Goal: Task Accomplishment & Management: Complete application form

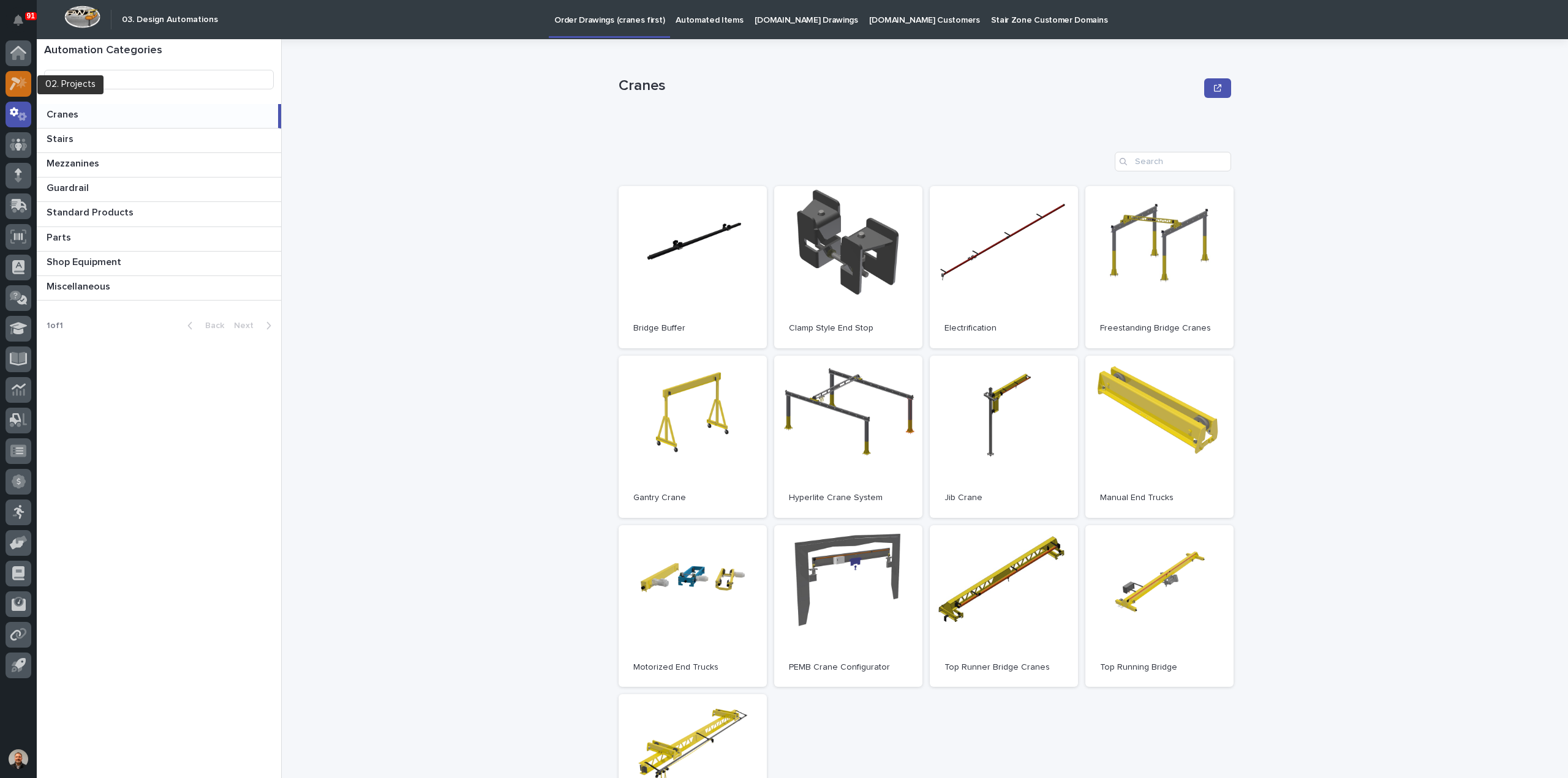
click at [24, 81] on icon at bounding box center [22, 82] width 10 height 12
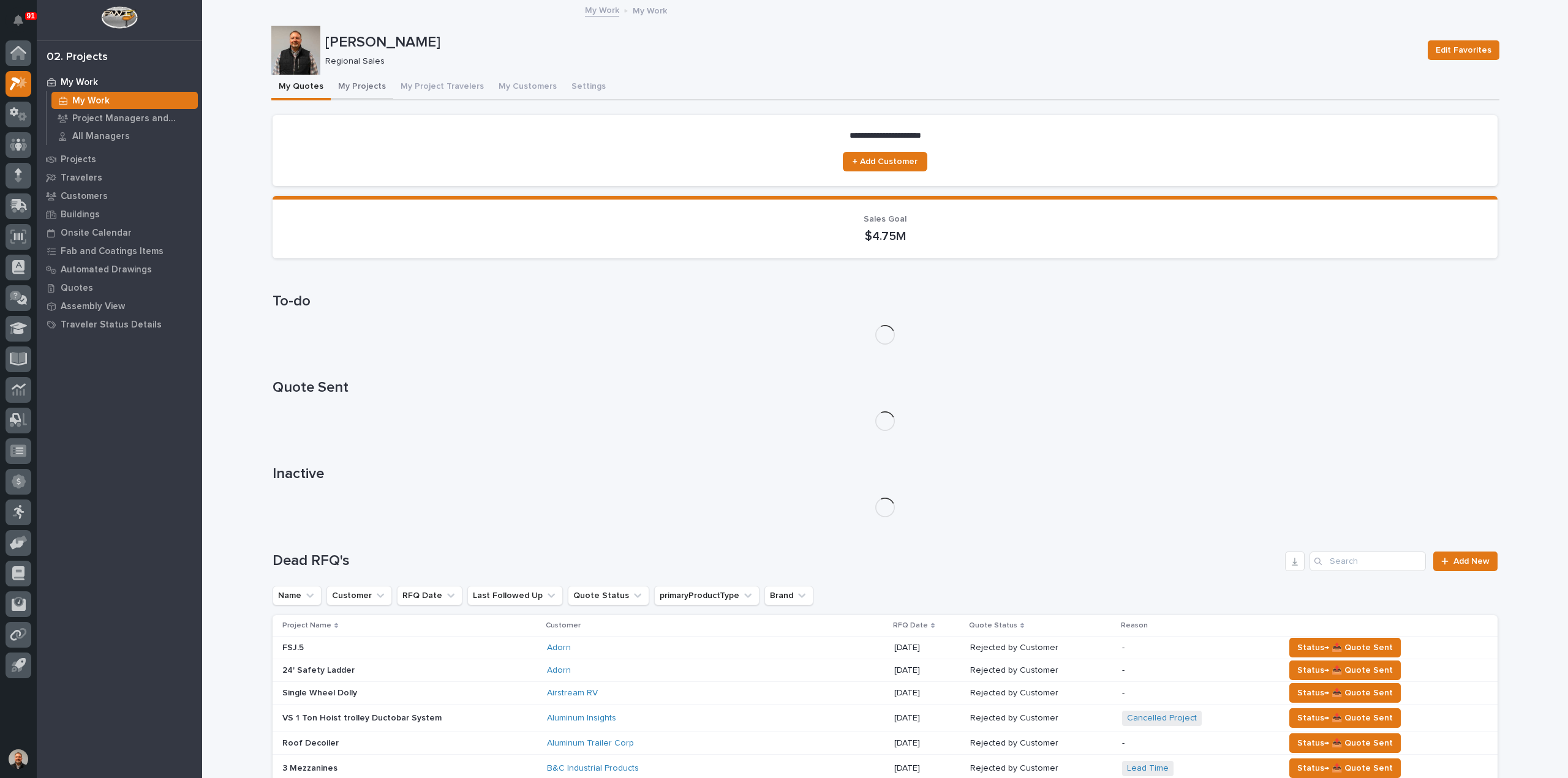
click at [364, 84] on button "My Projects" at bounding box center [361, 87] width 62 height 26
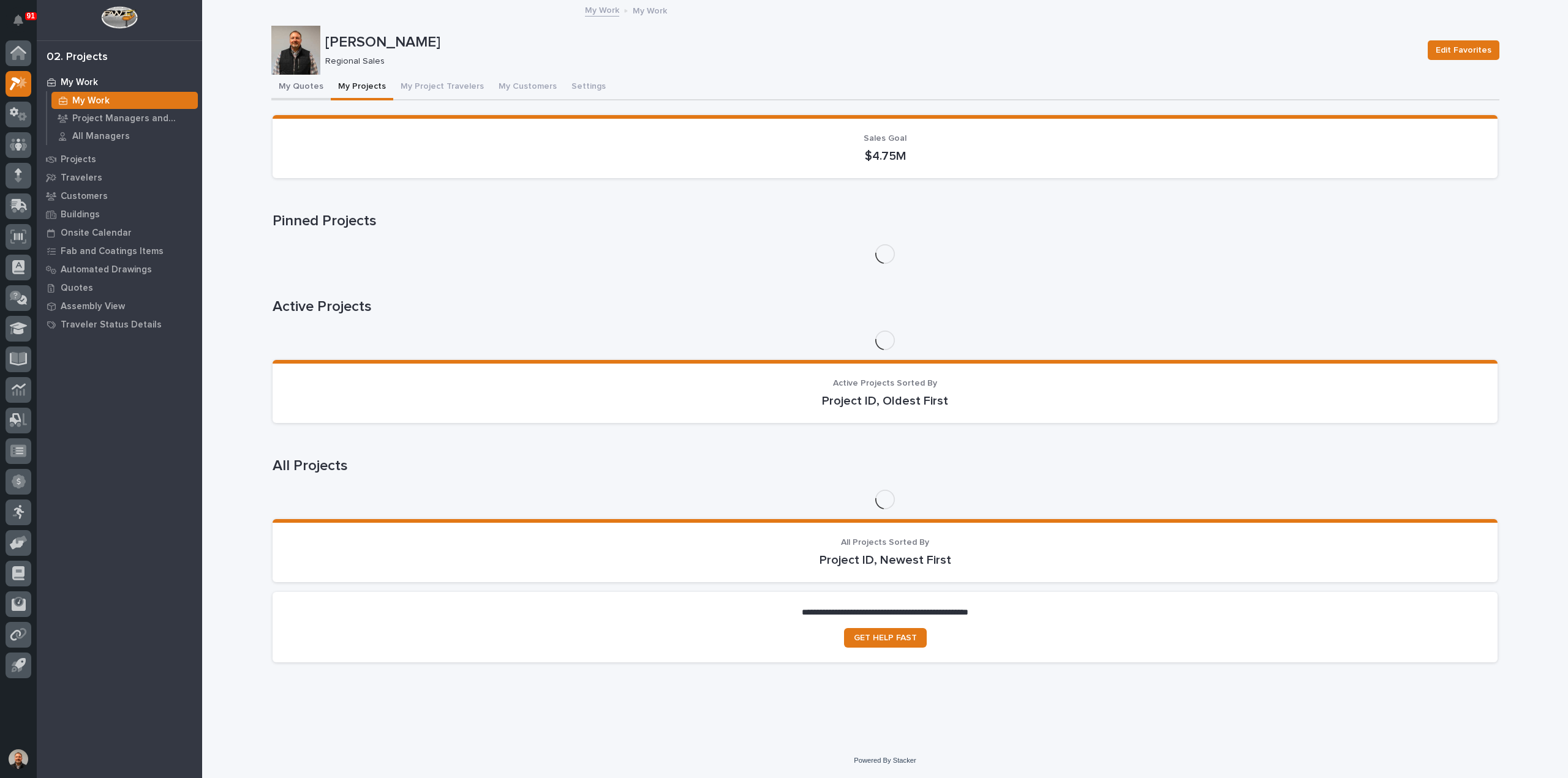
click at [286, 81] on button "My Quotes" at bounding box center [301, 87] width 60 height 26
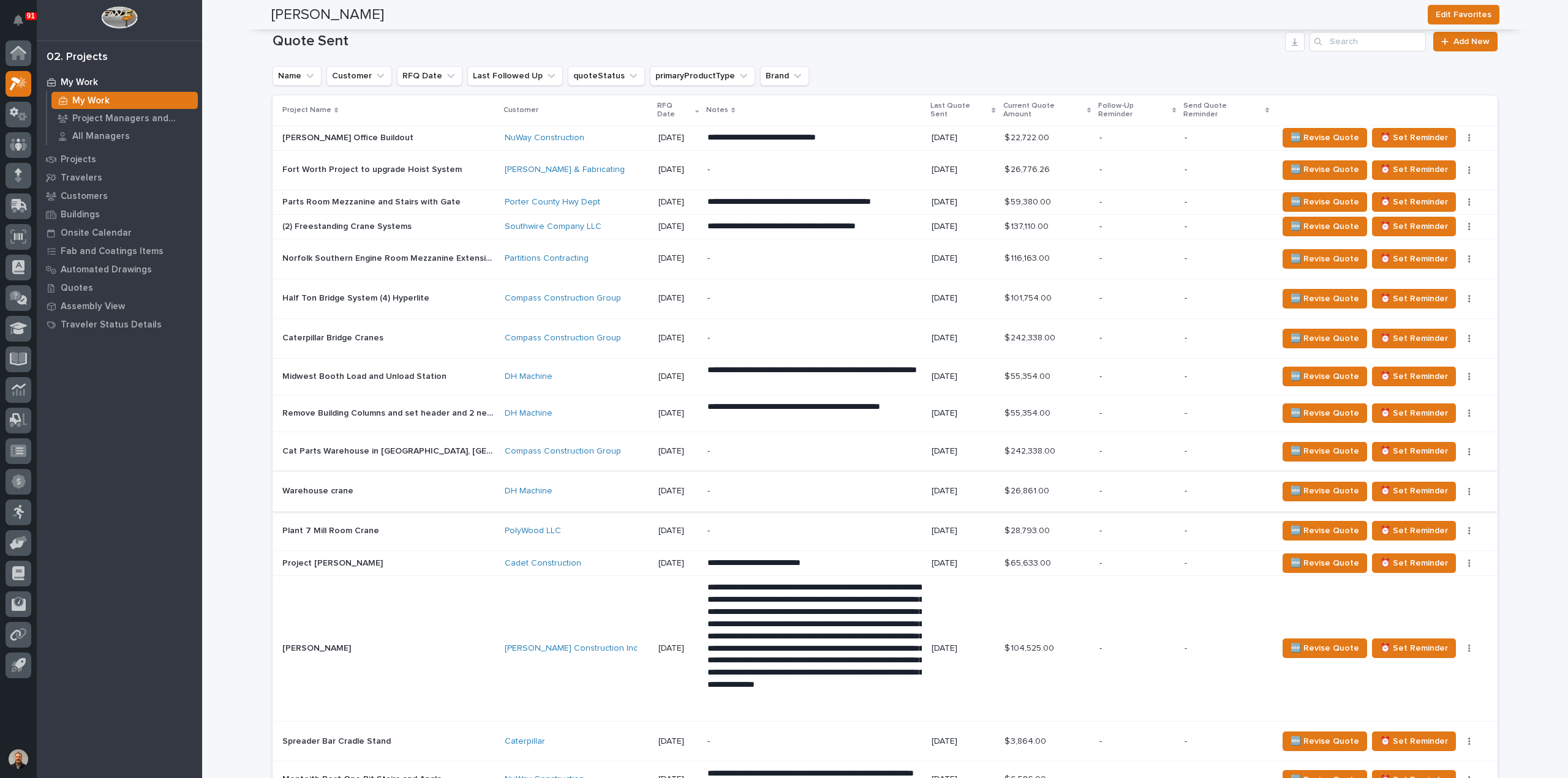
scroll to position [796, 0]
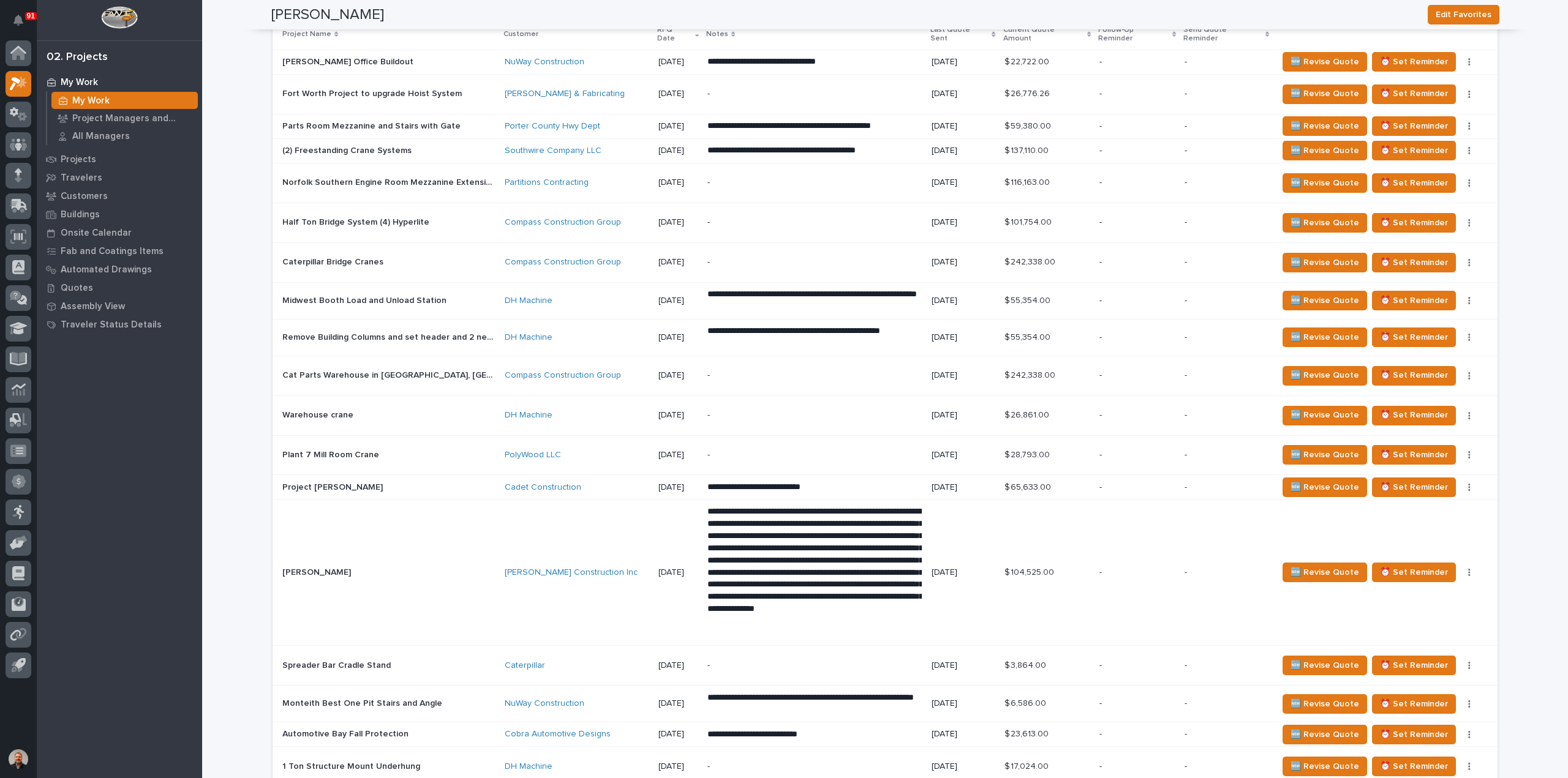
click at [328, 294] on p "Midwest Booth Load and Unload Station" at bounding box center [366, 300] width 167 height 13
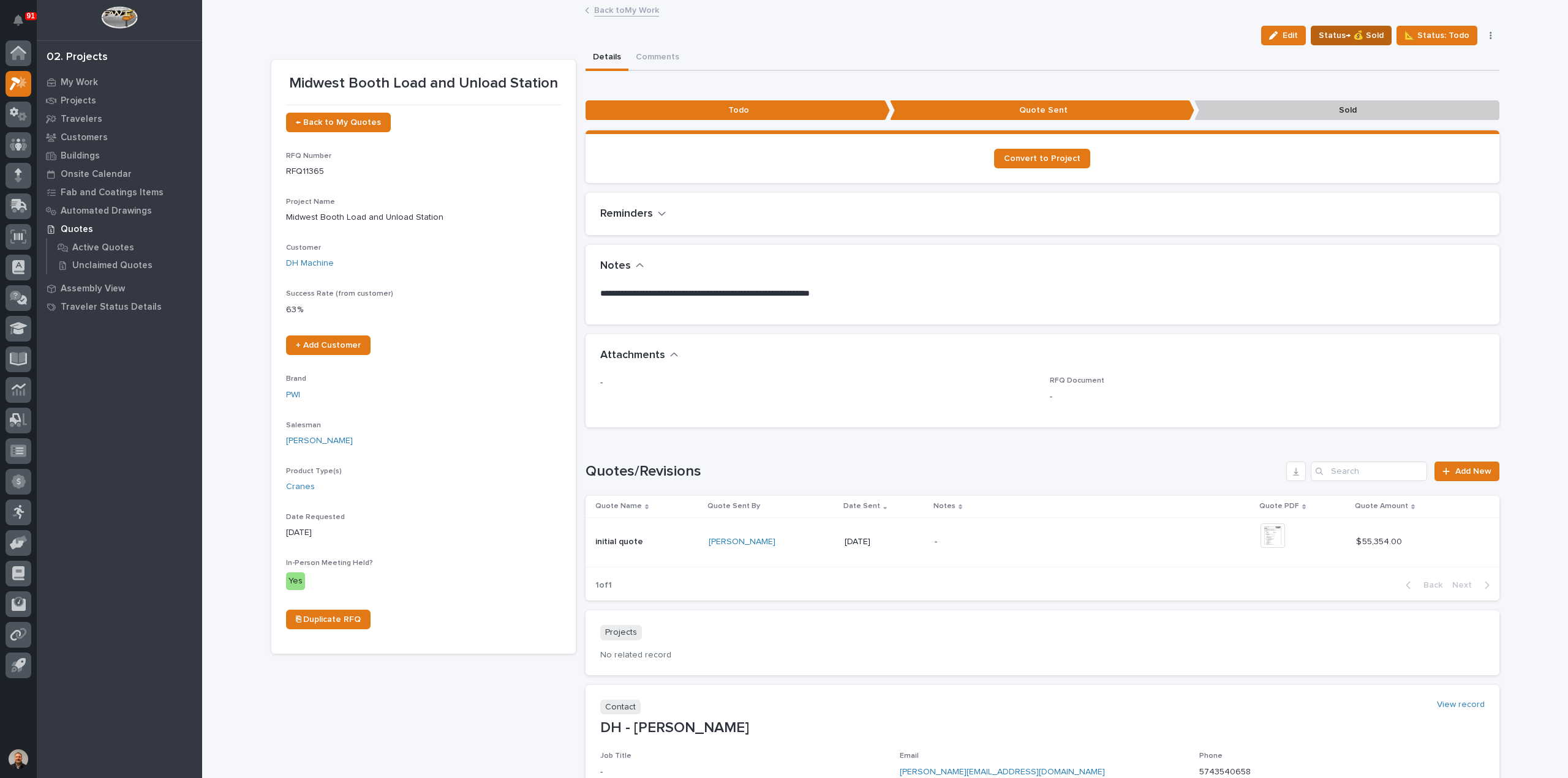
click at [1348, 33] on span "Status→ 💰 Sold" at bounding box center [1350, 35] width 65 height 14
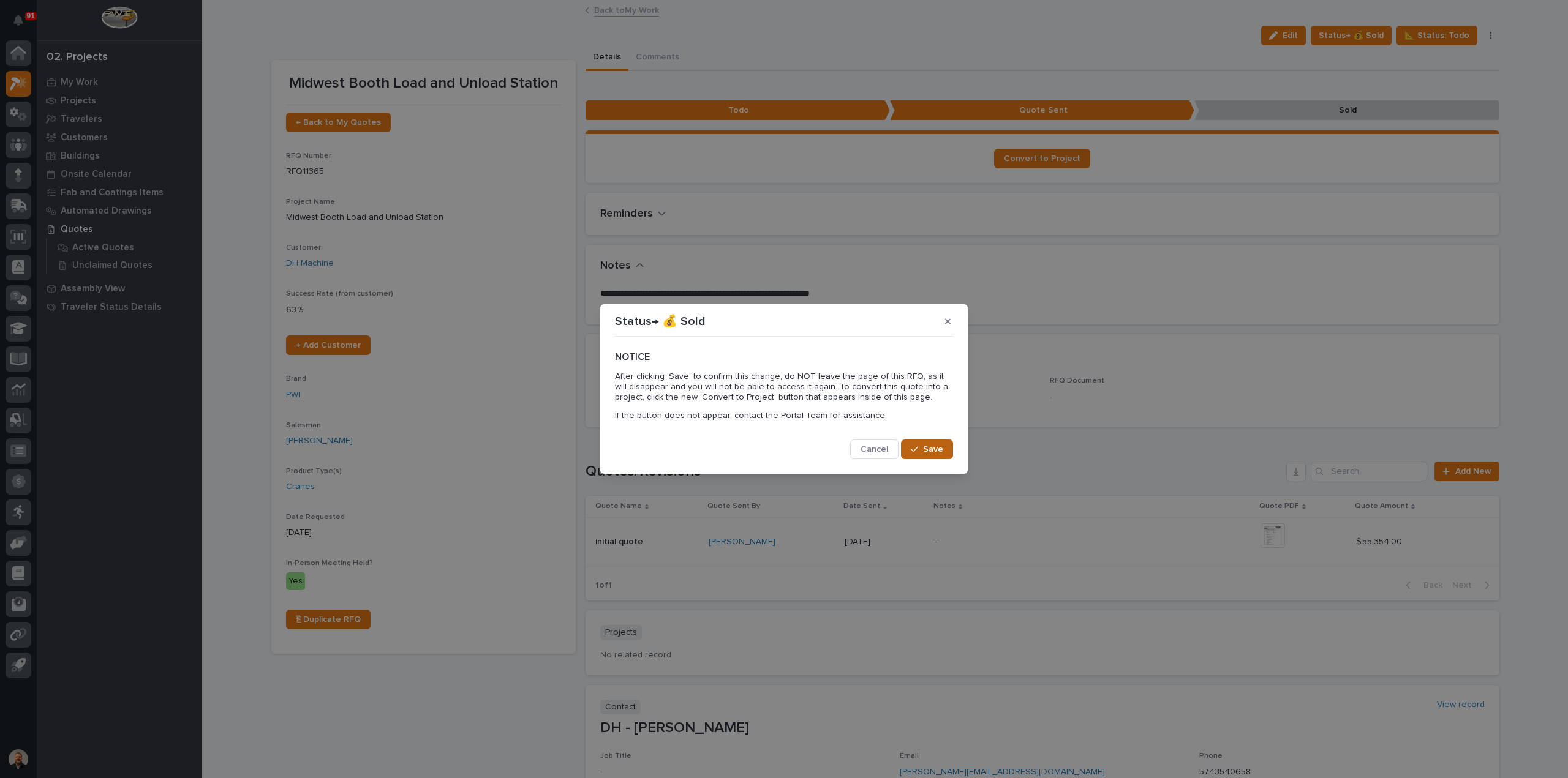
click at [926, 452] on span "Save" at bounding box center [933, 449] width 20 height 11
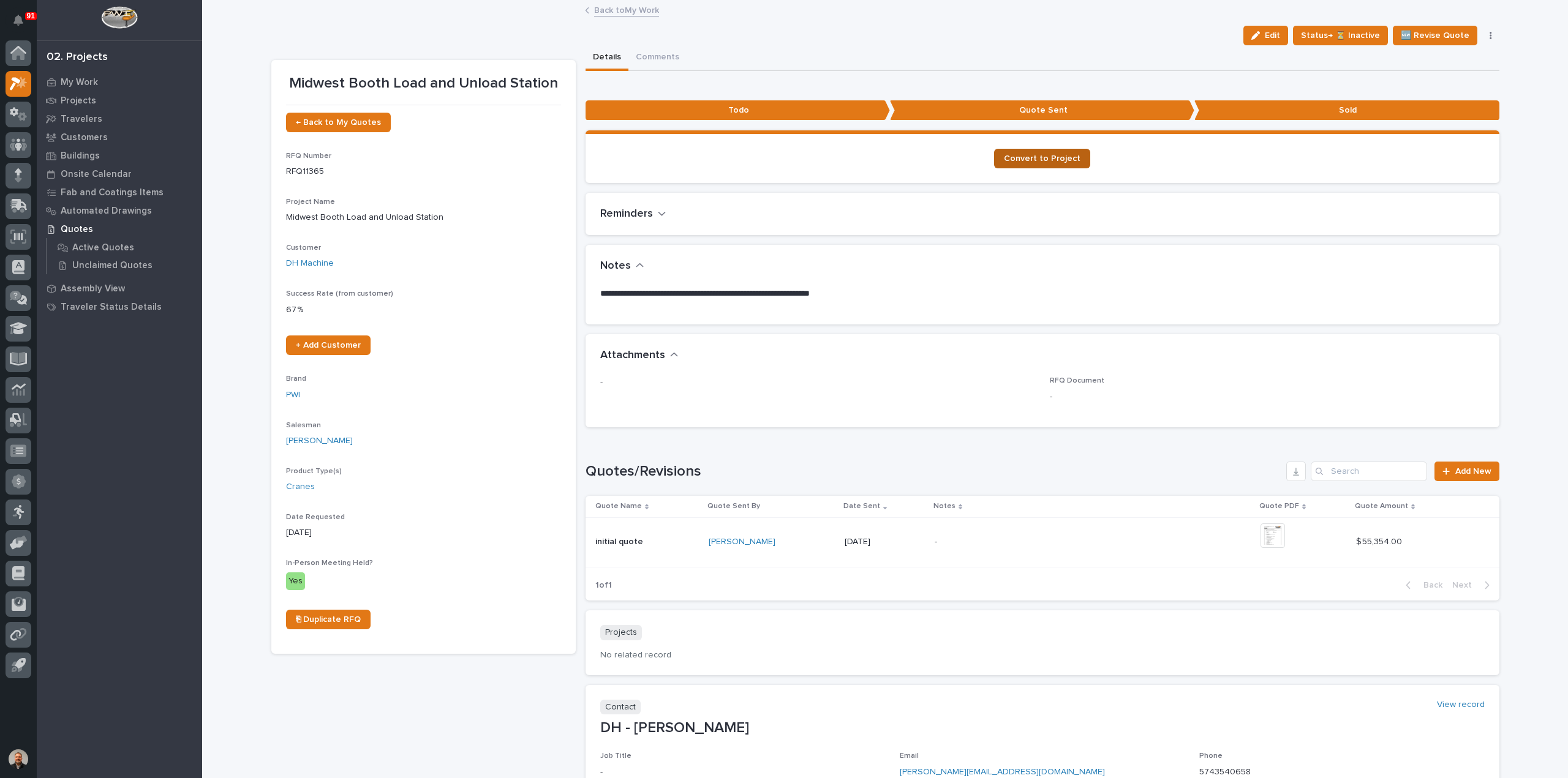
click at [1045, 160] on span "Convert to Project" at bounding box center [1042, 158] width 77 height 9
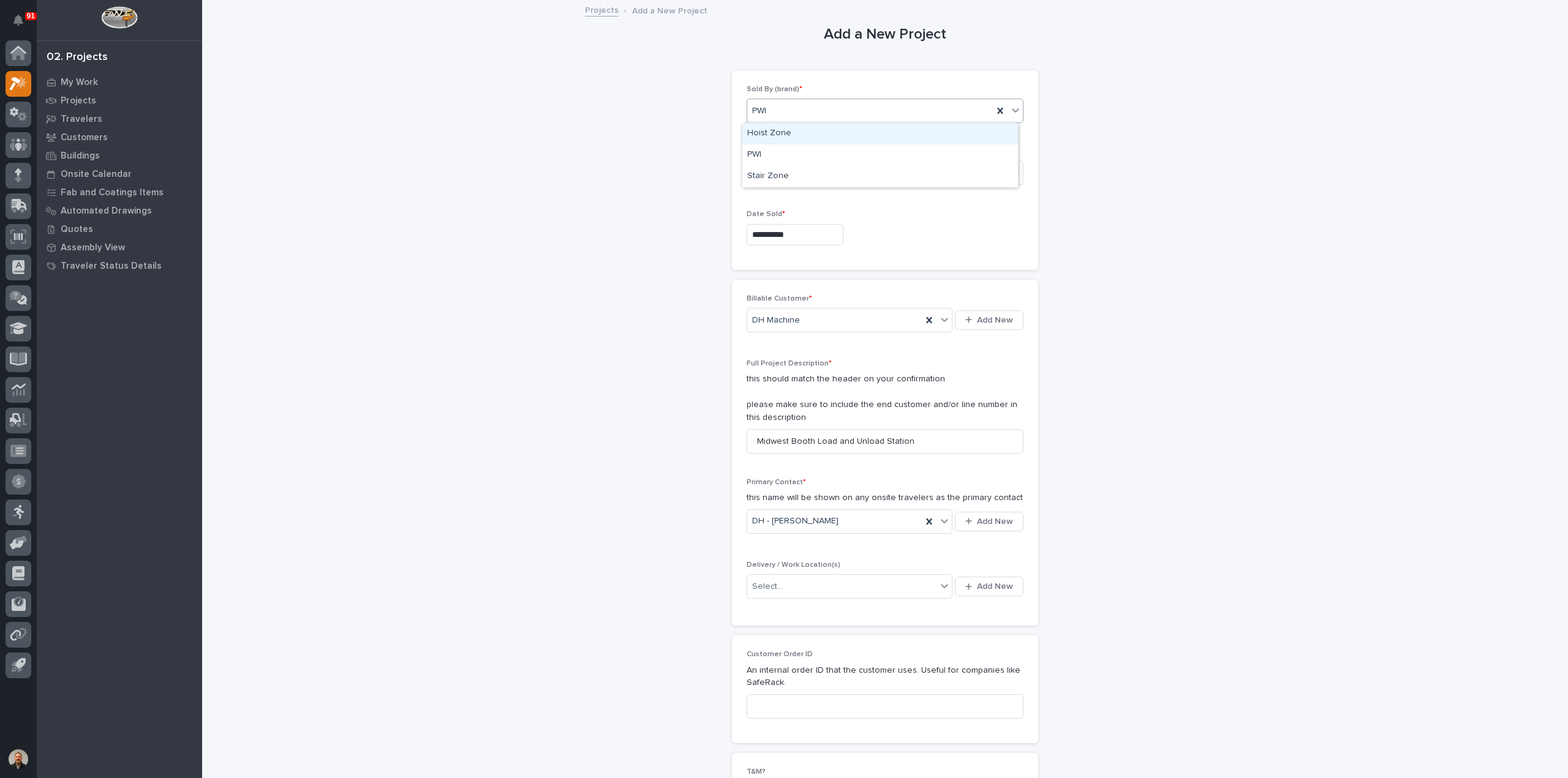
click at [781, 107] on div "PWI" at bounding box center [870, 111] width 246 height 20
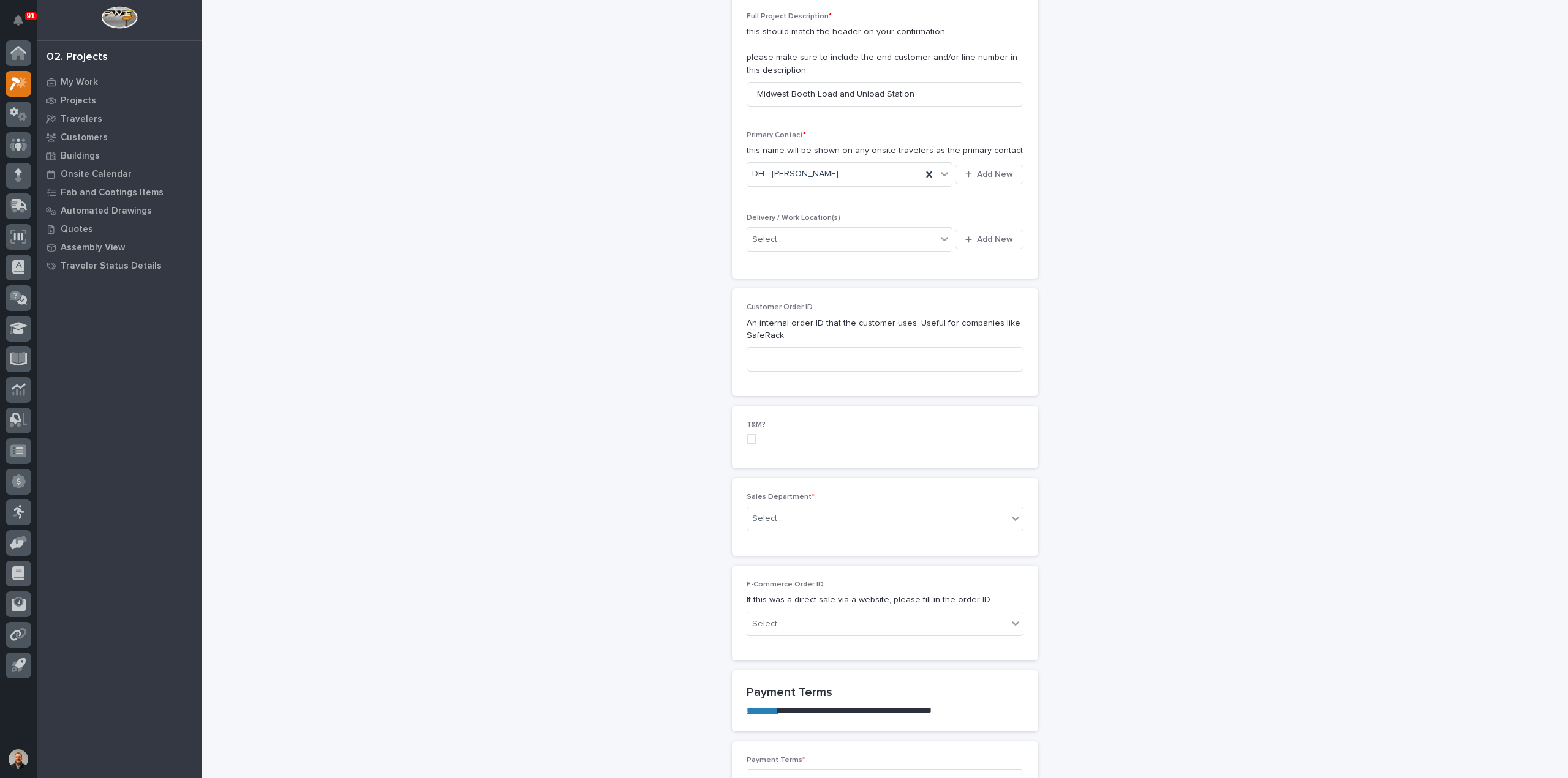
scroll to position [368, 0]
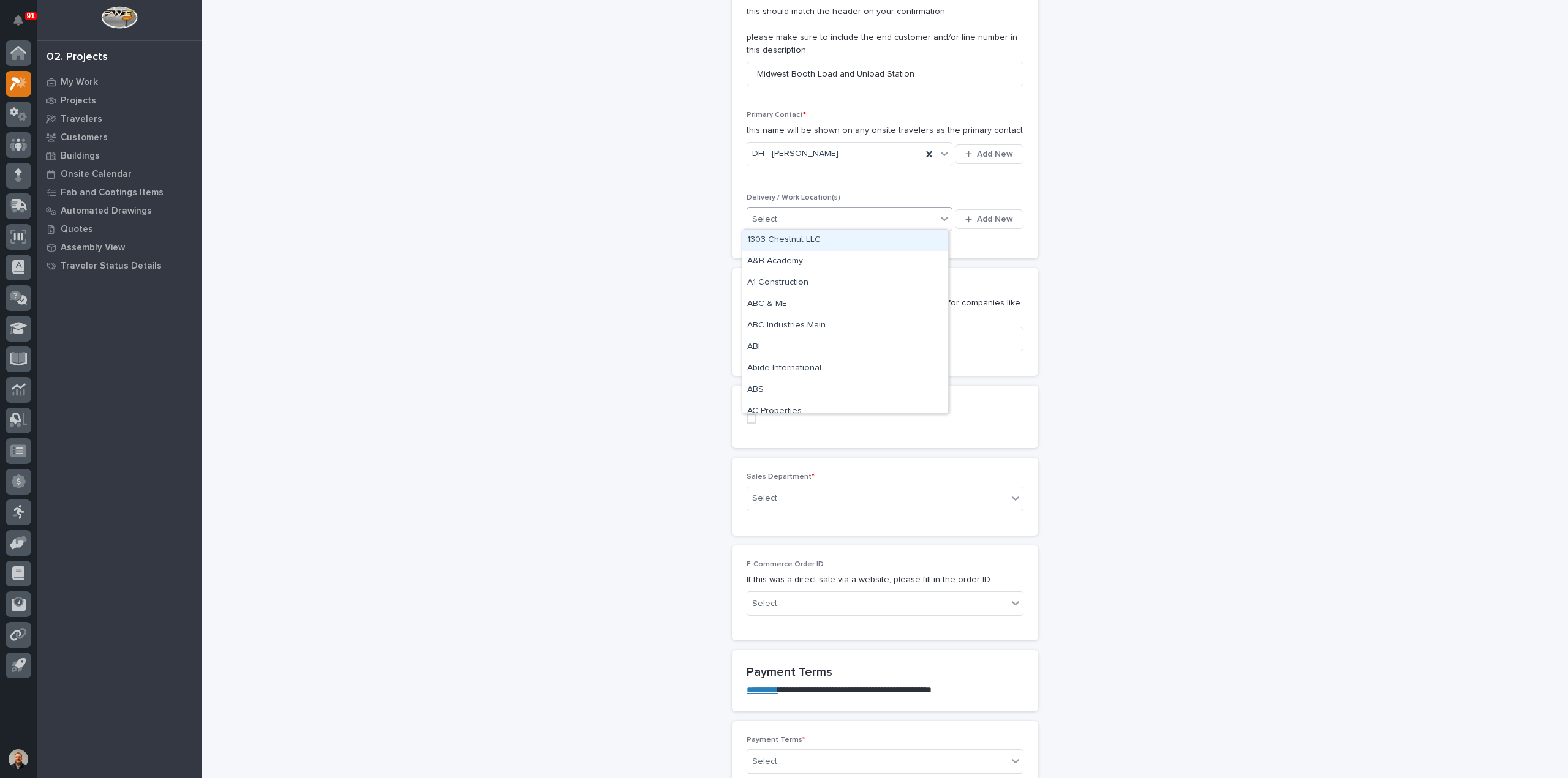
click at [779, 216] on div "Select..." at bounding box center [842, 220] width 189 height 20
type input "*"
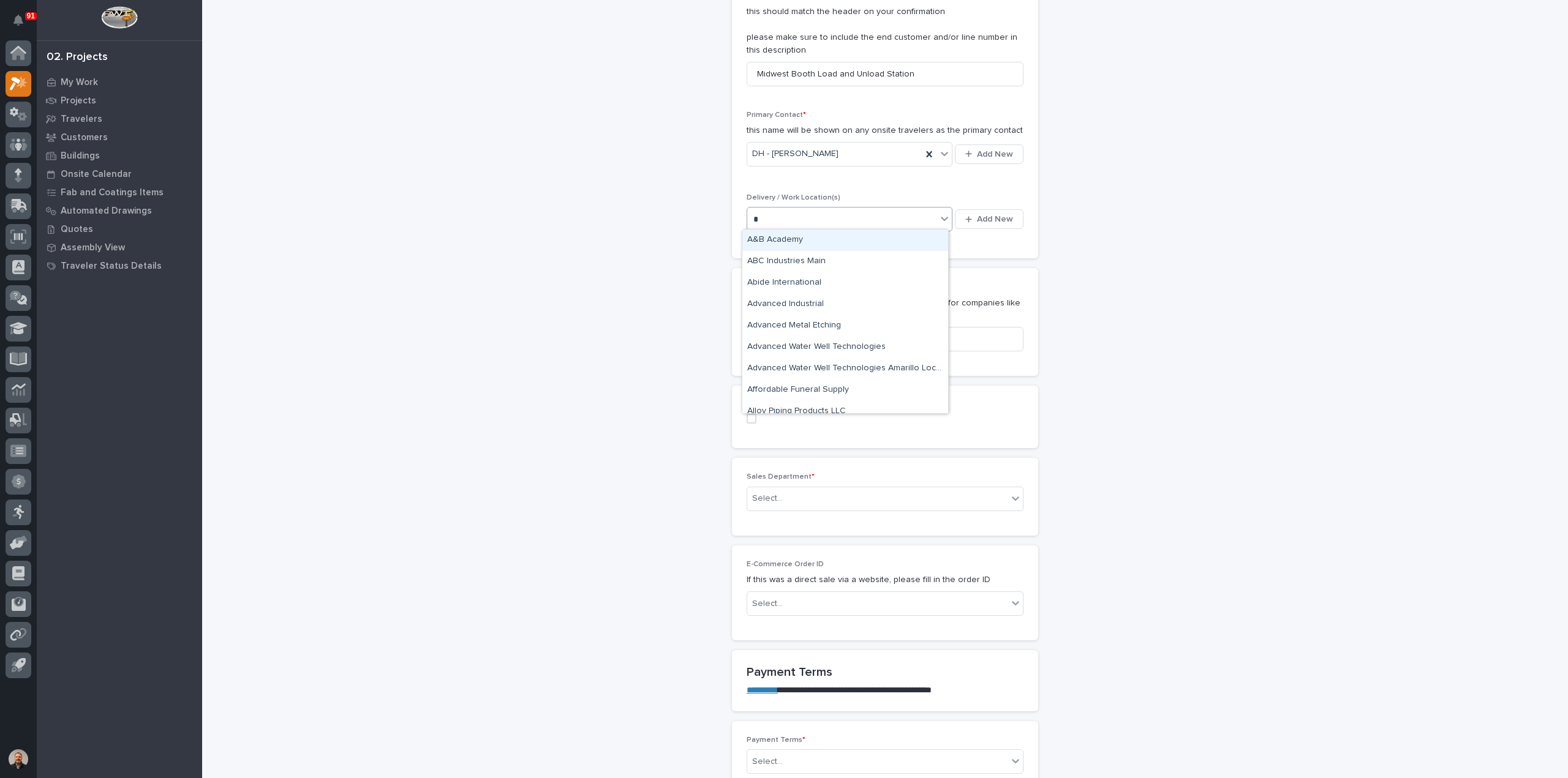
type input "**"
click at [806, 283] on div "DH Plant 1" at bounding box center [845, 283] width 206 height 22
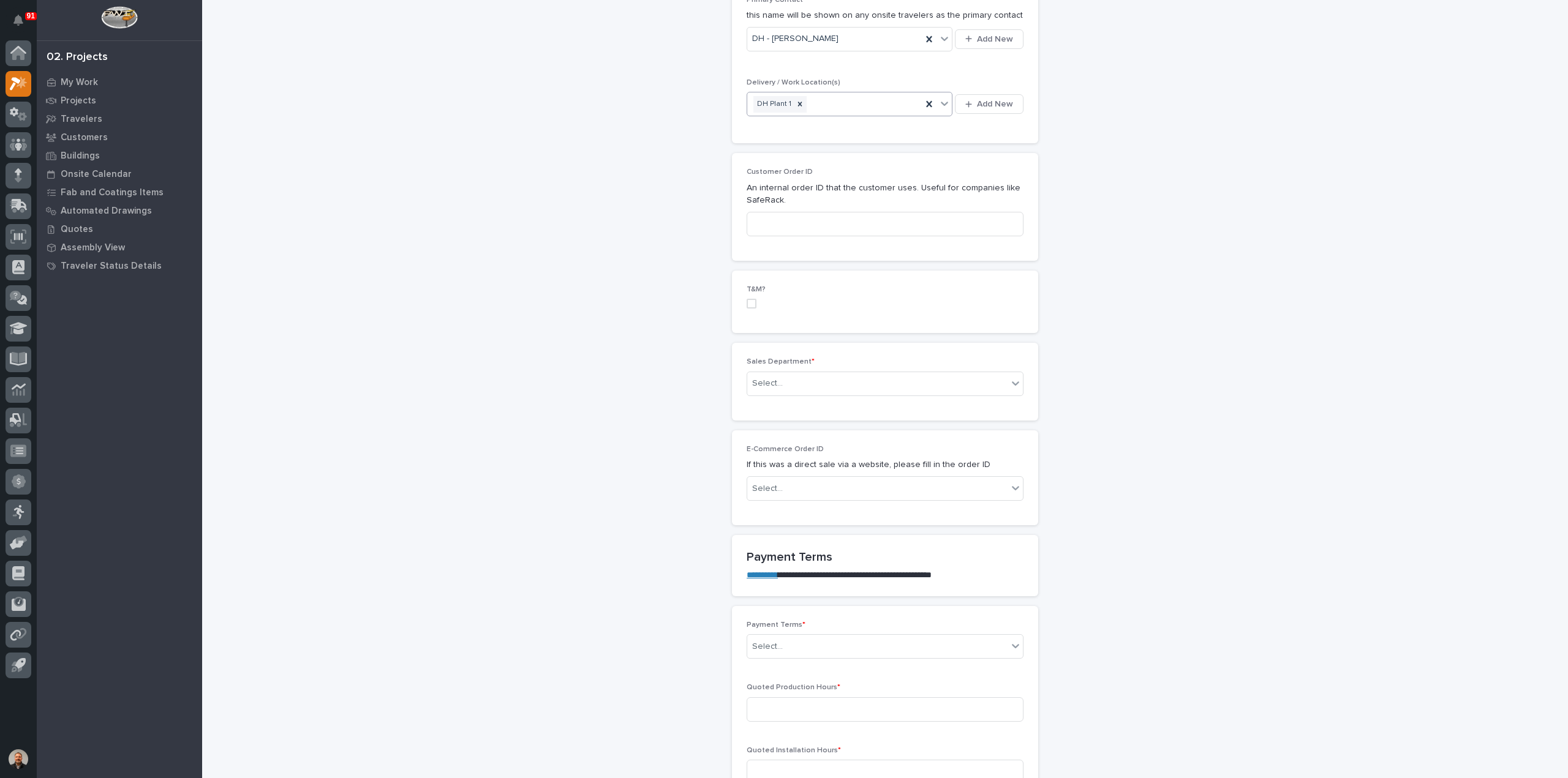
scroll to position [551, 0]
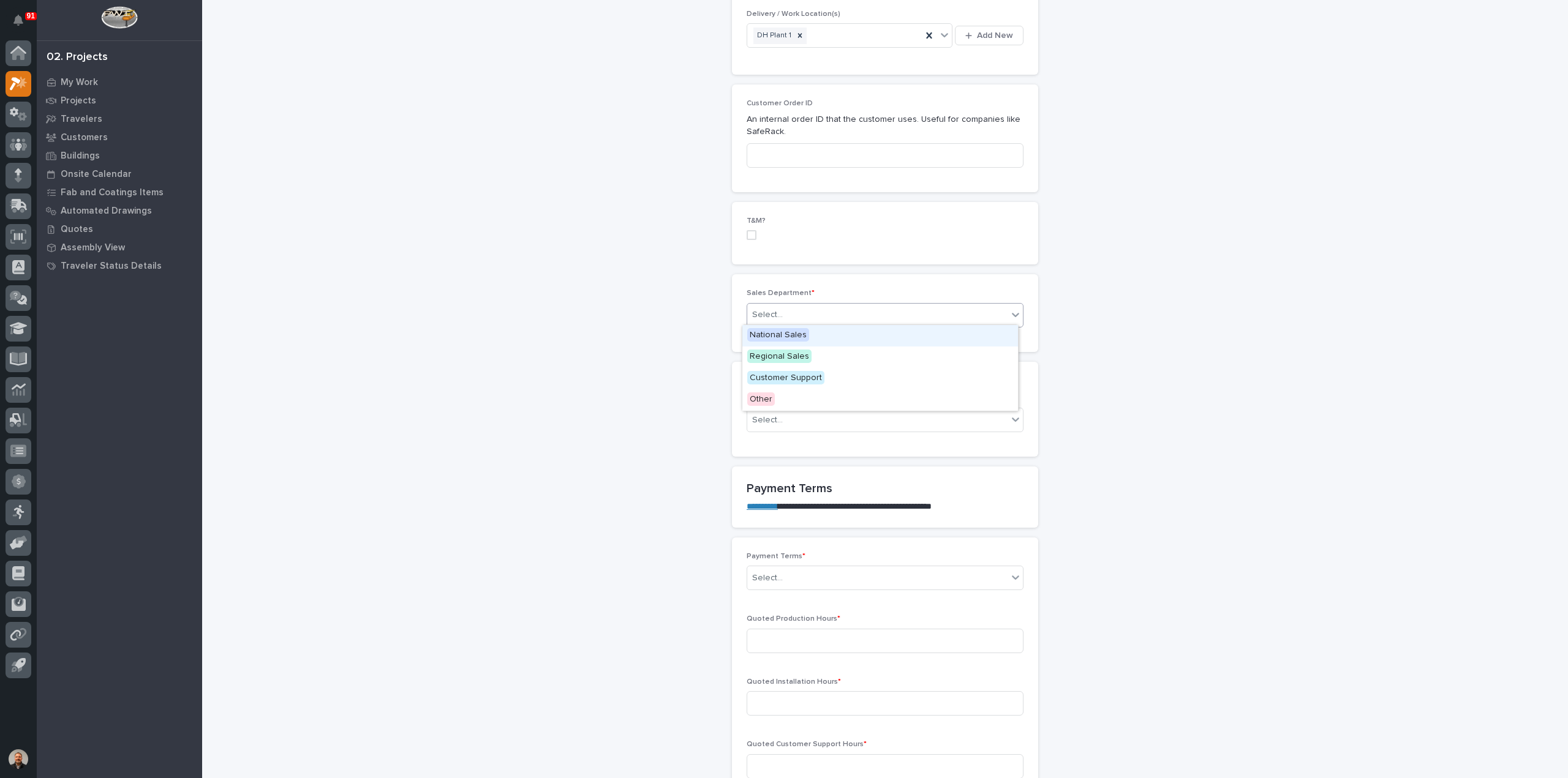
click at [793, 313] on div "Select..." at bounding box center [877, 315] width 260 height 20
click at [784, 359] on span "Regional Sales" at bounding box center [779, 356] width 64 height 14
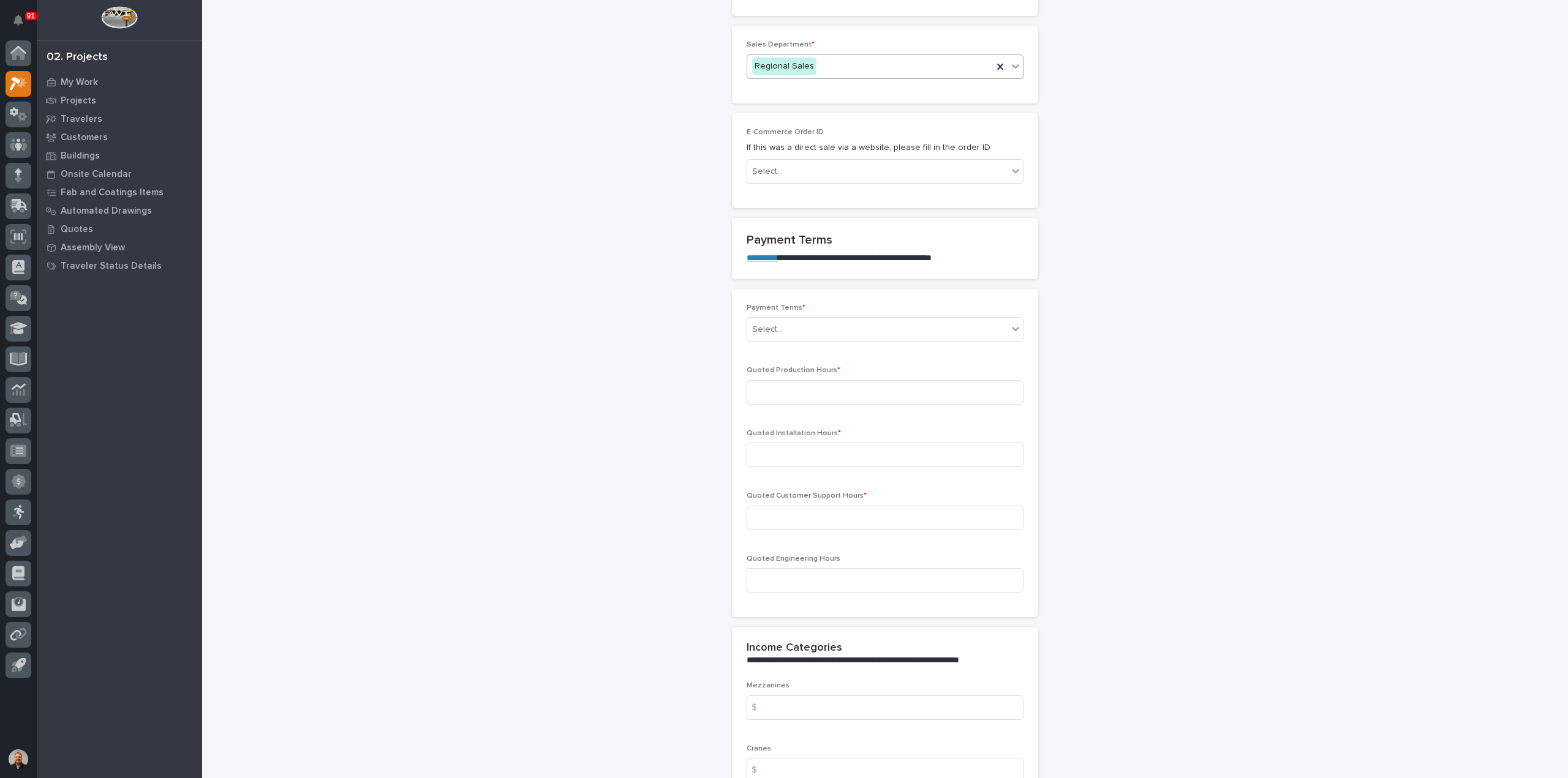
scroll to position [857, 0]
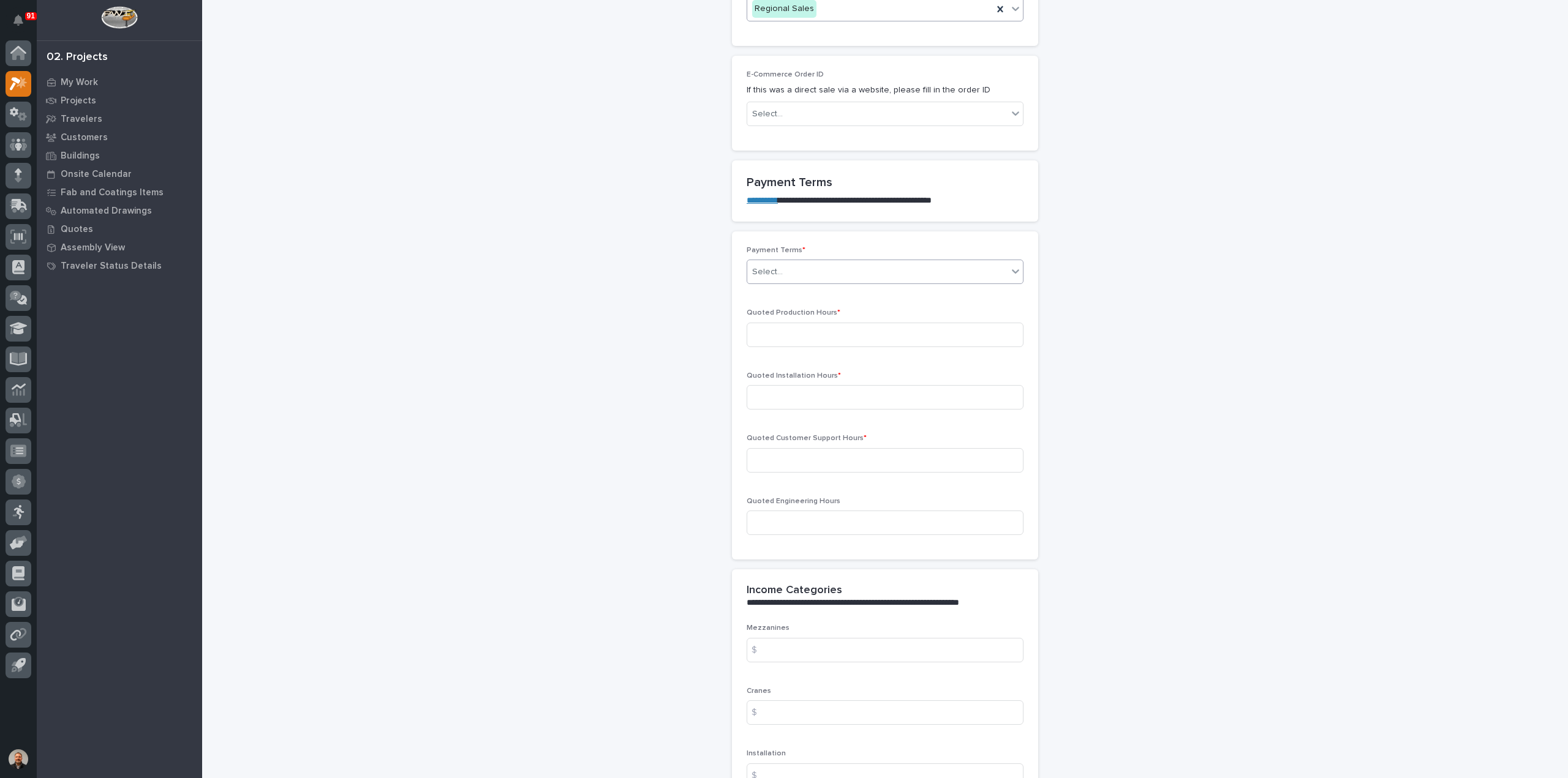
click at [781, 269] on div "Select..." at bounding box center [877, 272] width 260 height 20
click at [769, 332] on div "35/65" at bounding box center [880, 334] width 275 height 22
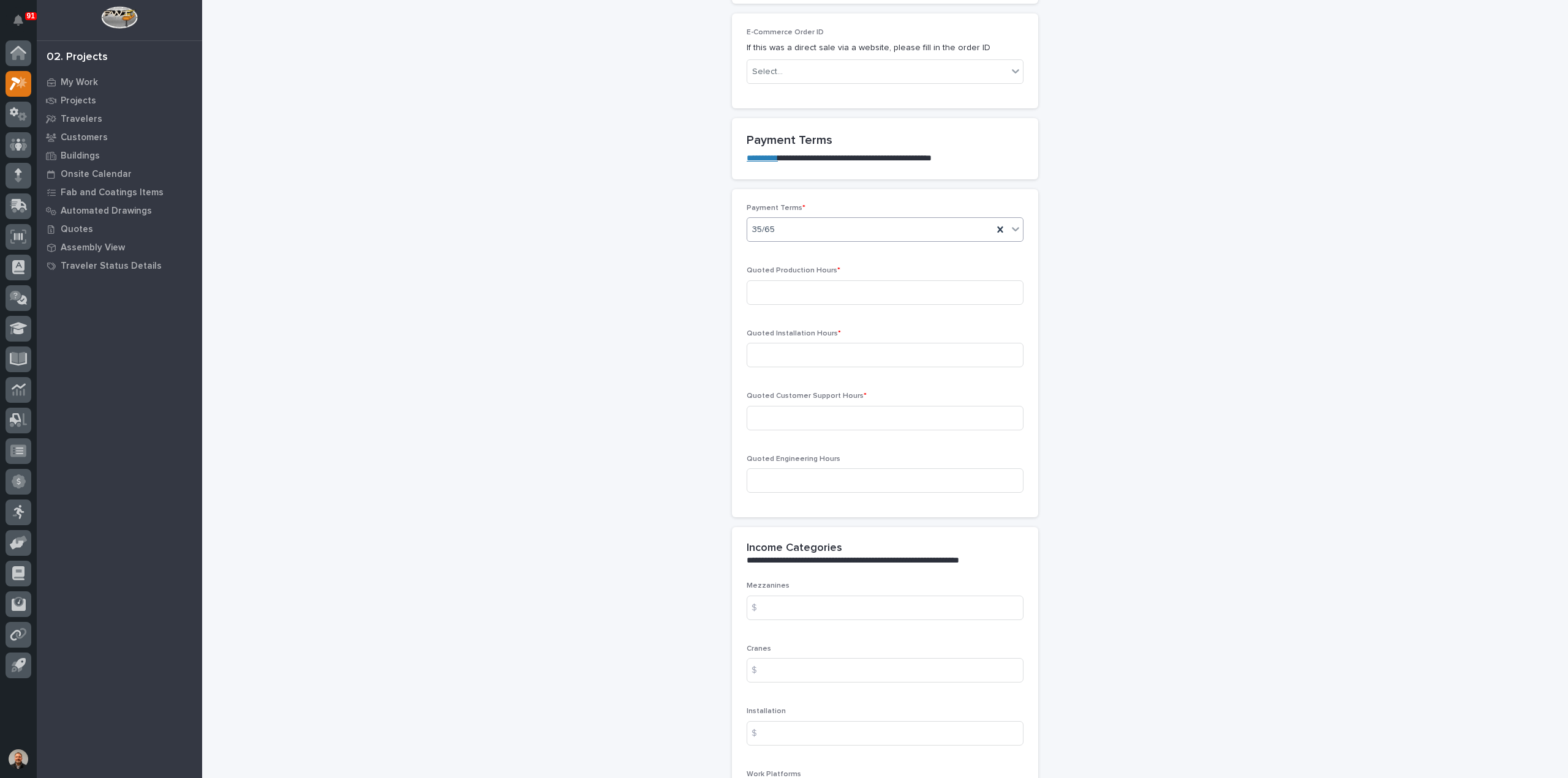
scroll to position [918, 0]
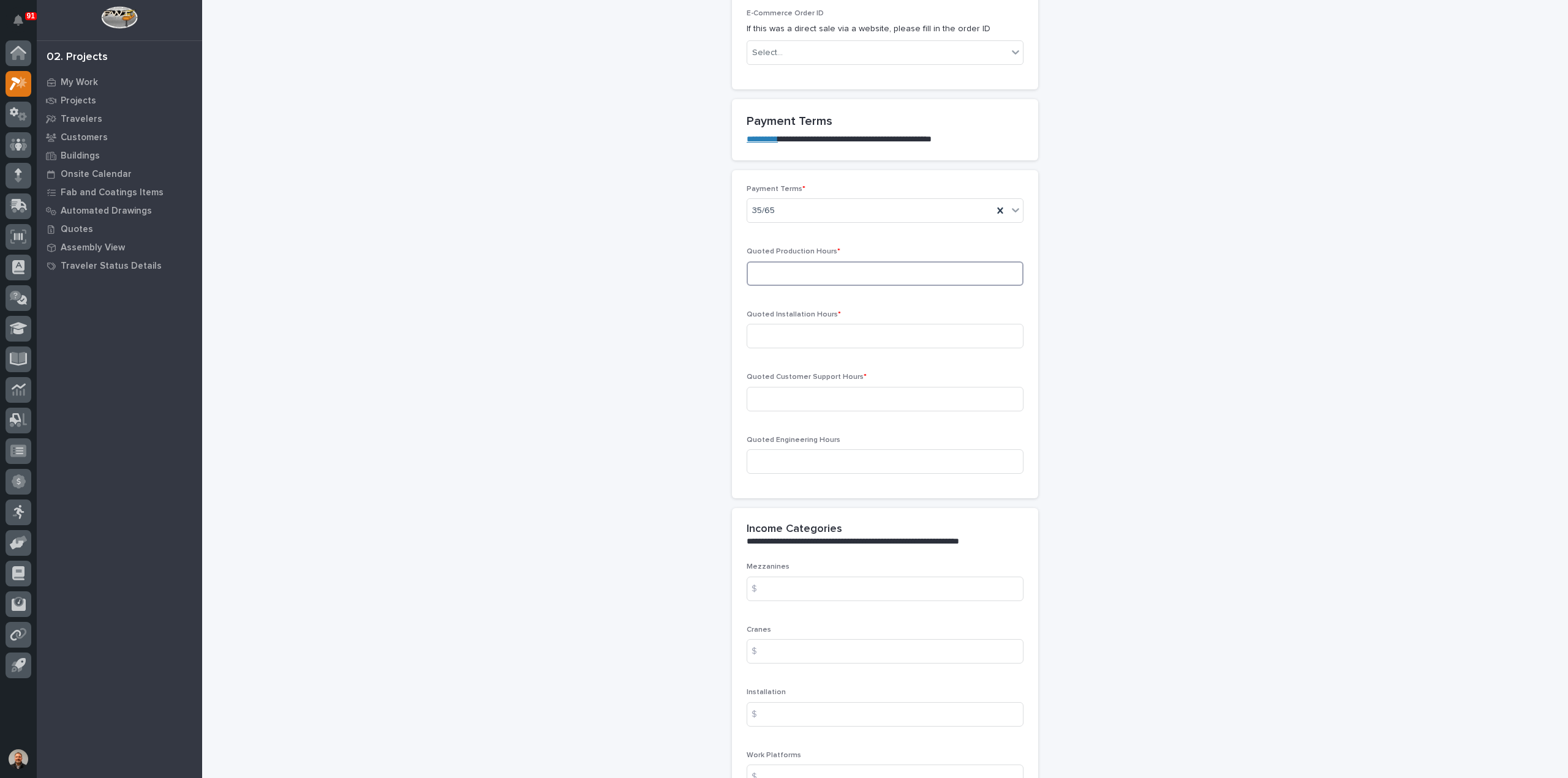
click at [795, 267] on input at bounding box center [885, 273] width 277 height 24
type input "76"
click at [766, 326] on input at bounding box center [885, 336] width 277 height 24
type input "64"
click at [779, 394] on input at bounding box center [885, 399] width 277 height 24
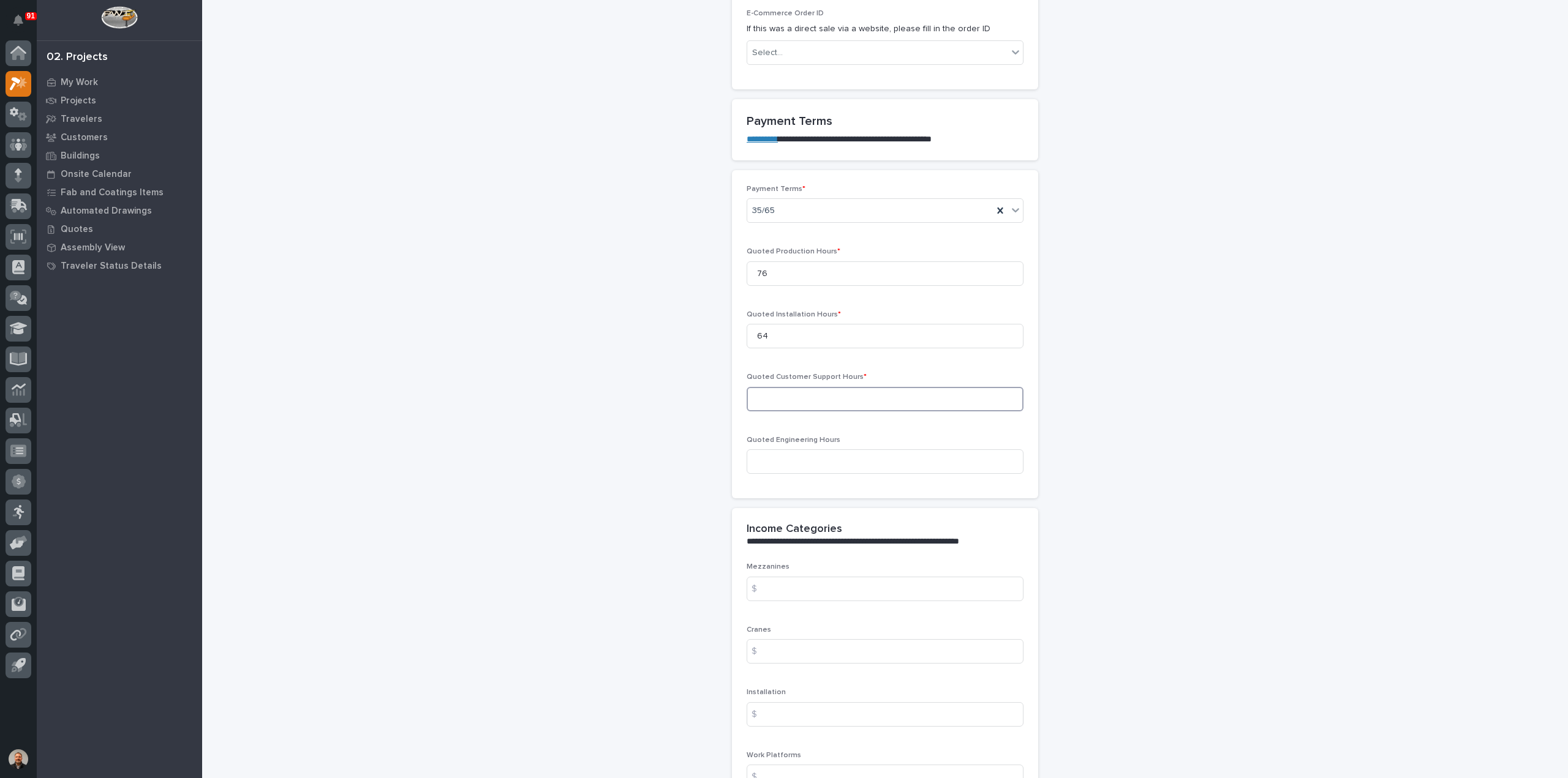
click at [766, 401] on input at bounding box center [885, 399] width 277 height 24
type input "3"
click at [765, 459] on input at bounding box center [885, 461] width 277 height 24
click at [789, 461] on input at bounding box center [885, 461] width 277 height 24
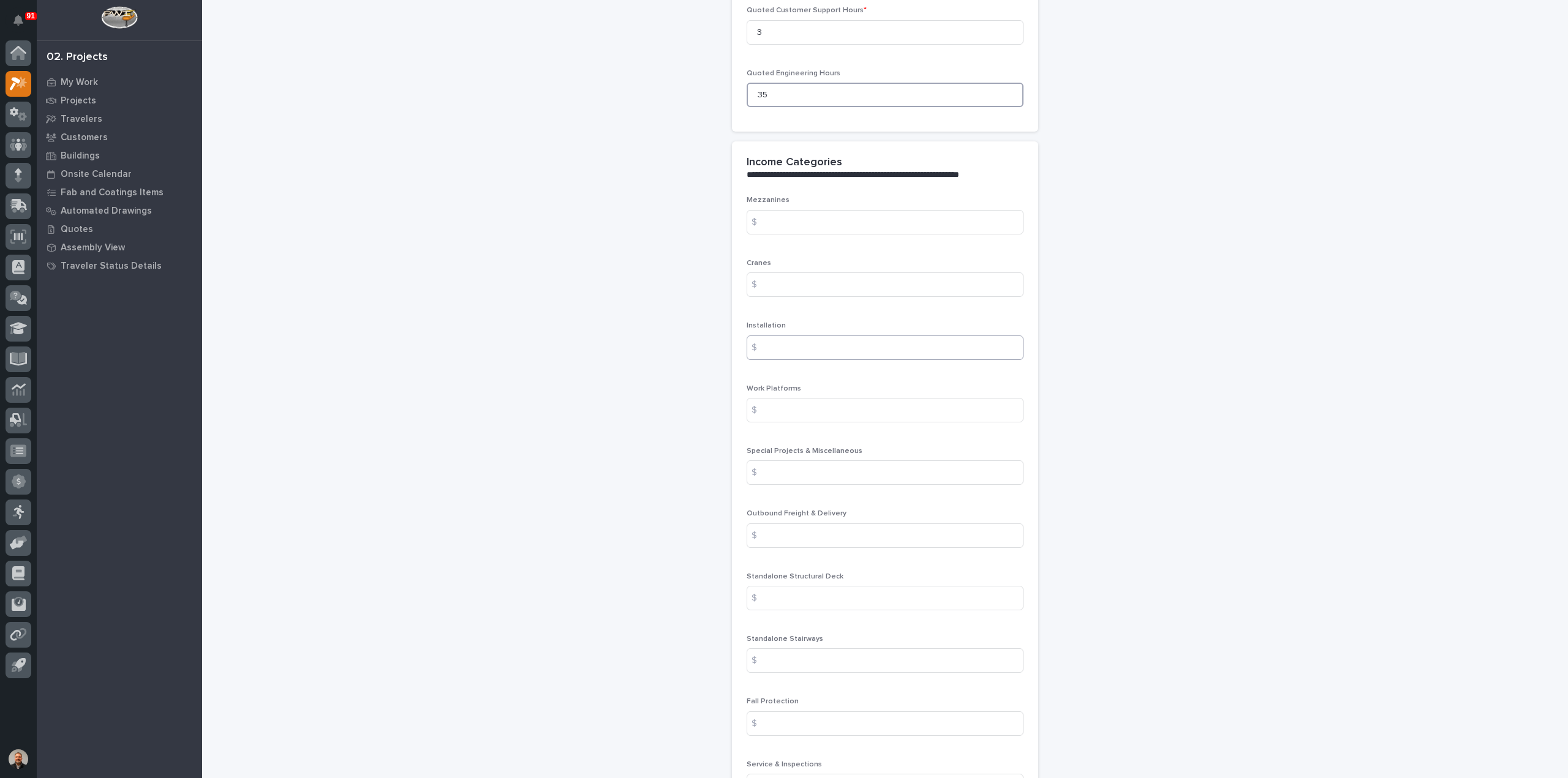
scroll to position [1286, 0]
type input "35"
click at [779, 279] on input at bounding box center [885, 284] width 277 height 24
type input "44454.11"
click at [777, 340] on input at bounding box center [885, 347] width 277 height 24
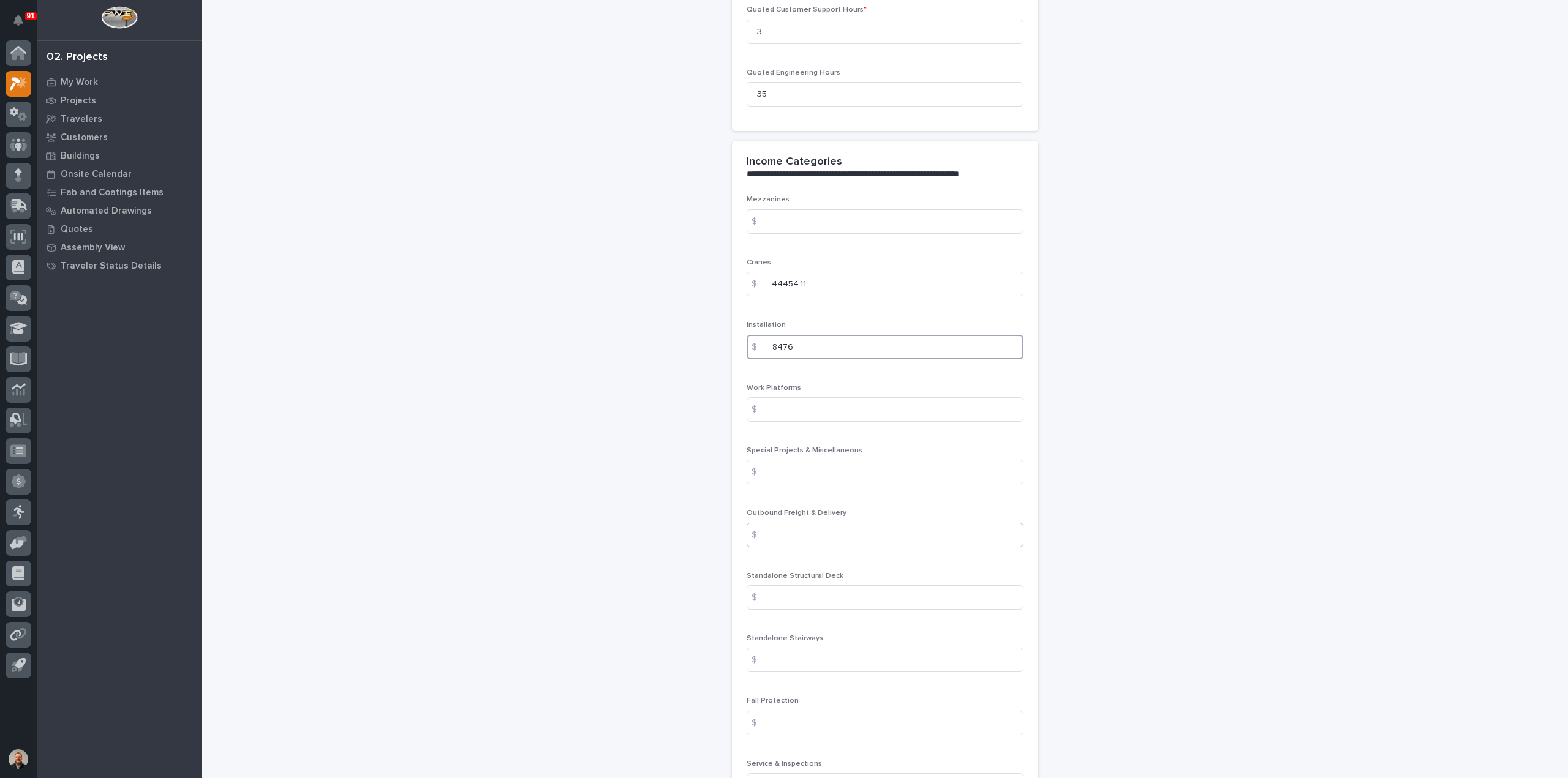
type input "8476"
click at [777, 527] on input at bounding box center [885, 535] width 277 height 24
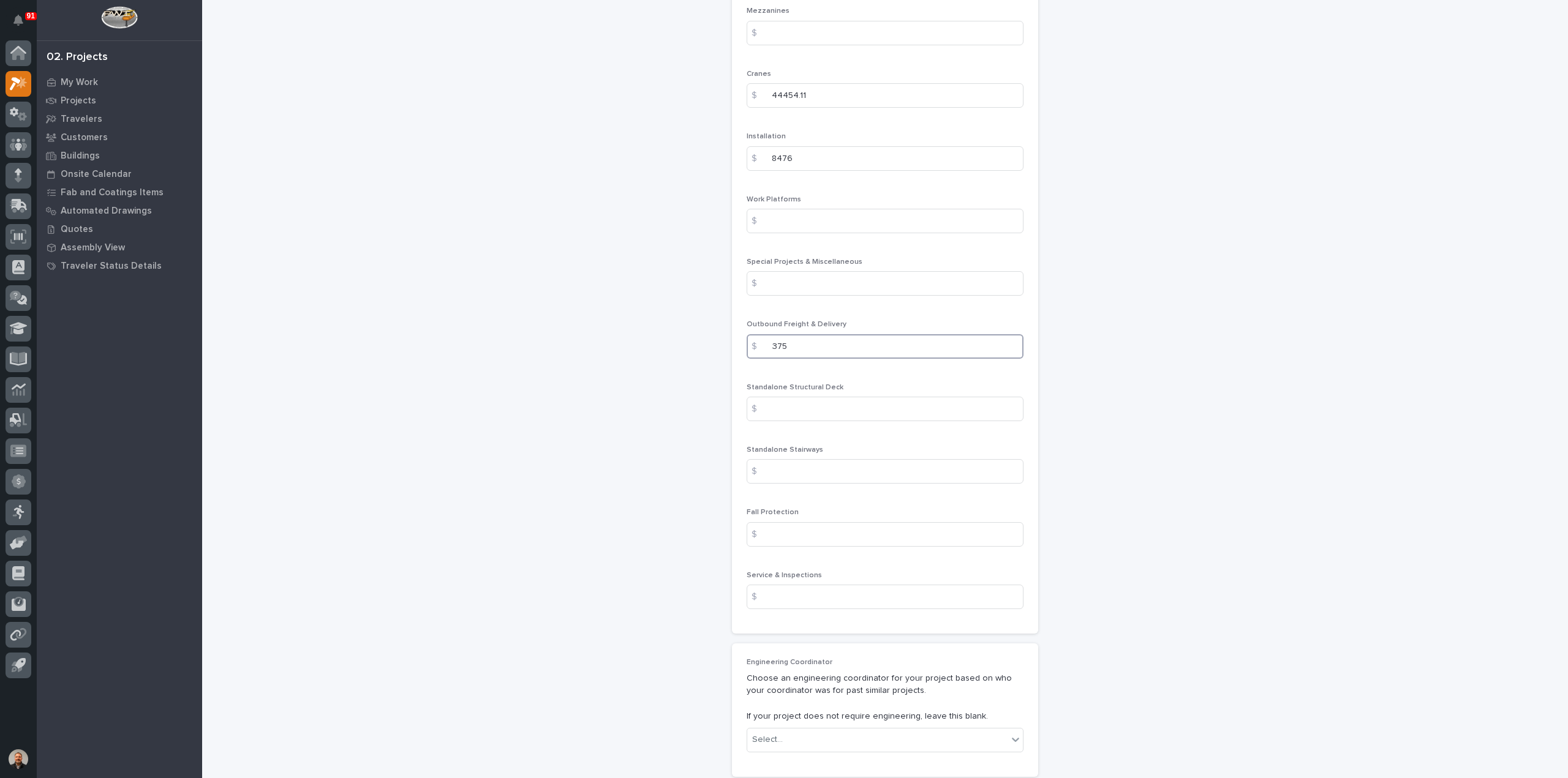
scroll to position [1531, 0]
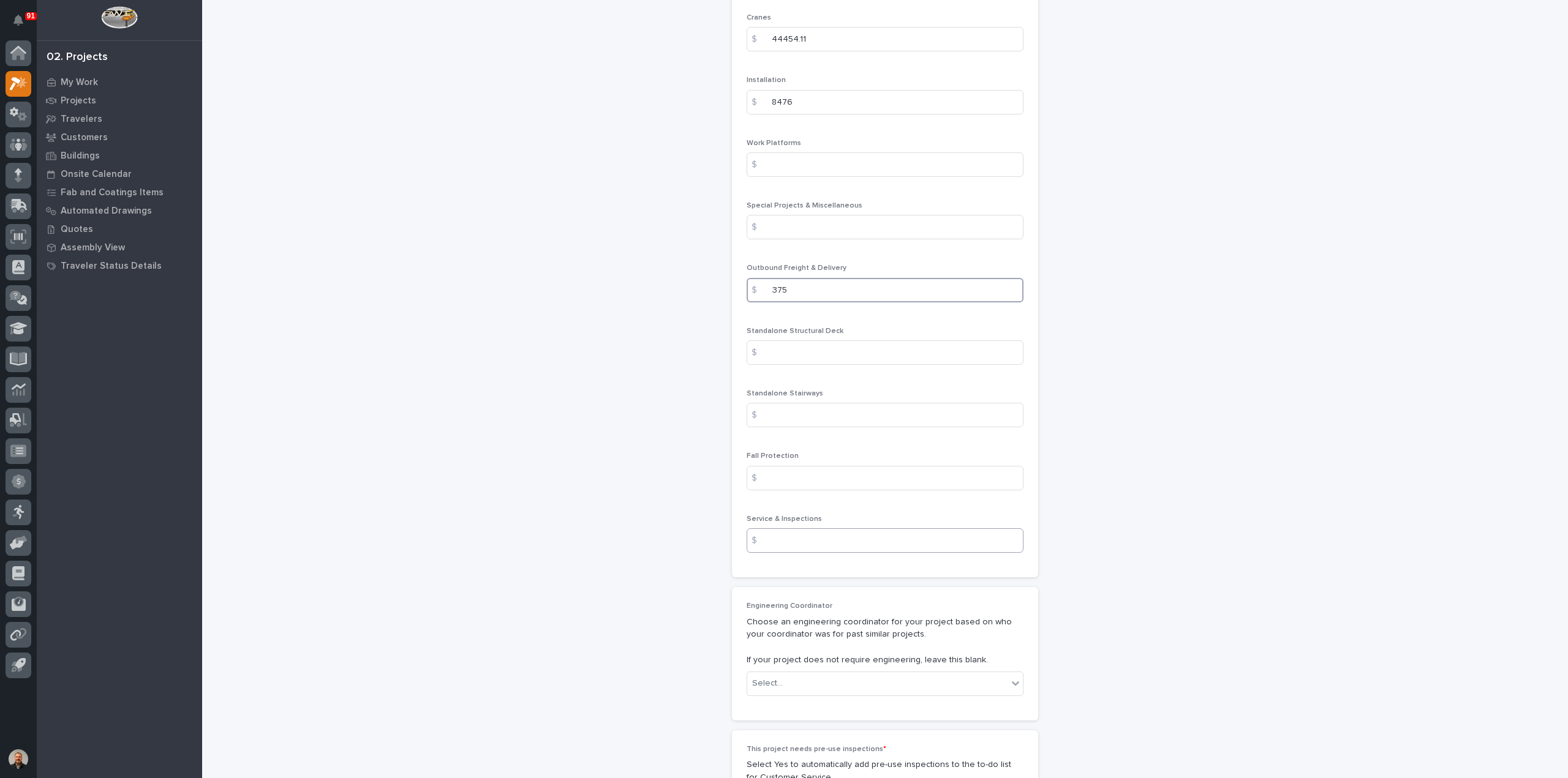
type input "375"
click at [779, 536] on input at bounding box center [885, 540] width 277 height 24
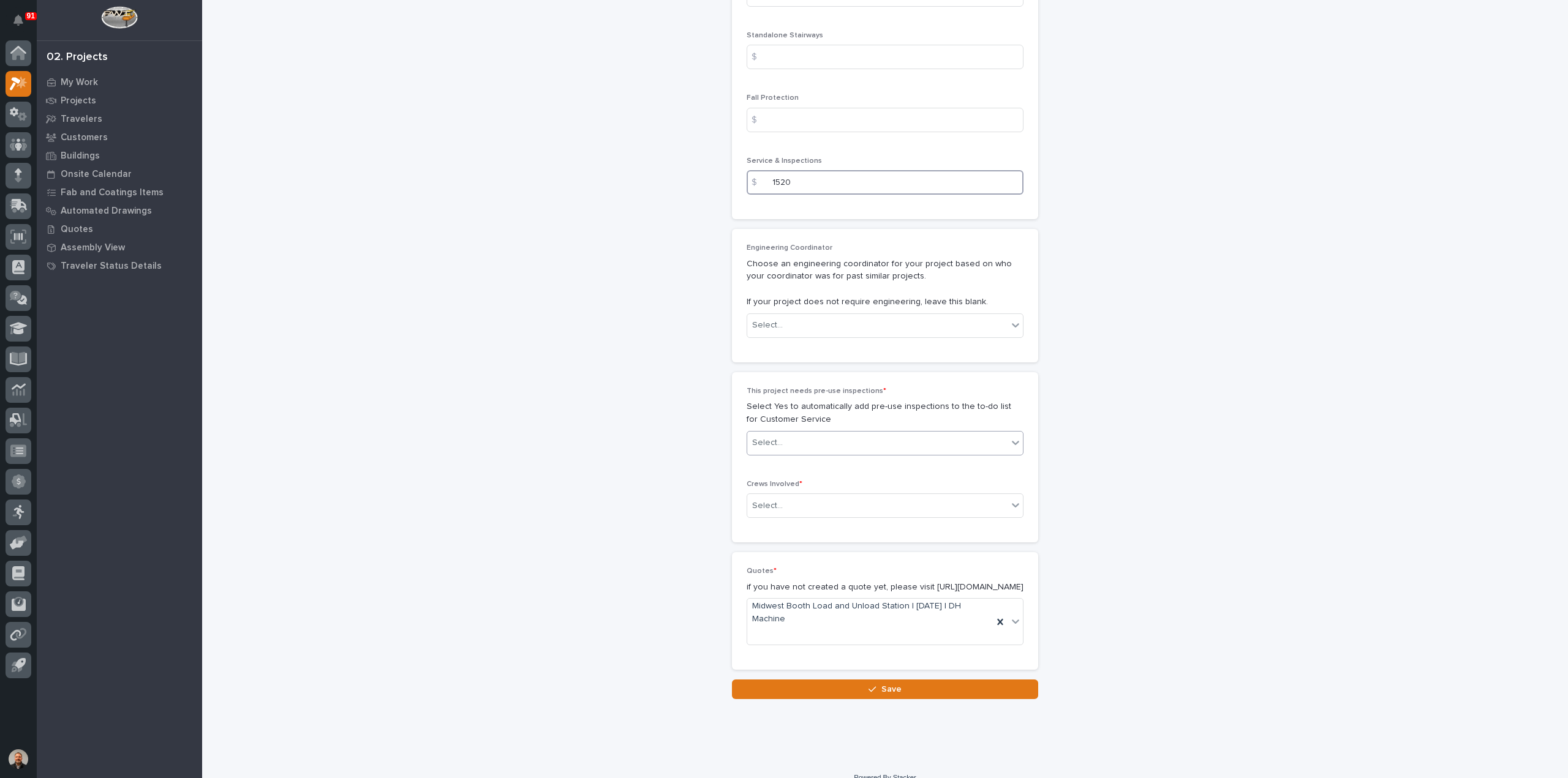
scroll to position [1898, 0]
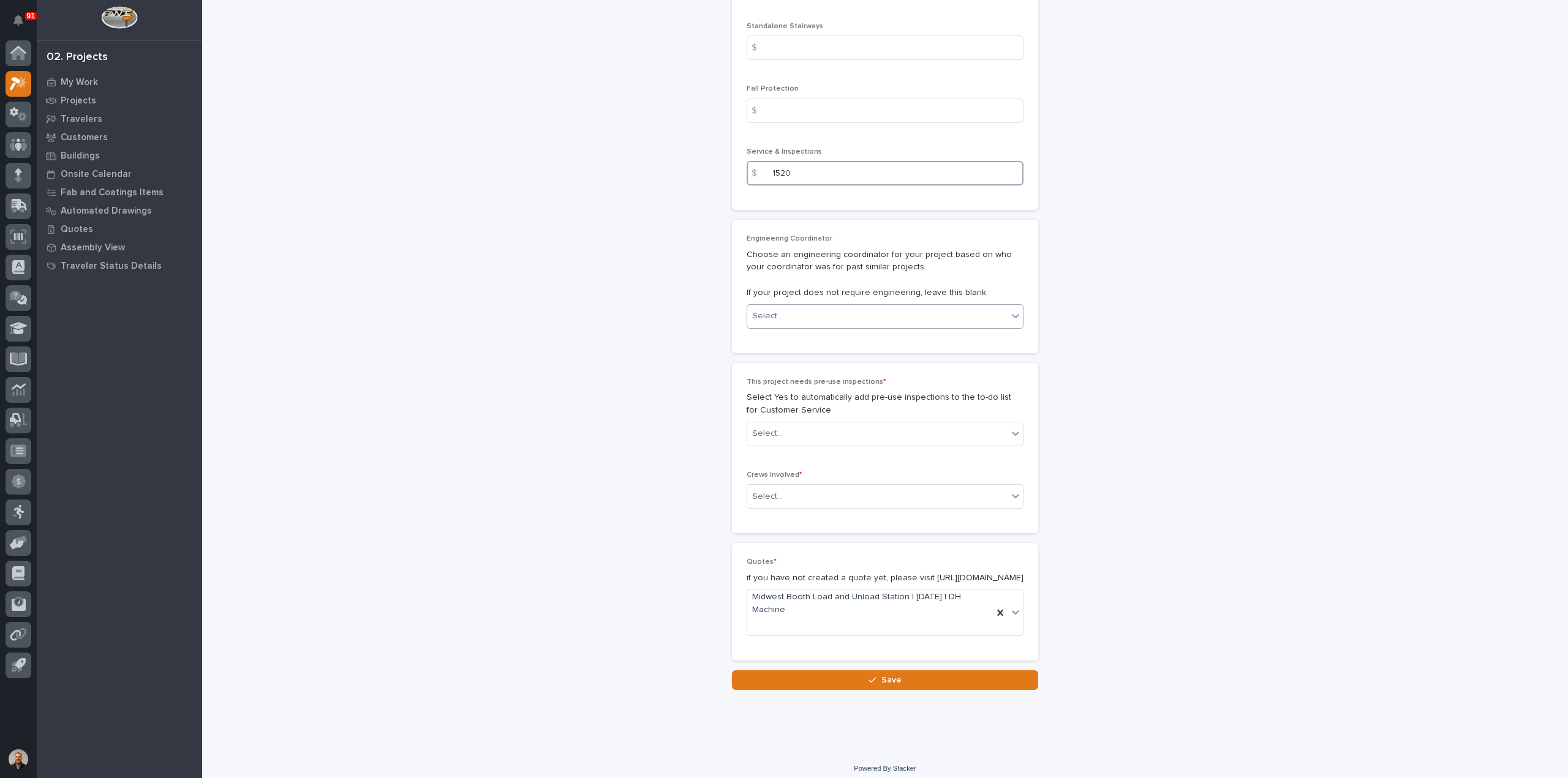
type input "1520"
click at [1011, 310] on icon at bounding box center [1015, 316] width 12 height 12
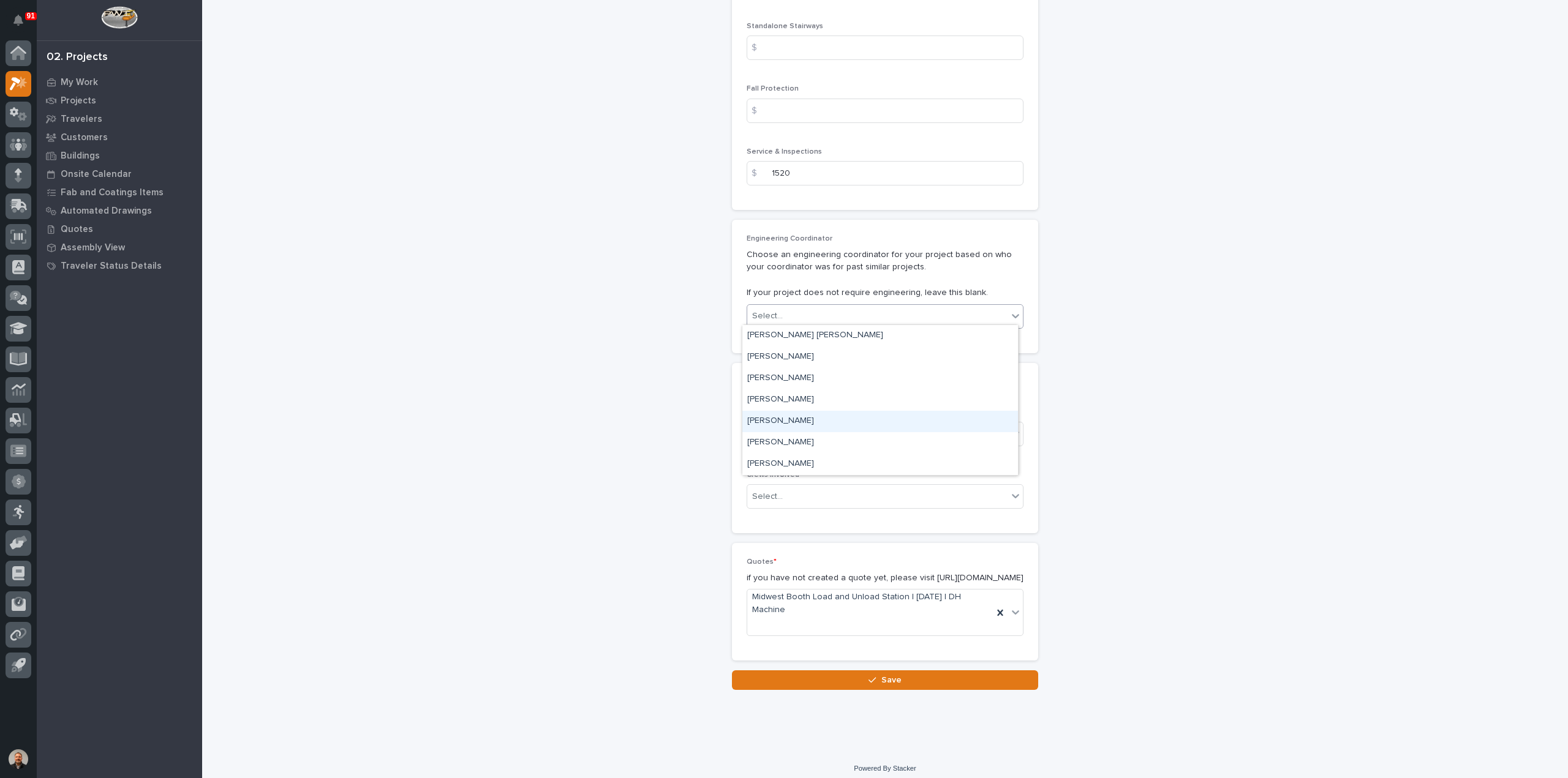
click at [800, 419] on div "Spenser Yoder" at bounding box center [880, 421] width 275 height 22
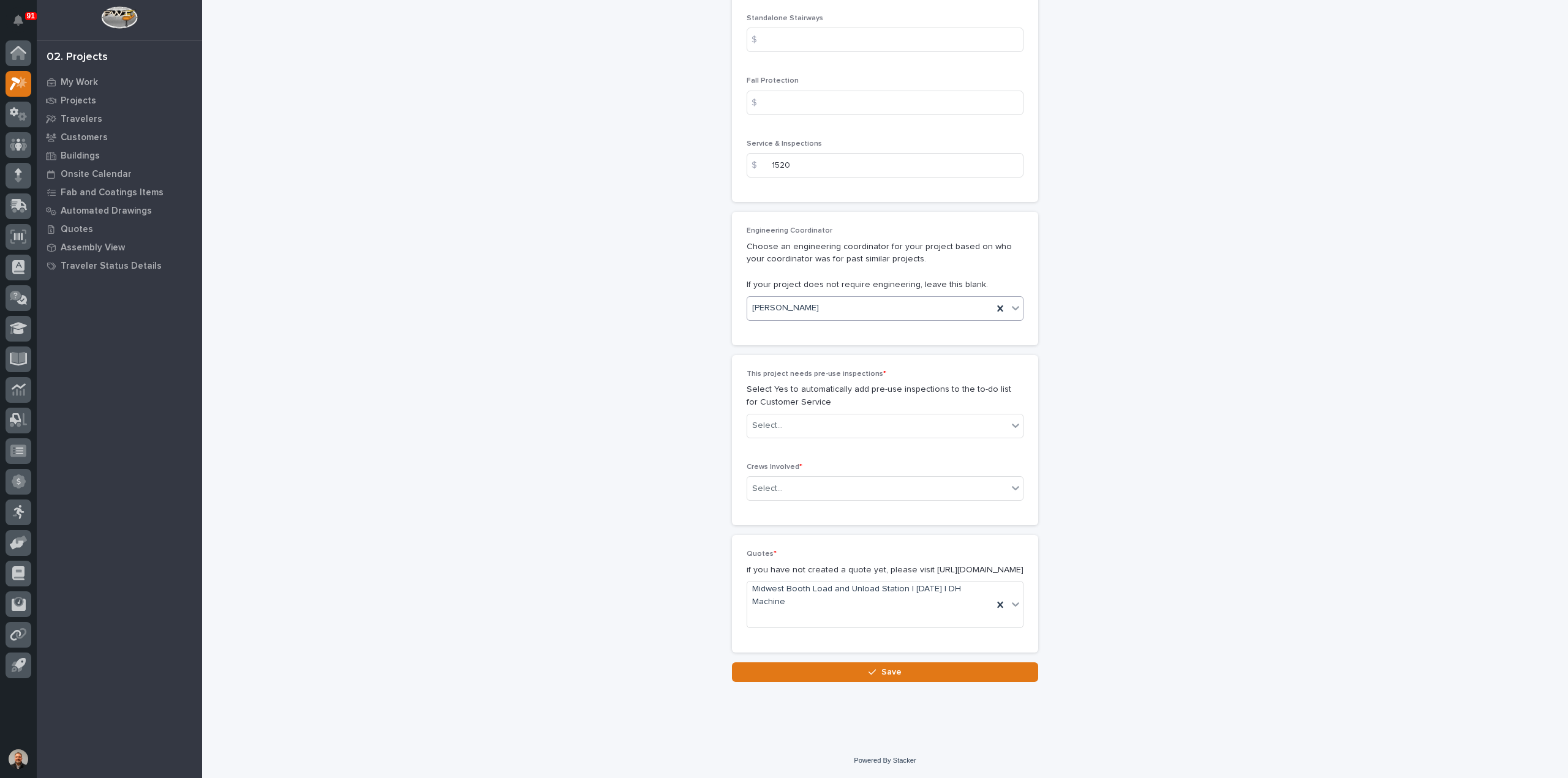
scroll to position [1913, 0]
click at [800, 416] on div "Select..." at bounding box center [877, 425] width 260 height 20
click at [779, 436] on div "Yes" at bounding box center [880, 438] width 275 height 22
click at [793, 479] on div "Select..." at bounding box center [877, 489] width 260 height 20
click at [780, 498] on div "Production" at bounding box center [880, 500] width 275 height 22
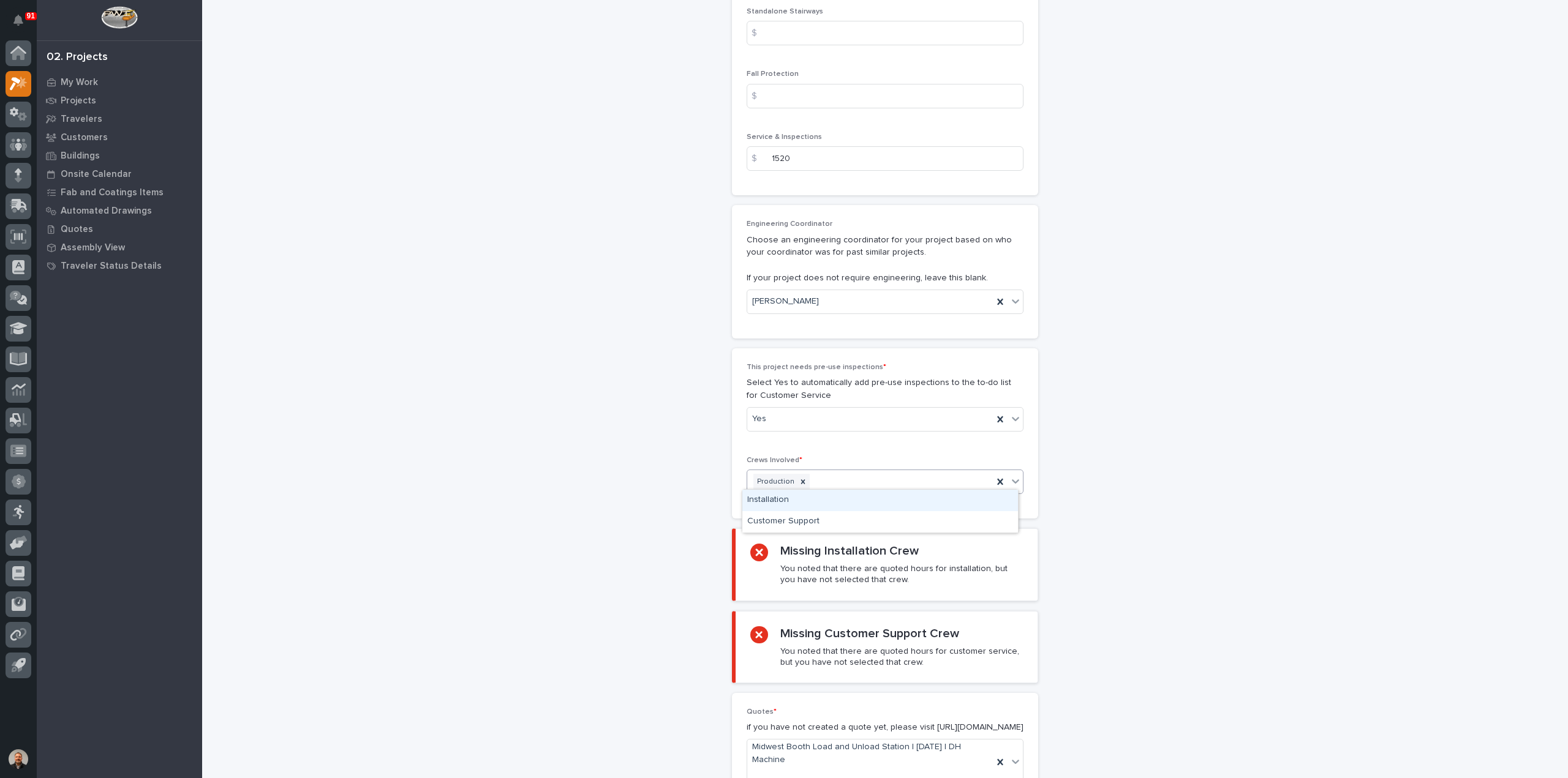
click at [816, 471] on div "Production" at bounding box center [870, 482] width 246 height 22
click at [808, 502] on div "Installation" at bounding box center [880, 500] width 275 height 22
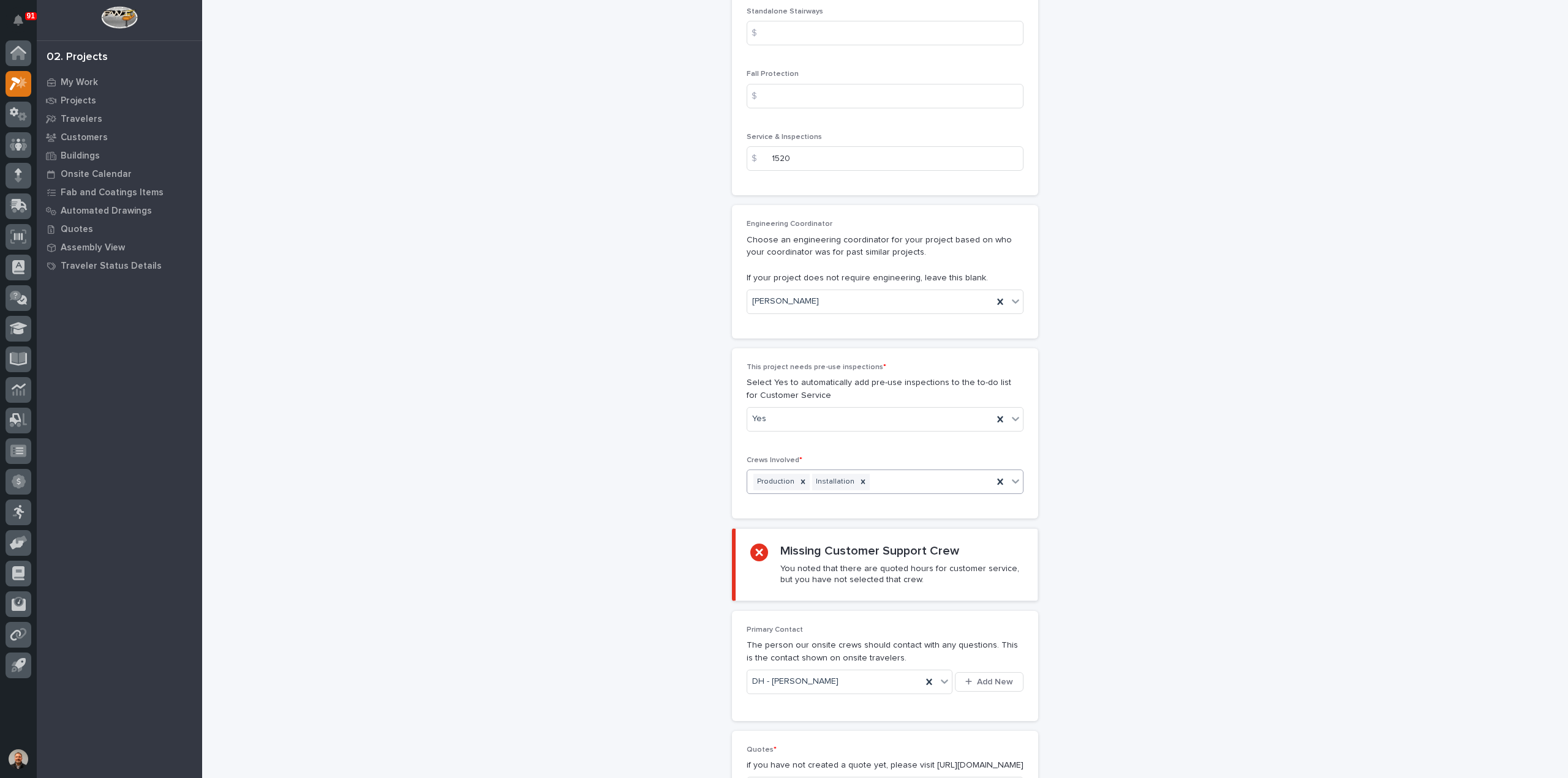
click at [880, 478] on div "Production Installation" at bounding box center [870, 482] width 246 height 22
click at [838, 501] on div "Customer Support" at bounding box center [880, 500] width 275 height 22
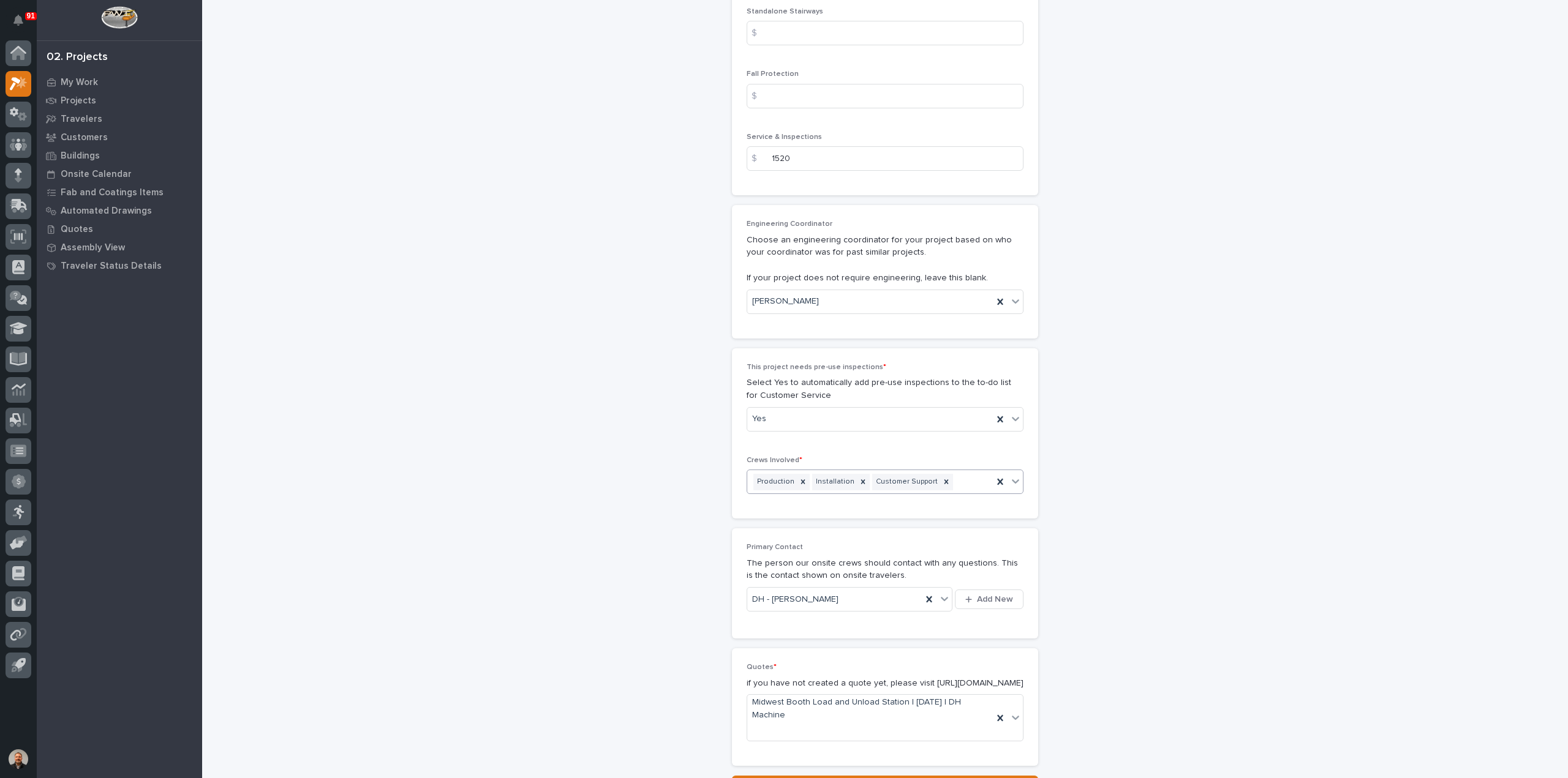
scroll to position [2033, 0]
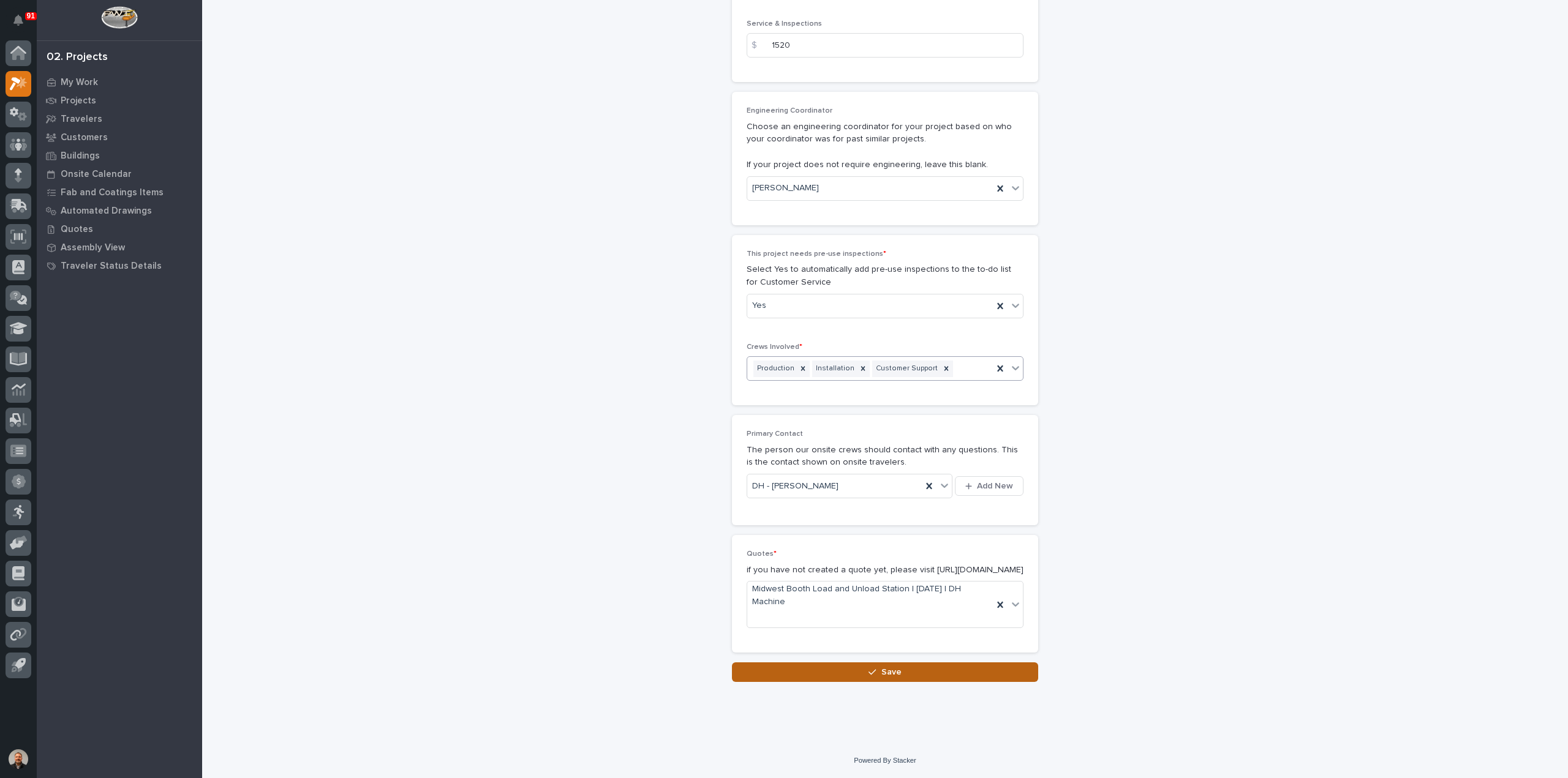
click at [893, 674] on span "Save" at bounding box center [891, 672] width 20 height 11
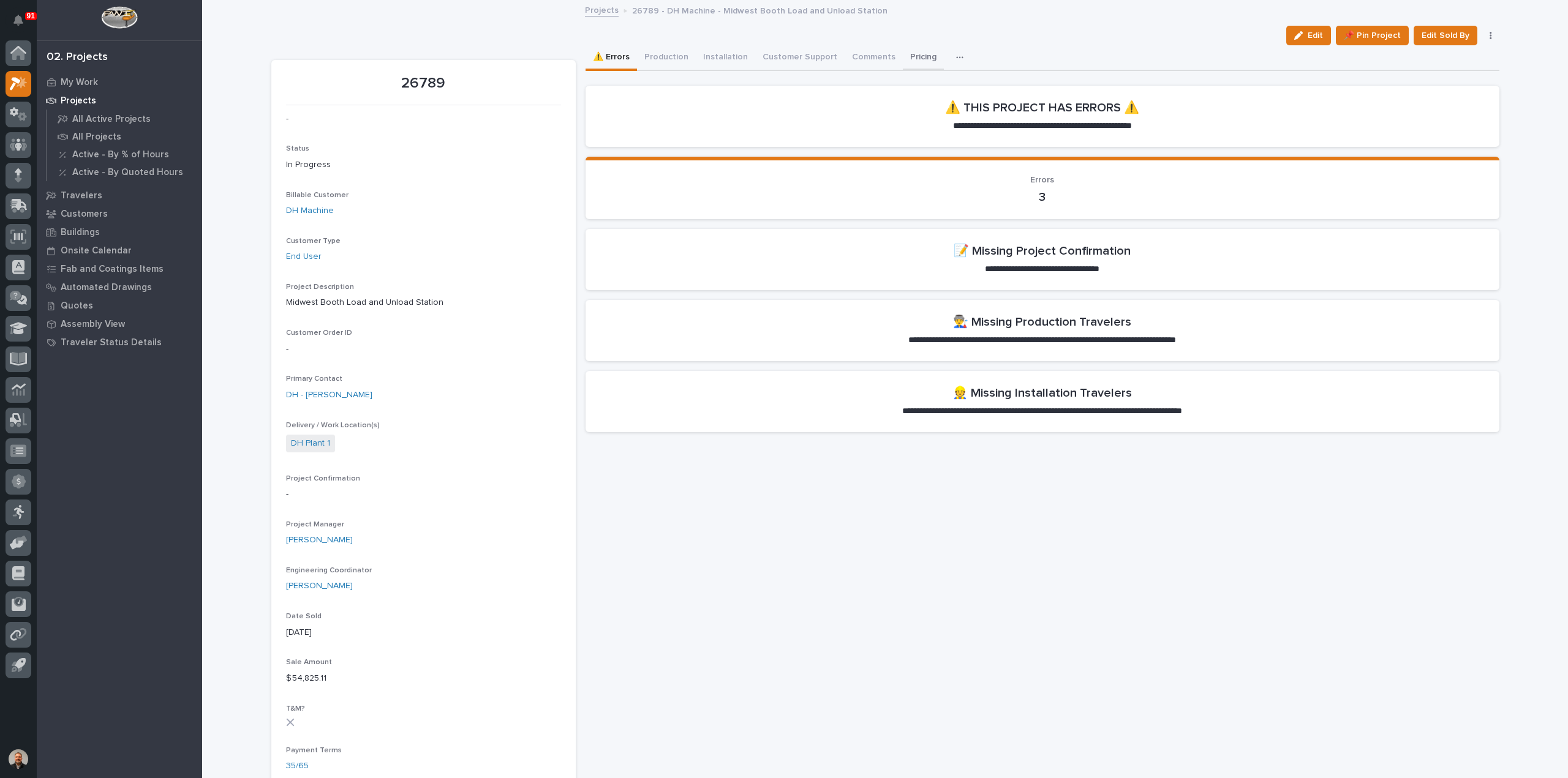
click at [907, 55] on button "Pricing" at bounding box center [923, 58] width 41 height 26
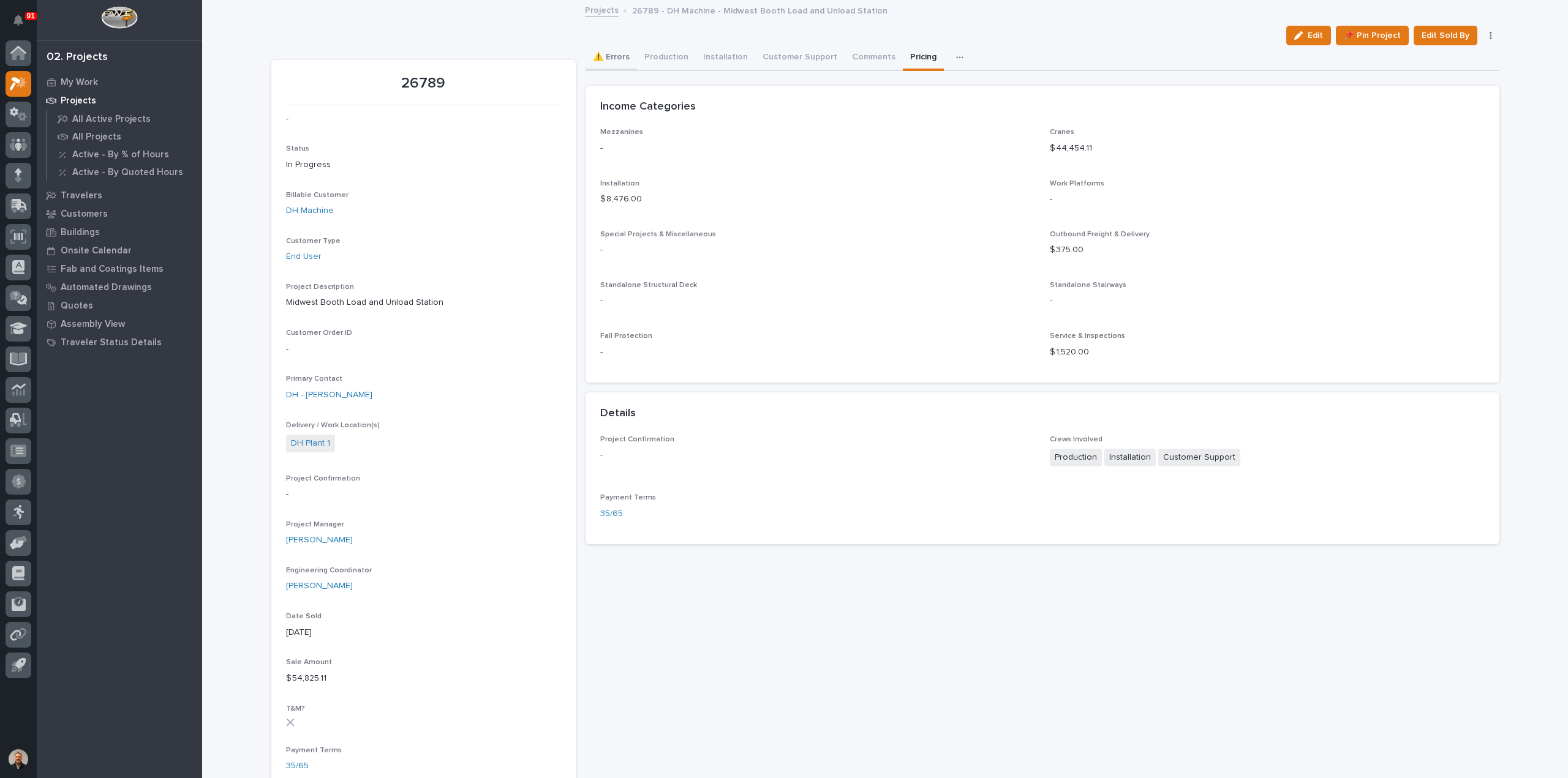
click at [614, 56] on button "⚠️ Errors" at bounding box center [611, 58] width 51 height 26
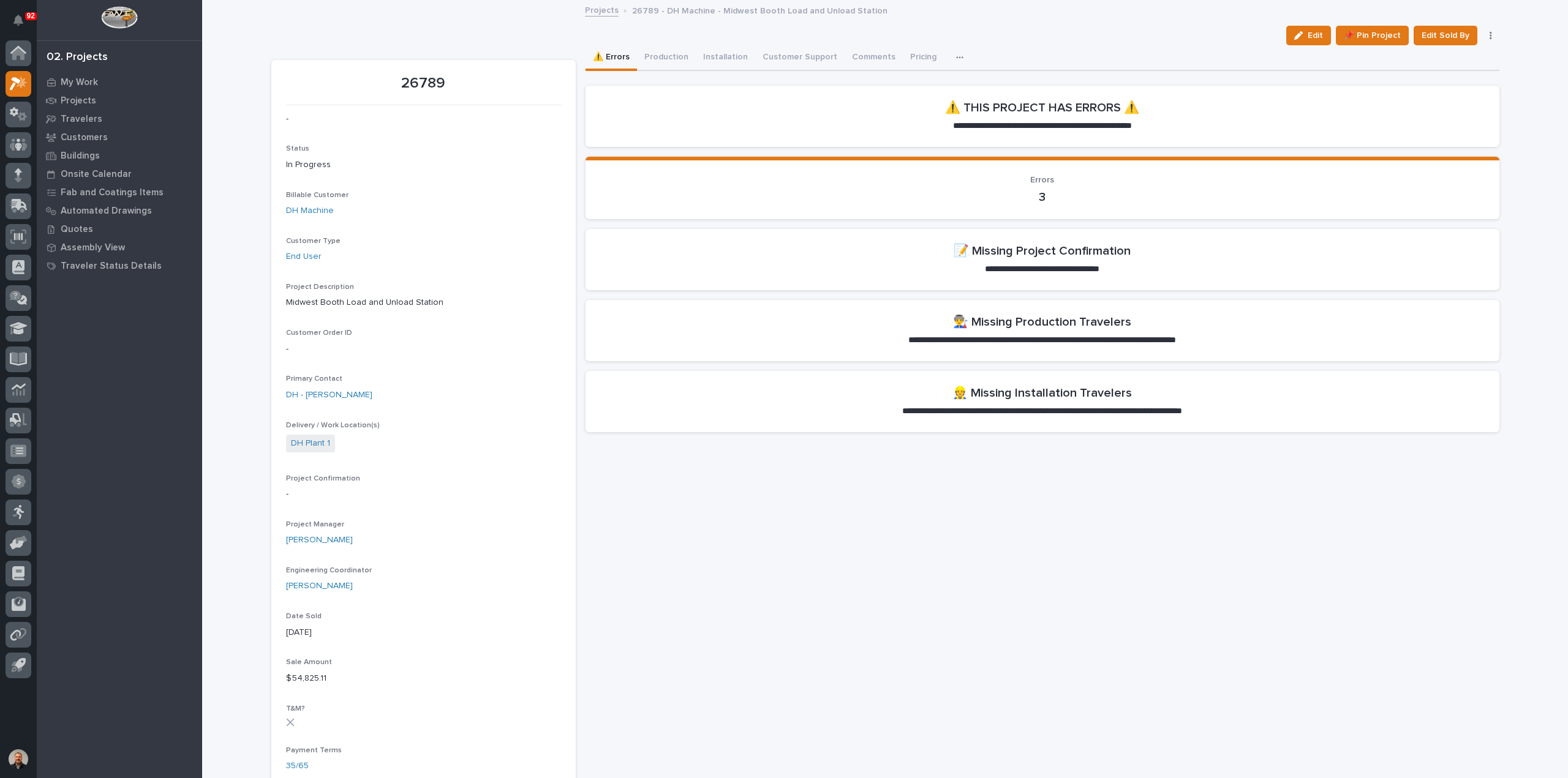
click at [1309, 36] on span "Edit" at bounding box center [1315, 35] width 15 height 11
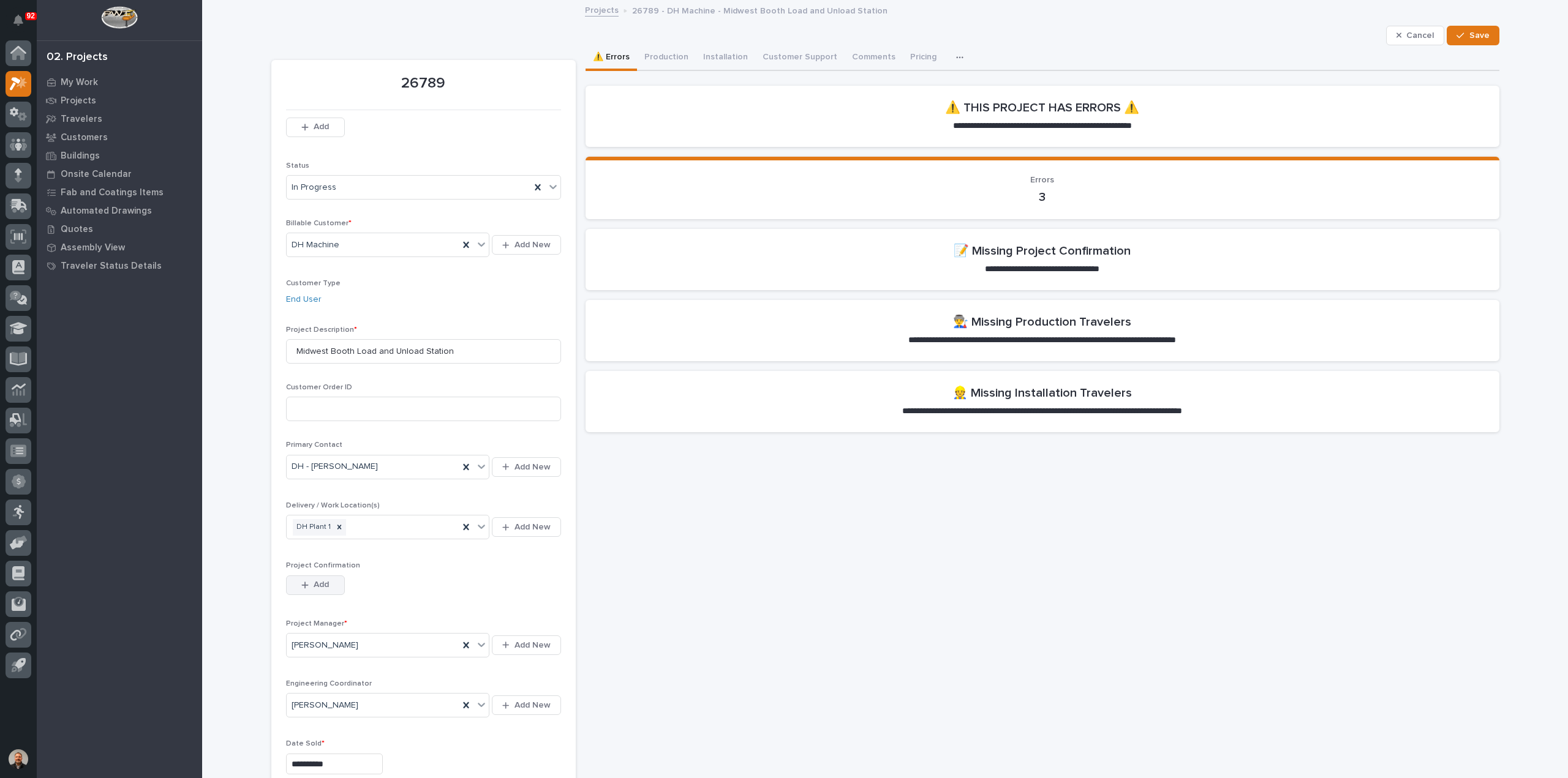
click at [313, 581] on span "Add" at bounding box center [321, 585] width 15 height 11
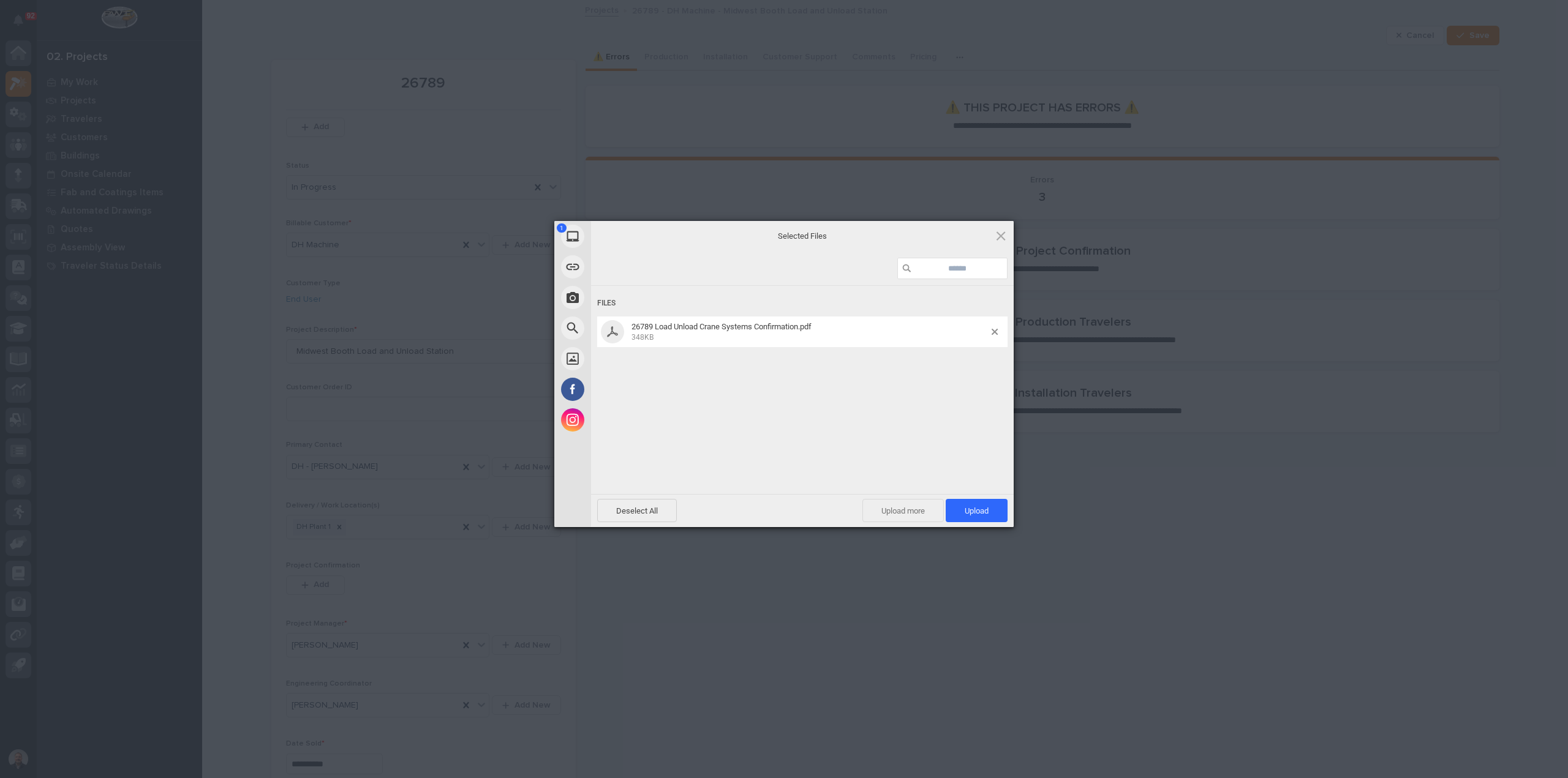
click at [903, 510] on span "Upload more" at bounding box center [903, 511] width 81 height 24
click at [958, 514] on span "Upload 2" at bounding box center [970, 511] width 37 height 9
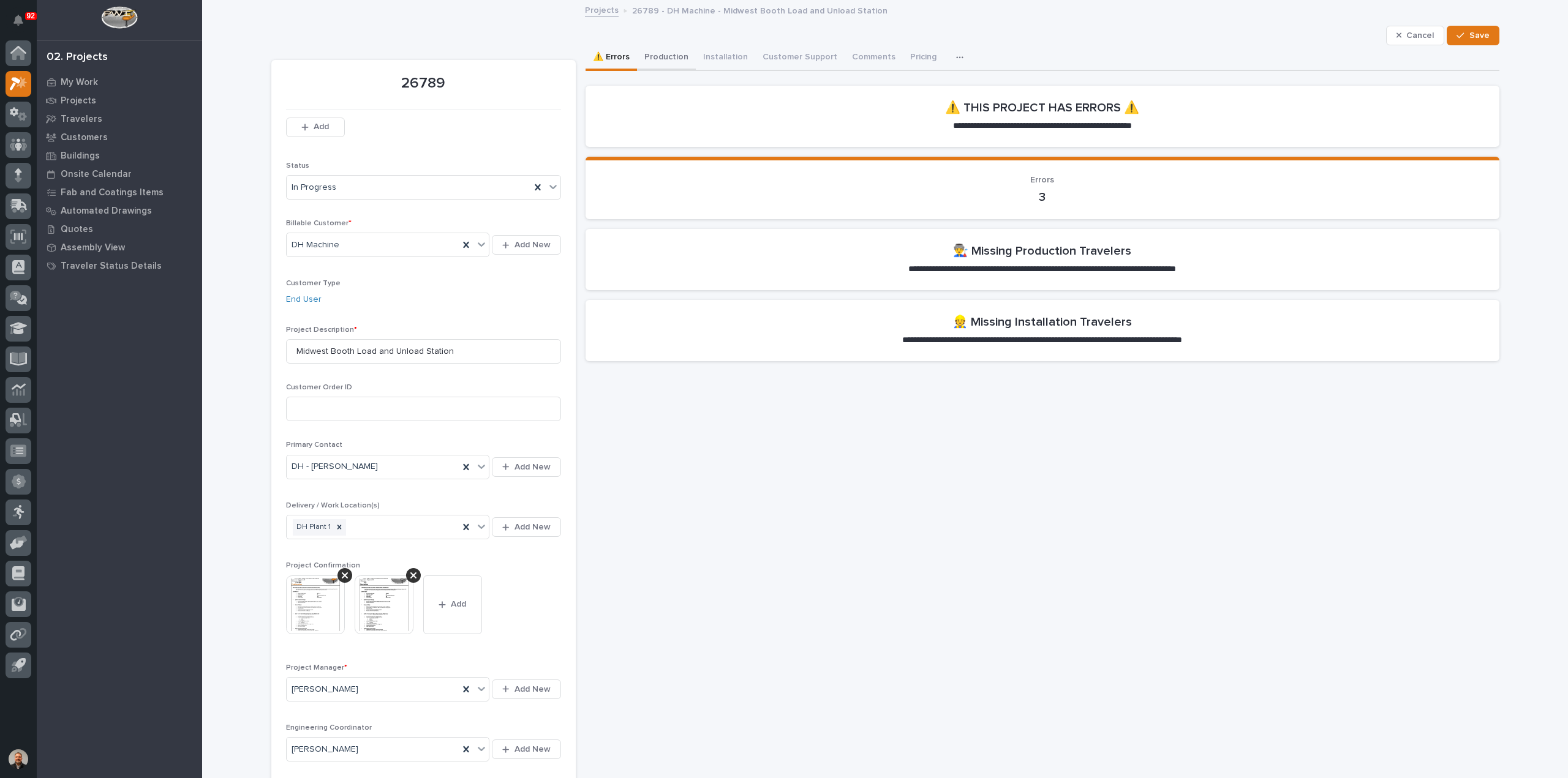
click at [664, 58] on button "Production" at bounding box center [667, 58] width 59 height 26
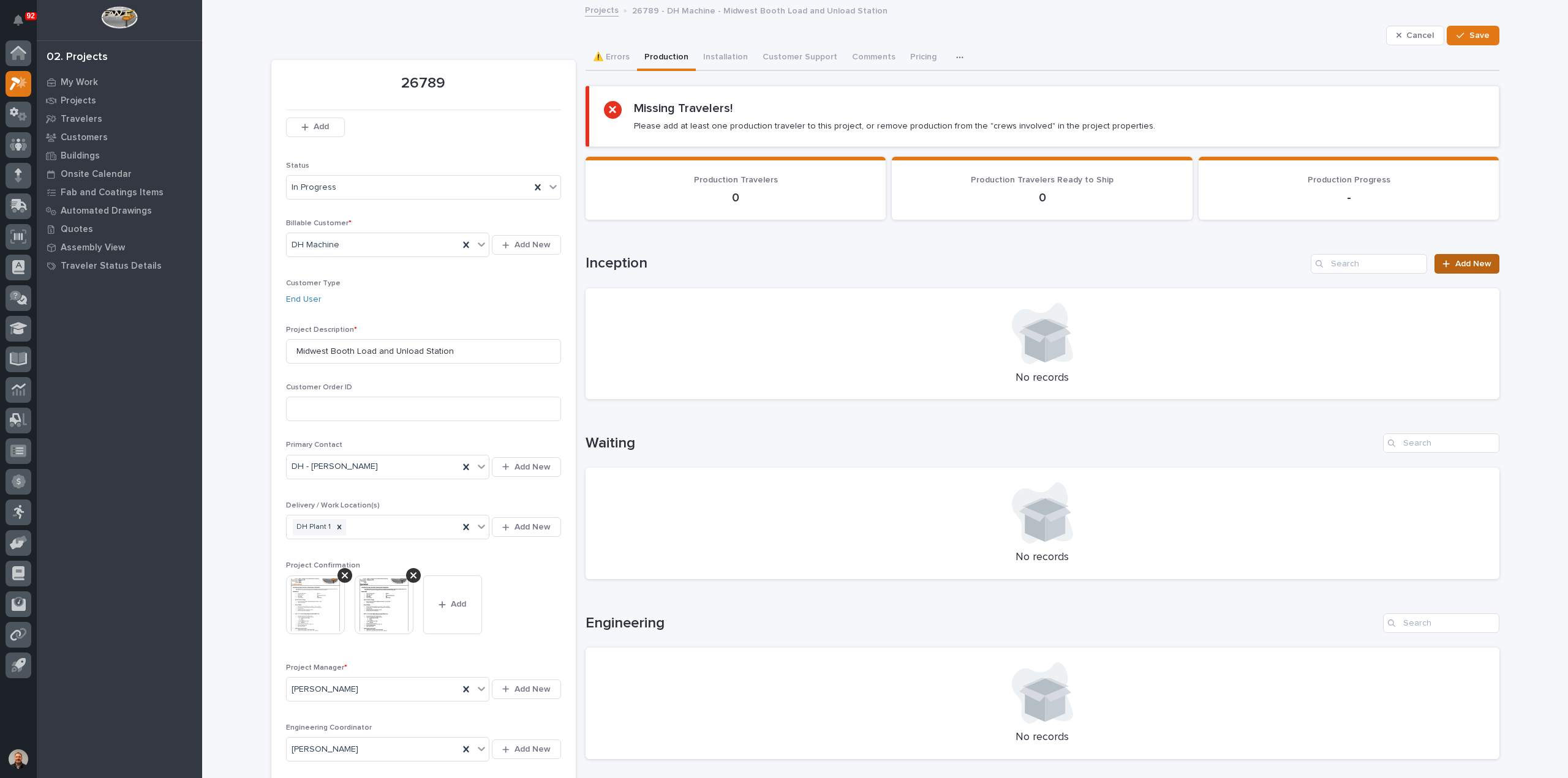
click at [1464, 265] on span "Add New" at bounding box center [1473, 263] width 36 height 9
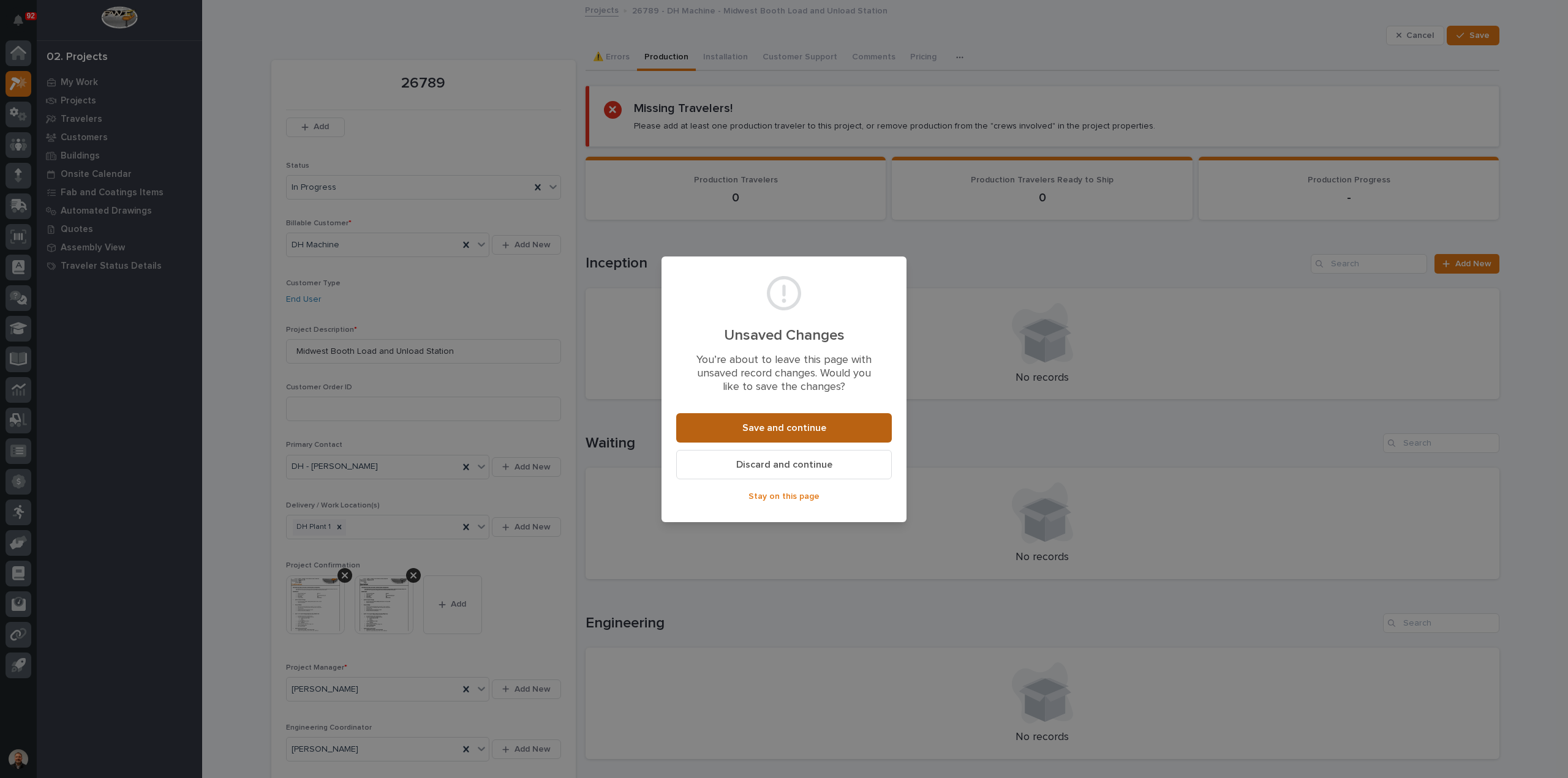
click at [780, 429] on span "Save and continue" at bounding box center [784, 429] width 84 height 13
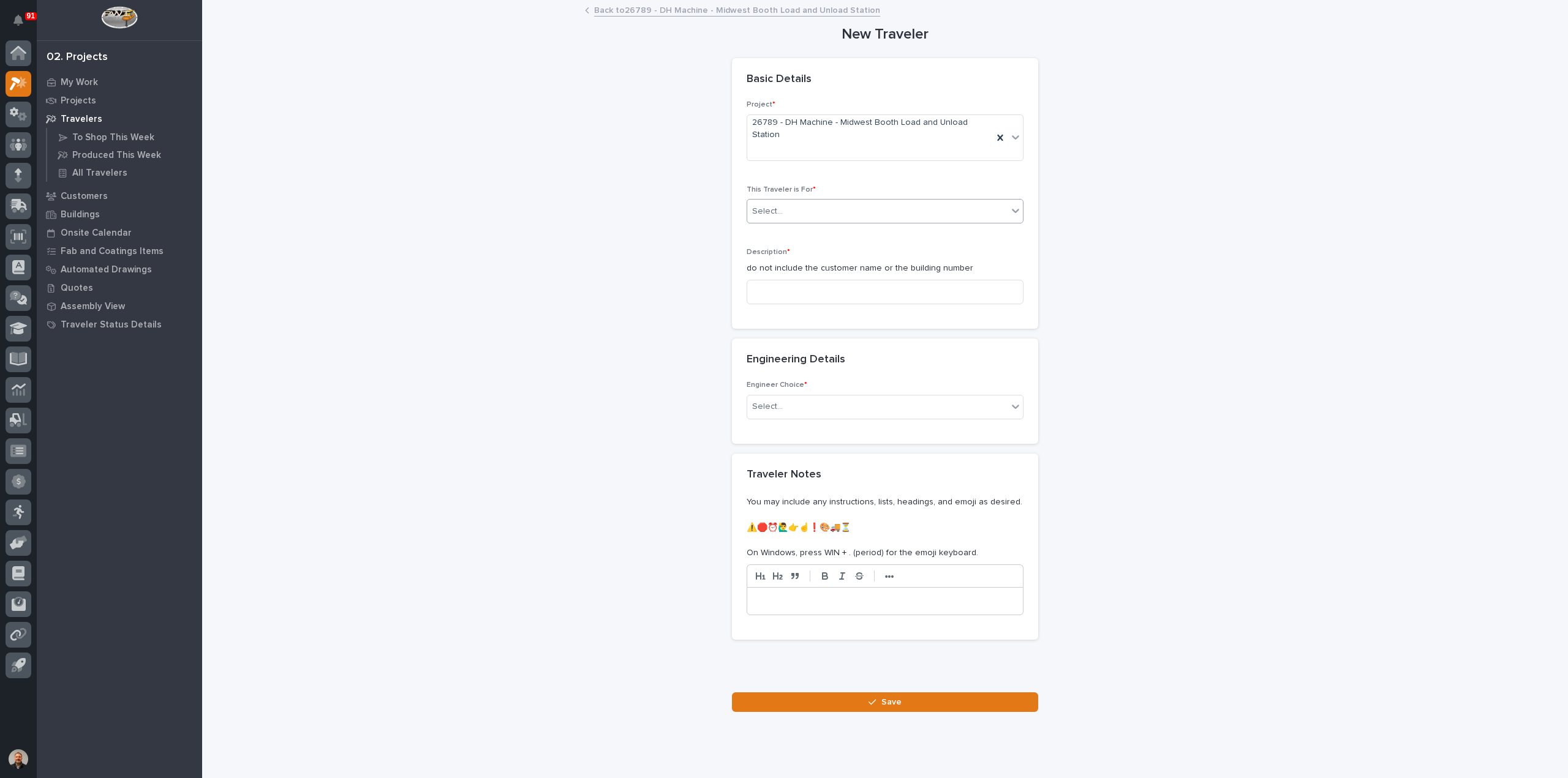
click at [783, 201] on div "Select..." at bounding box center [877, 211] width 260 height 20
click at [787, 222] on span "Production" at bounding box center [771, 220] width 47 height 14
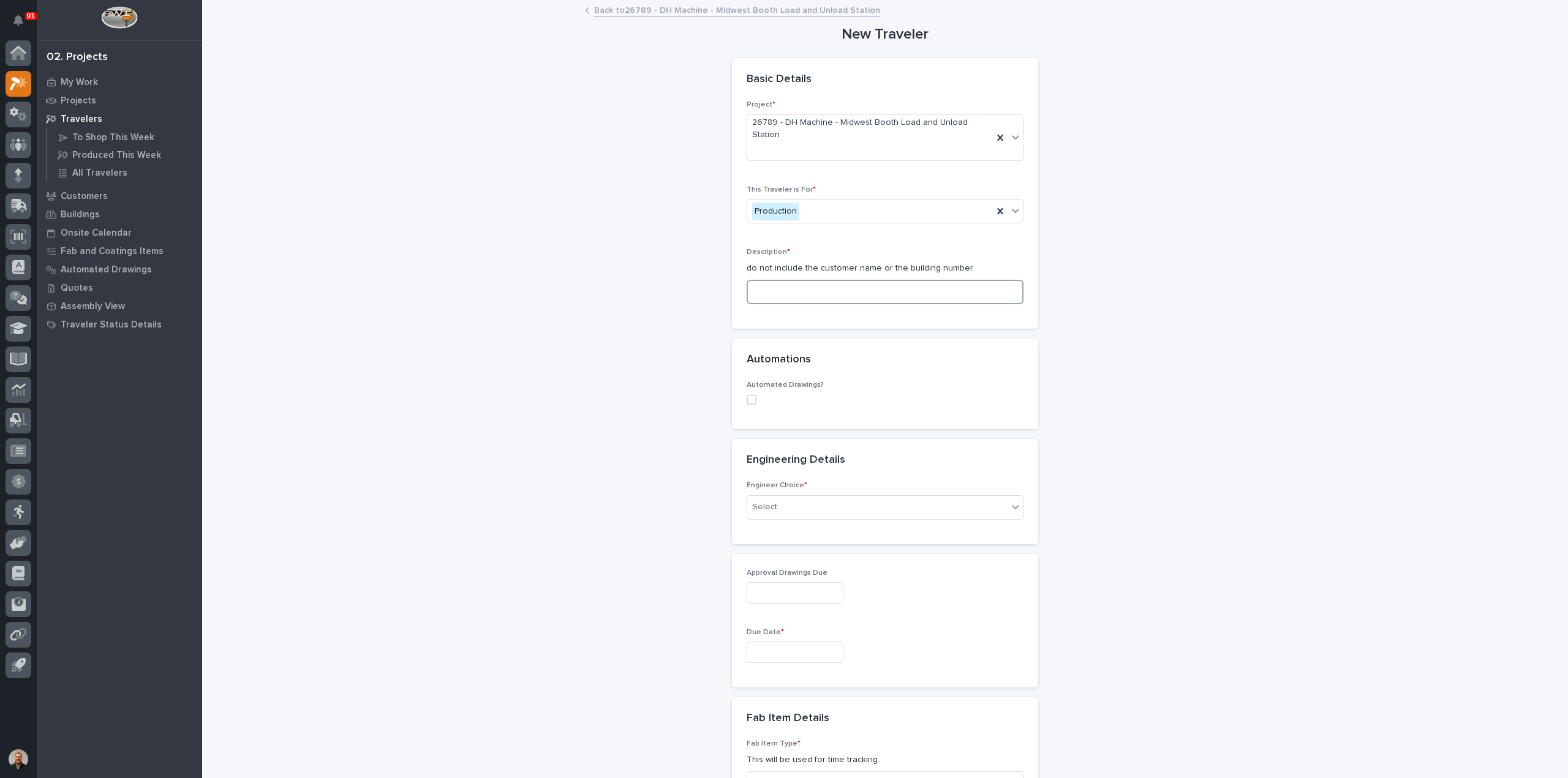
click at [772, 280] on input at bounding box center [885, 292] width 277 height 24
paste input "Load / Unload Finish Booth Crane Systems"
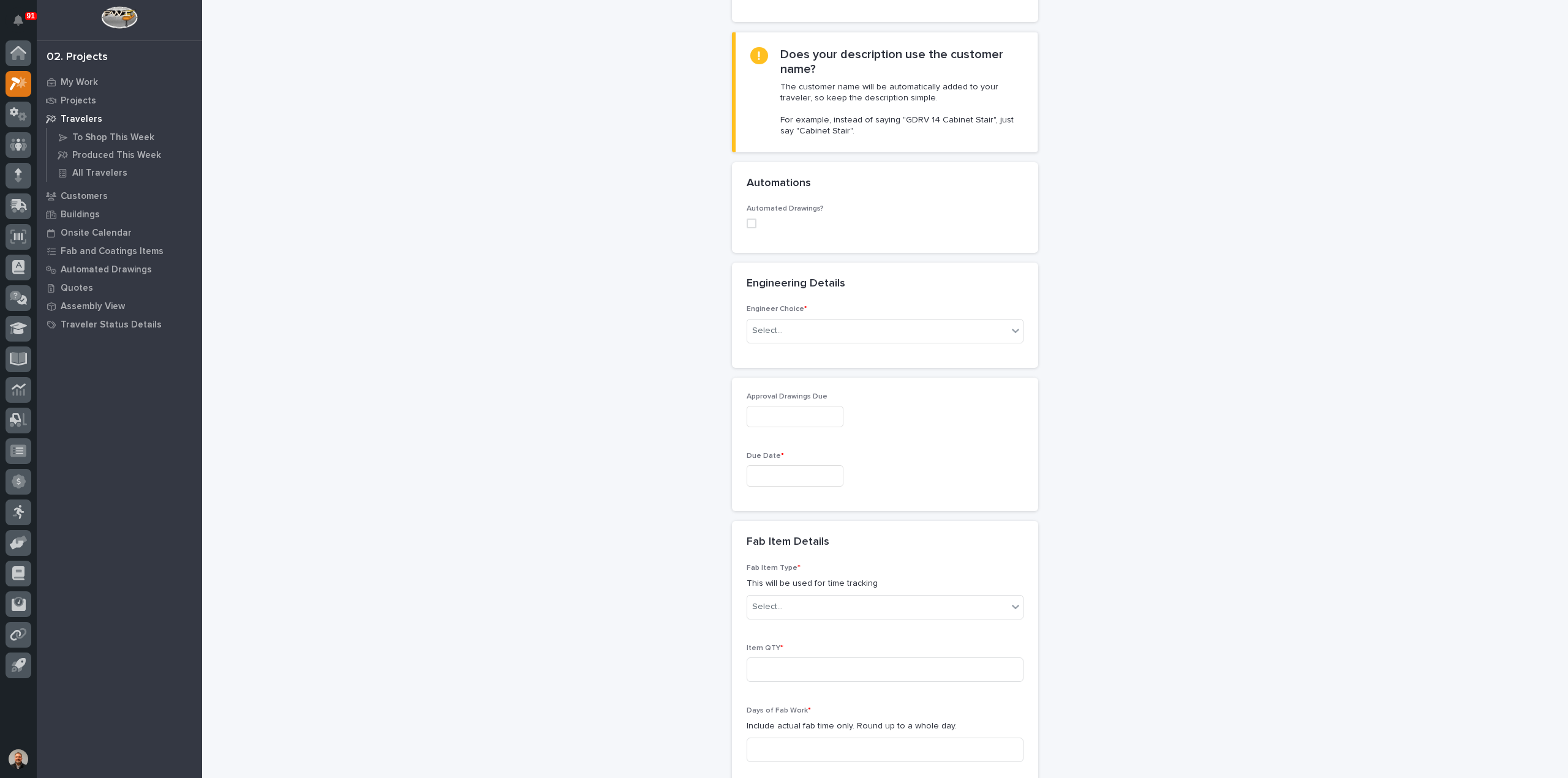
scroll to position [368, 0]
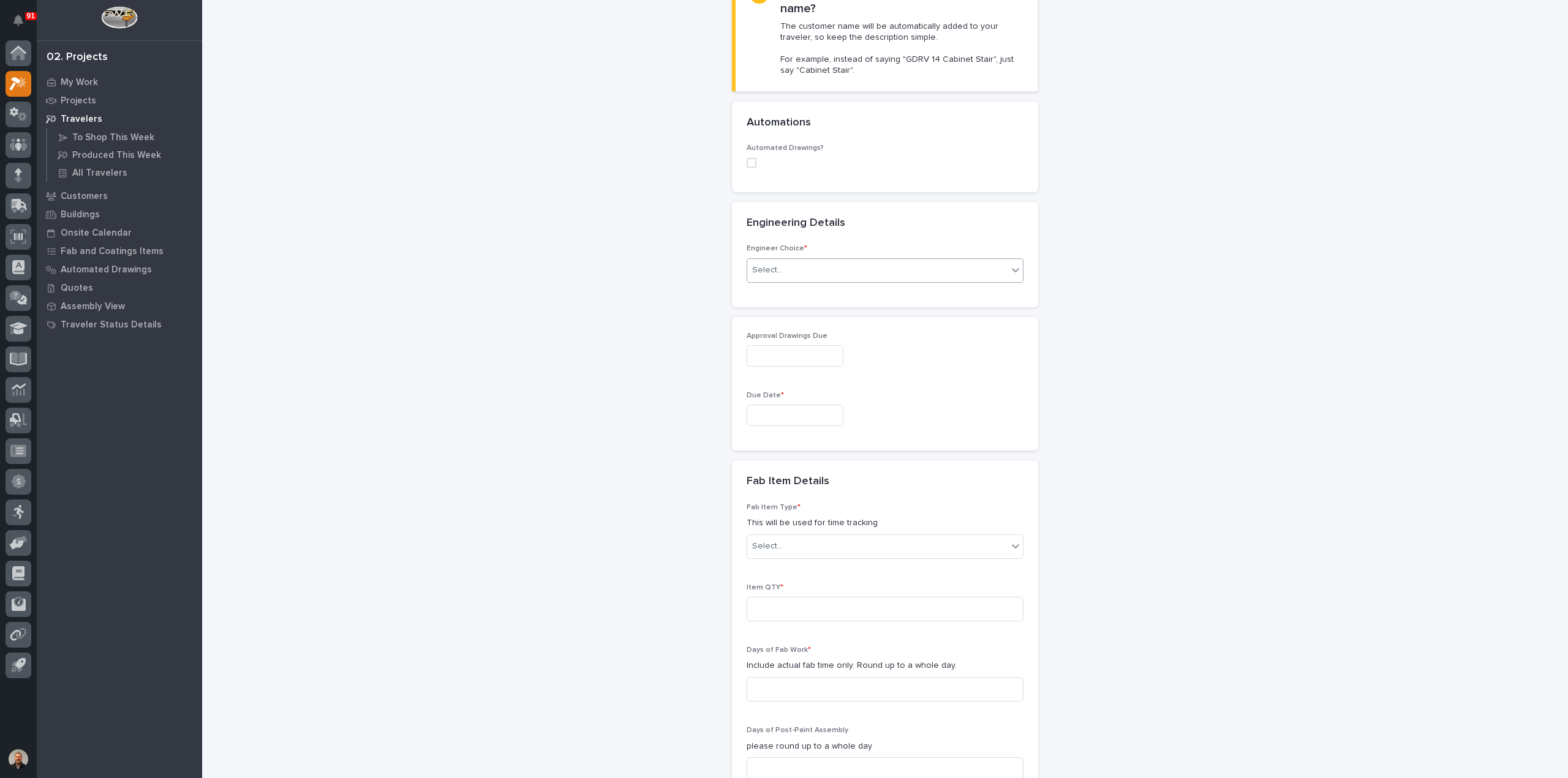
type input "Load / Unload Finish Booth Crane Systems"
click at [774, 264] on div "Select..." at bounding box center [767, 271] width 31 height 13
click at [790, 299] on div "I want my coordinator to choose an engineer" at bounding box center [880, 301] width 275 height 22
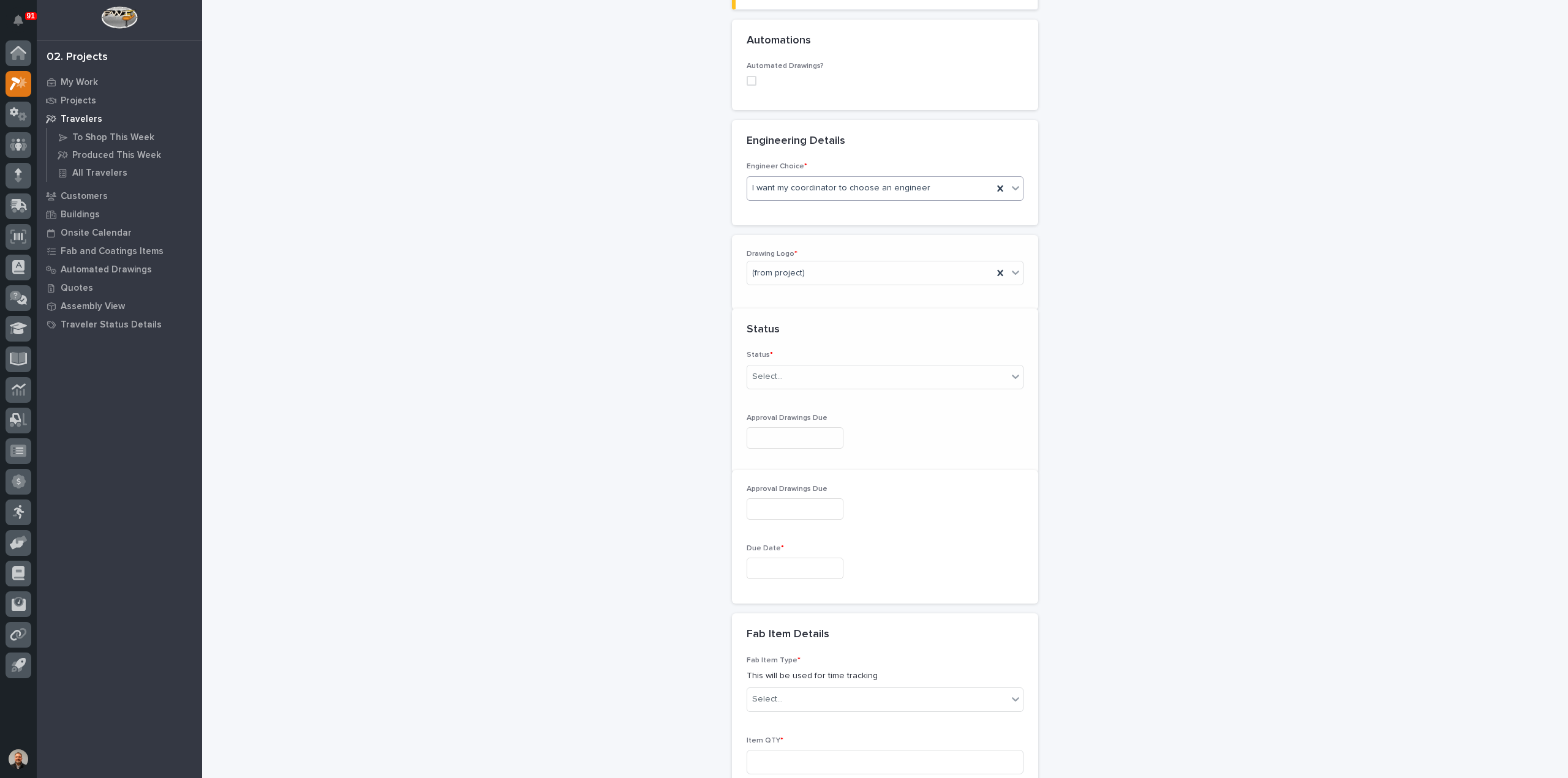
scroll to position [496, 0]
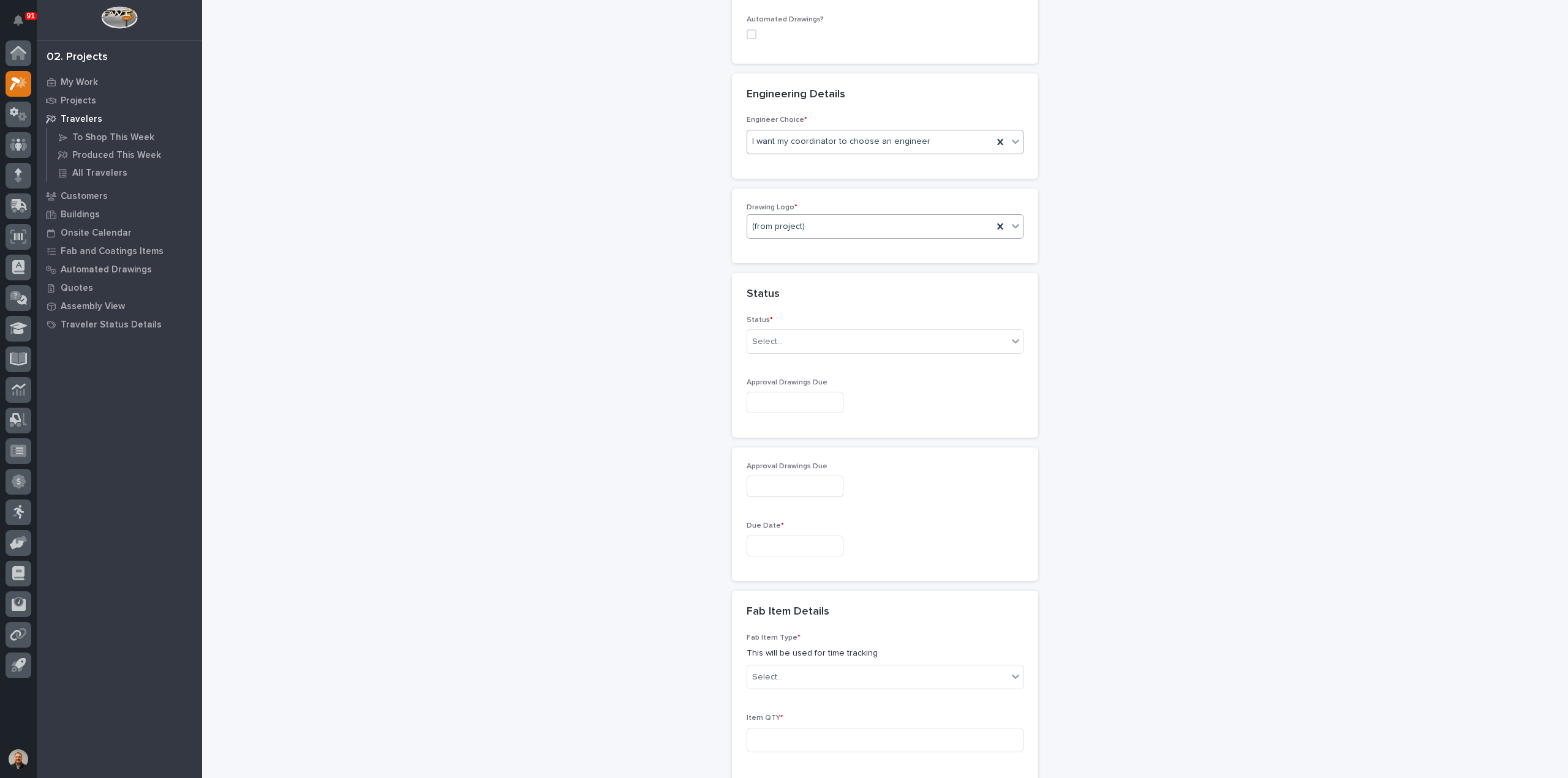
click at [800, 217] on div "(from project)" at bounding box center [870, 227] width 246 height 20
click at [772, 275] on div "PWI" at bounding box center [880, 277] width 275 height 22
click at [784, 337] on input "text" at bounding box center [785, 342] width 1 height 10
click at [785, 377] on div "To Engineer" at bounding box center [880, 370] width 275 height 22
click at [768, 392] on input "text" at bounding box center [795, 402] width 97 height 22
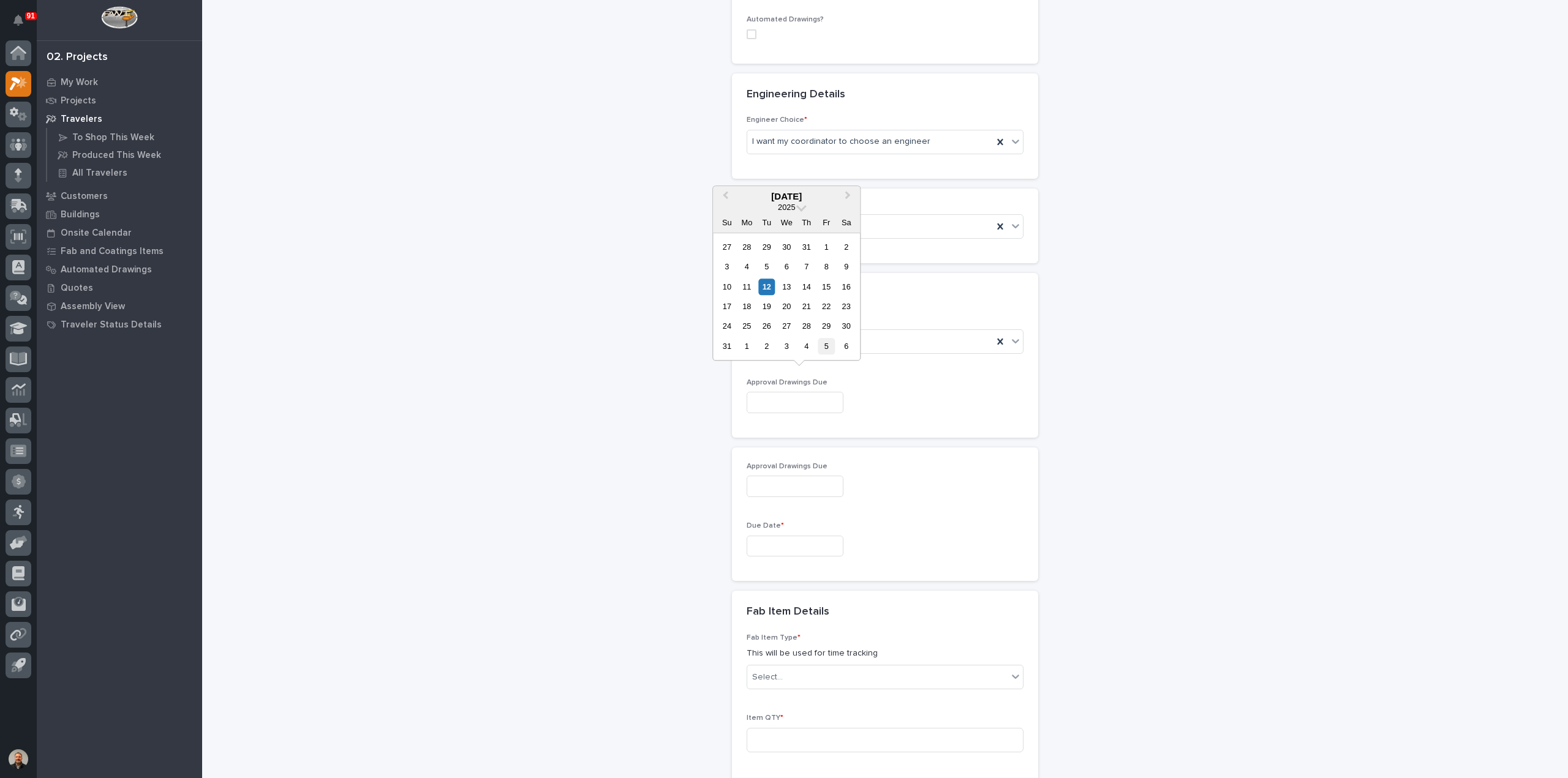
click at [827, 346] on div "5" at bounding box center [826, 346] width 16 height 16
type input "**********"
click at [768, 535] on input "text" at bounding box center [795, 546] width 97 height 22
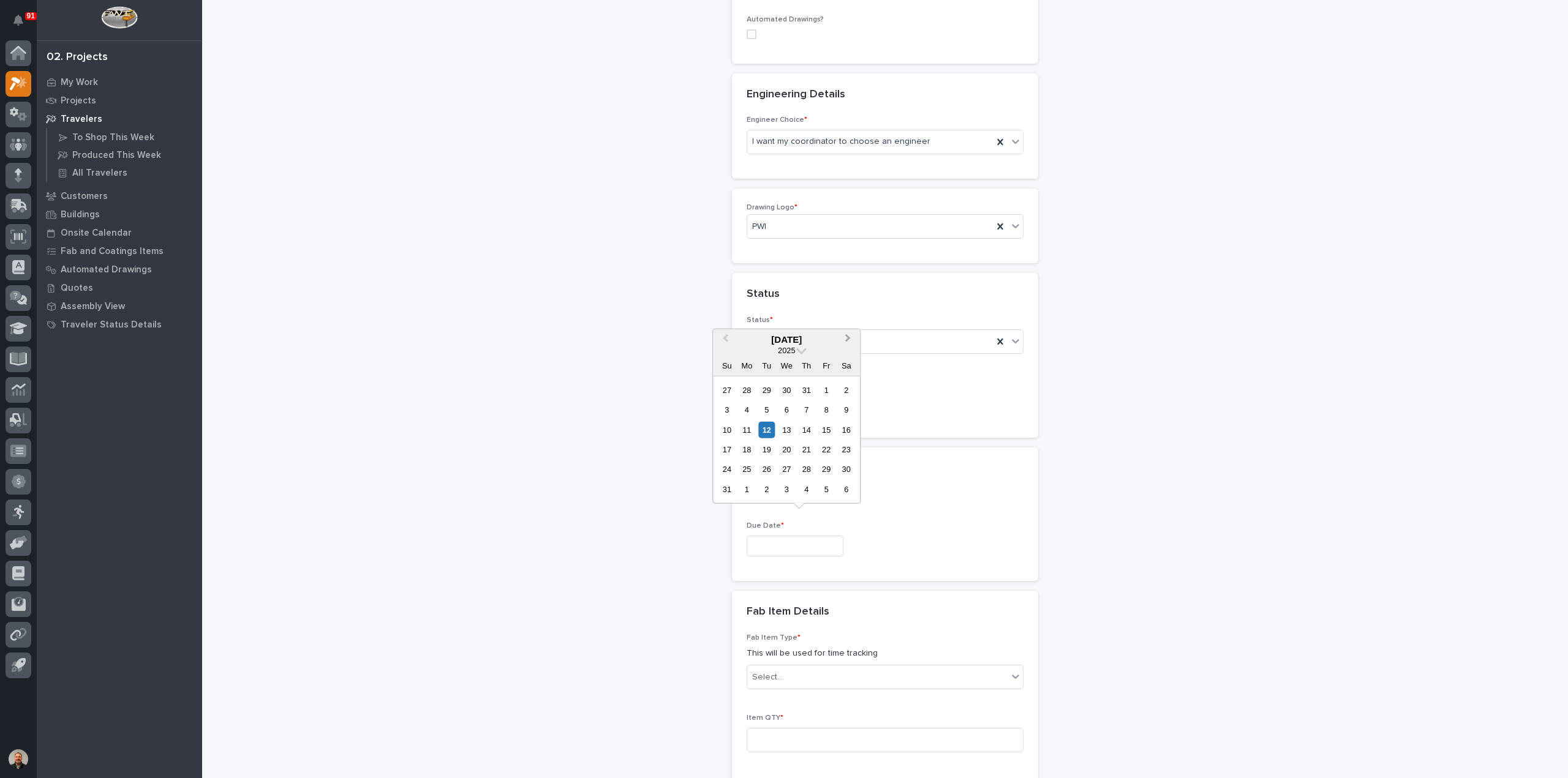
click at [850, 340] on button "Next Month" at bounding box center [849, 340] width 20 height 20
click at [745, 491] on div "6" at bounding box center [747, 489] width 16 height 16
type input "**********"
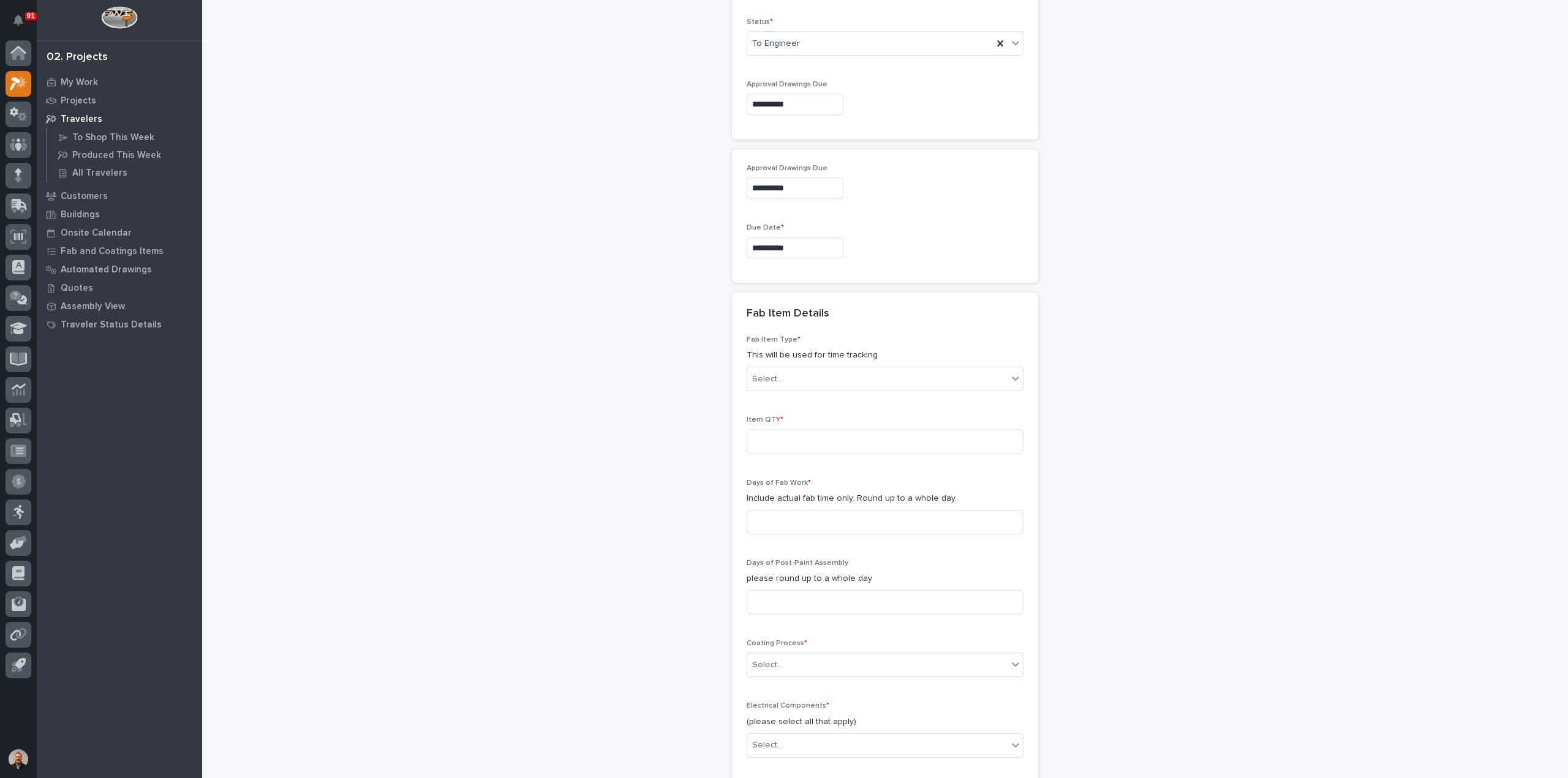
scroll to position [802, 0]
click at [790, 361] on div "Select..." at bounding box center [877, 371] width 260 height 20
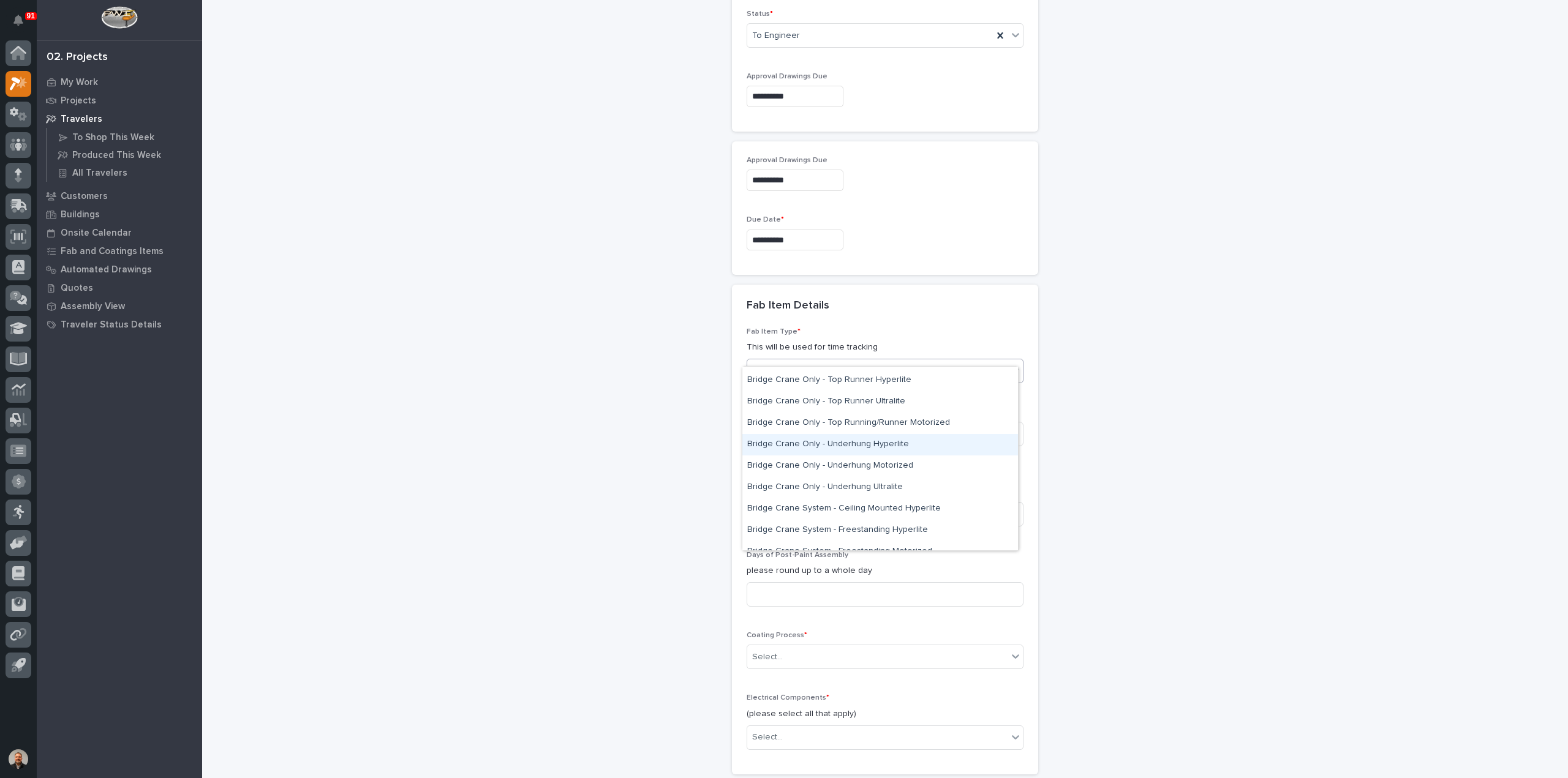
click at [833, 442] on div "Bridge Crane Only - Underhung Hyperlite" at bounding box center [880, 444] width 275 height 22
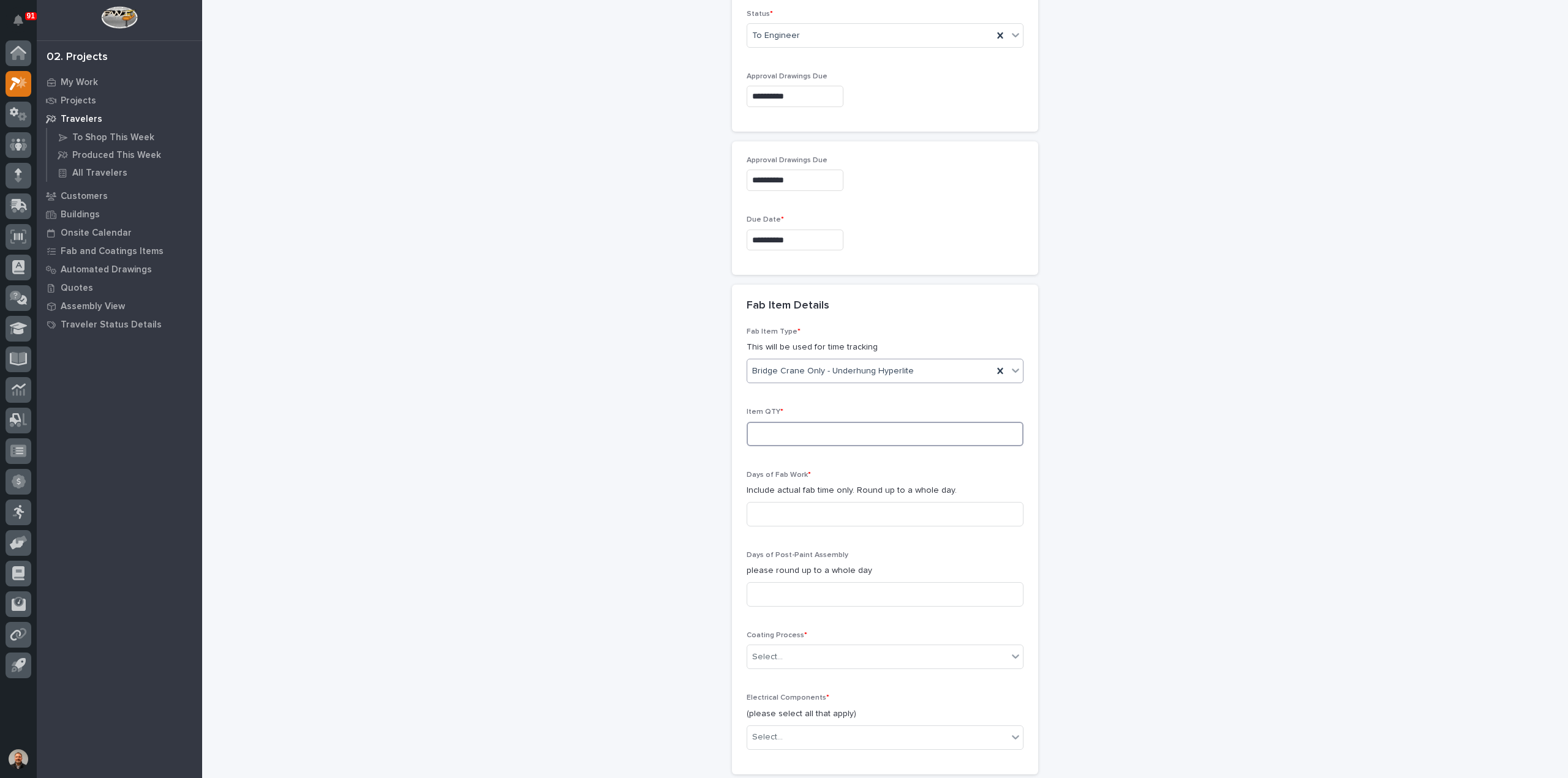
click at [772, 422] on input at bounding box center [885, 434] width 277 height 24
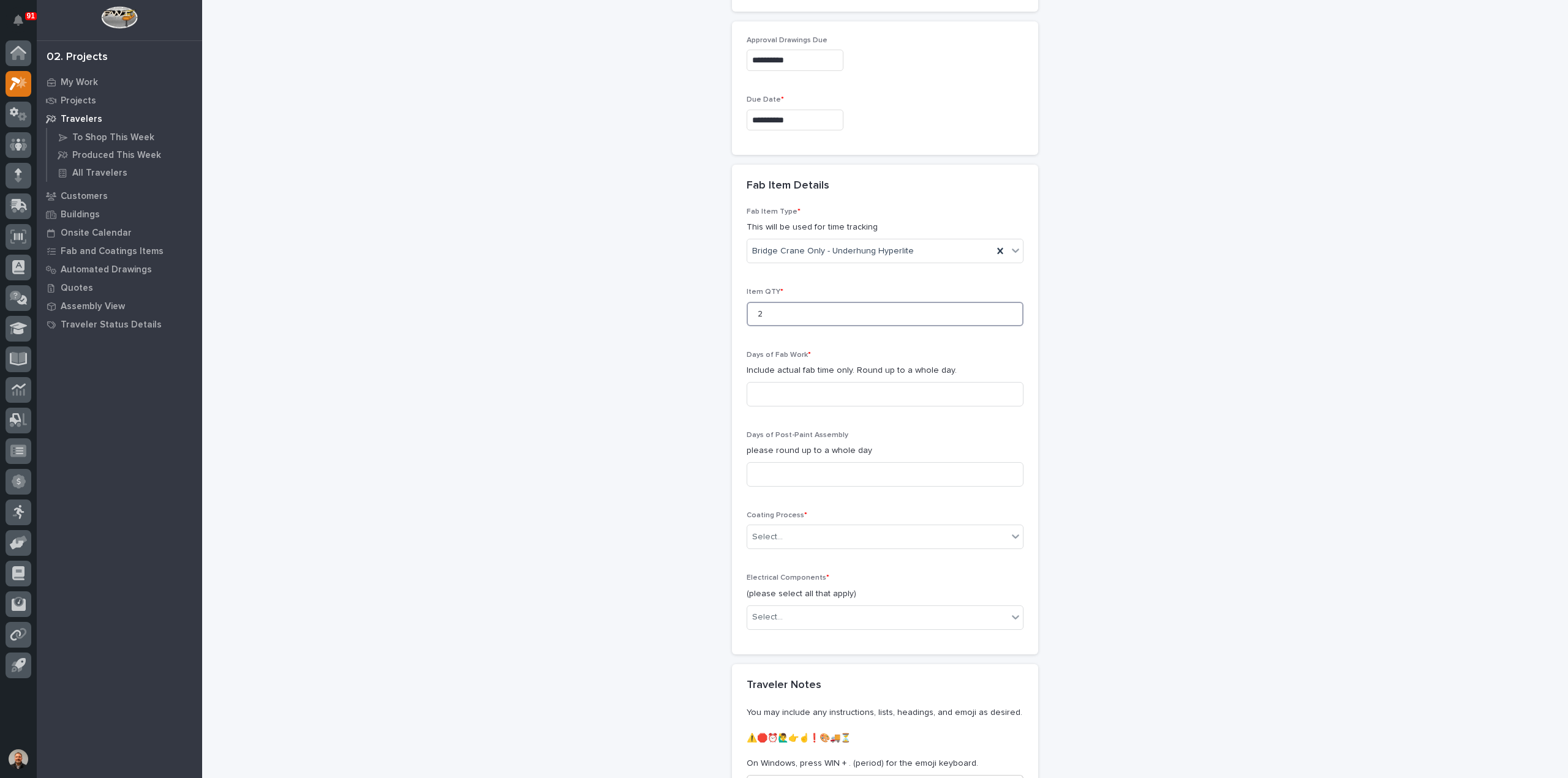
scroll to position [925, 0]
type input "2"
click at [771, 379] on input at bounding box center [885, 391] width 277 height 24
click at [766, 383] on input at bounding box center [885, 391] width 277 height 24
type input "4"
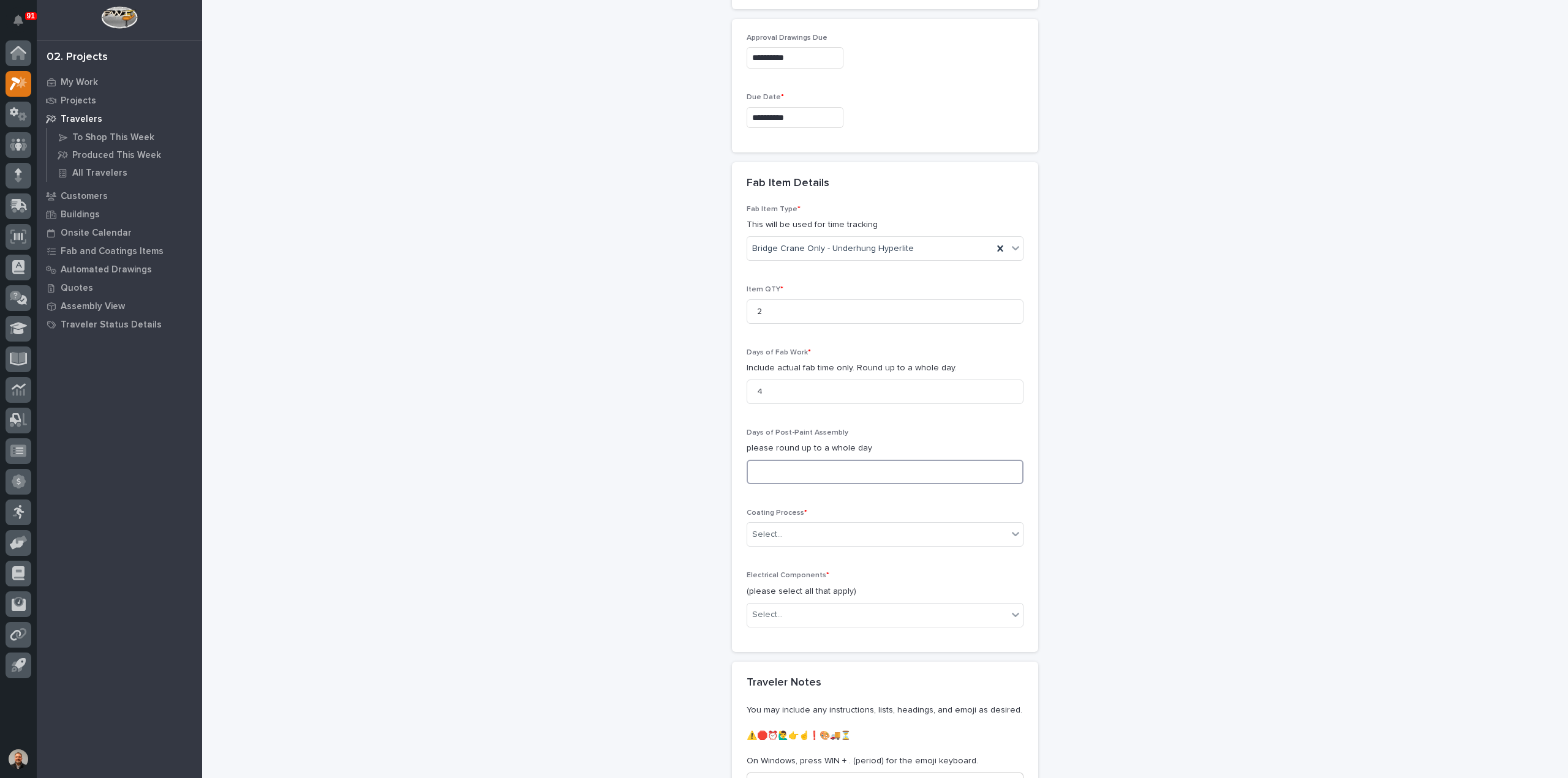
click at [764, 460] on input at bounding box center [885, 472] width 277 height 24
type input "2"
click at [784, 530] on input "text" at bounding box center [785, 535] width 1 height 10
click at [776, 557] on div "In-House Paint/Powder" at bounding box center [880, 562] width 275 height 22
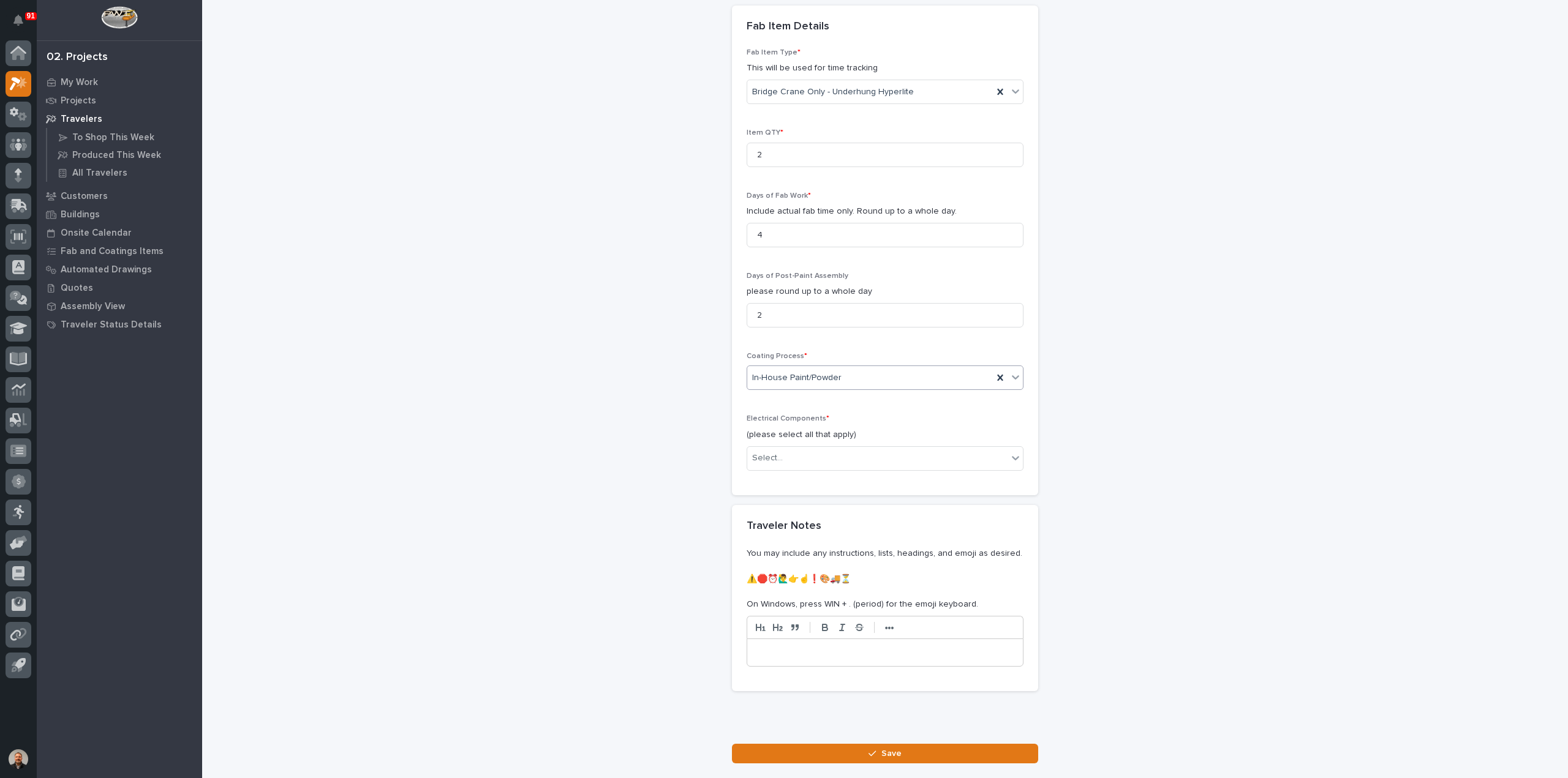
scroll to position [1144, 0]
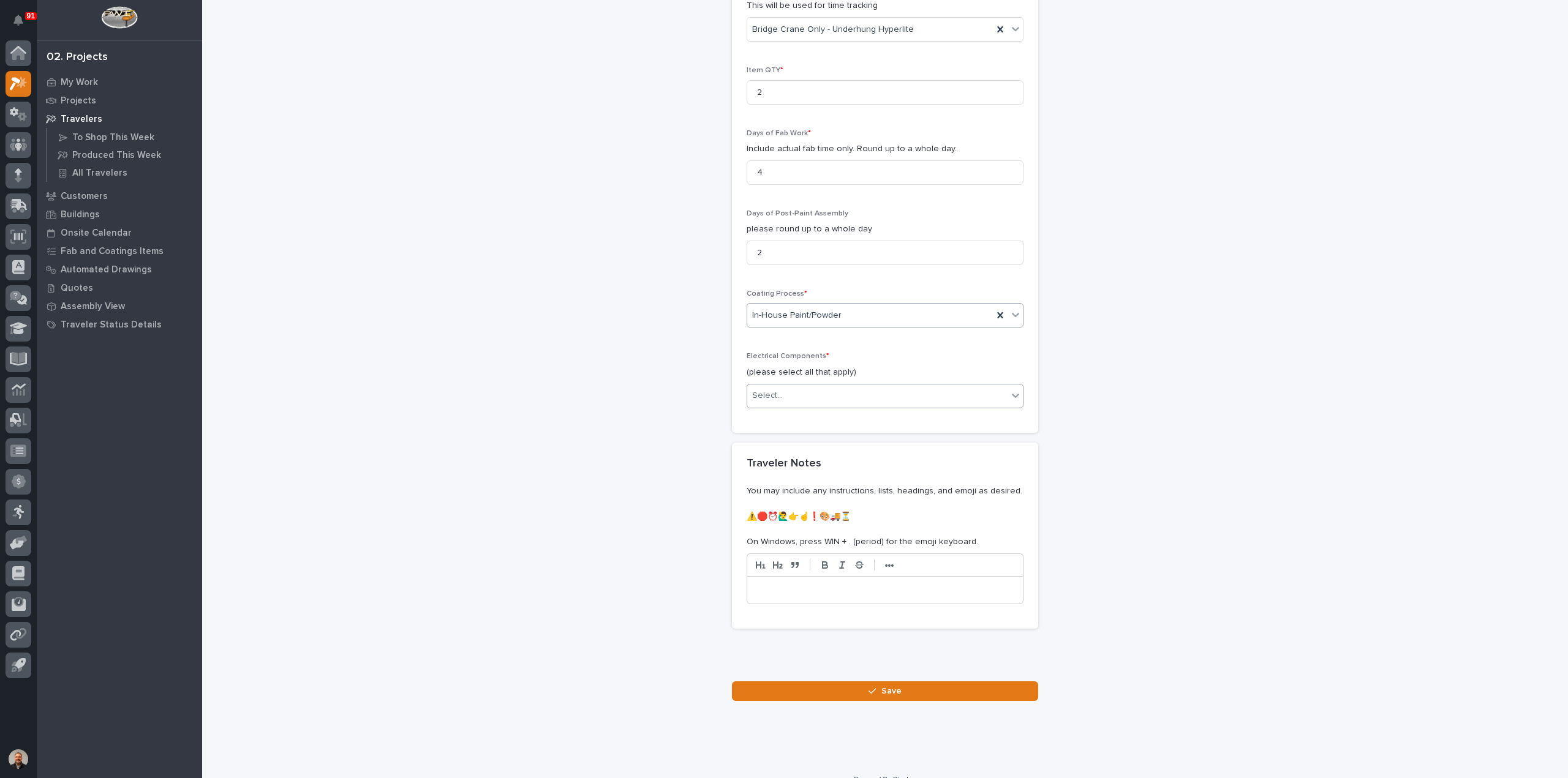
click at [775, 389] on div "Select..." at bounding box center [767, 396] width 31 height 13
click at [787, 386] on div "Select..." at bounding box center [877, 396] width 260 height 20
click at [818, 465] on div "Electric Chain Hoist" at bounding box center [880, 465] width 275 height 22
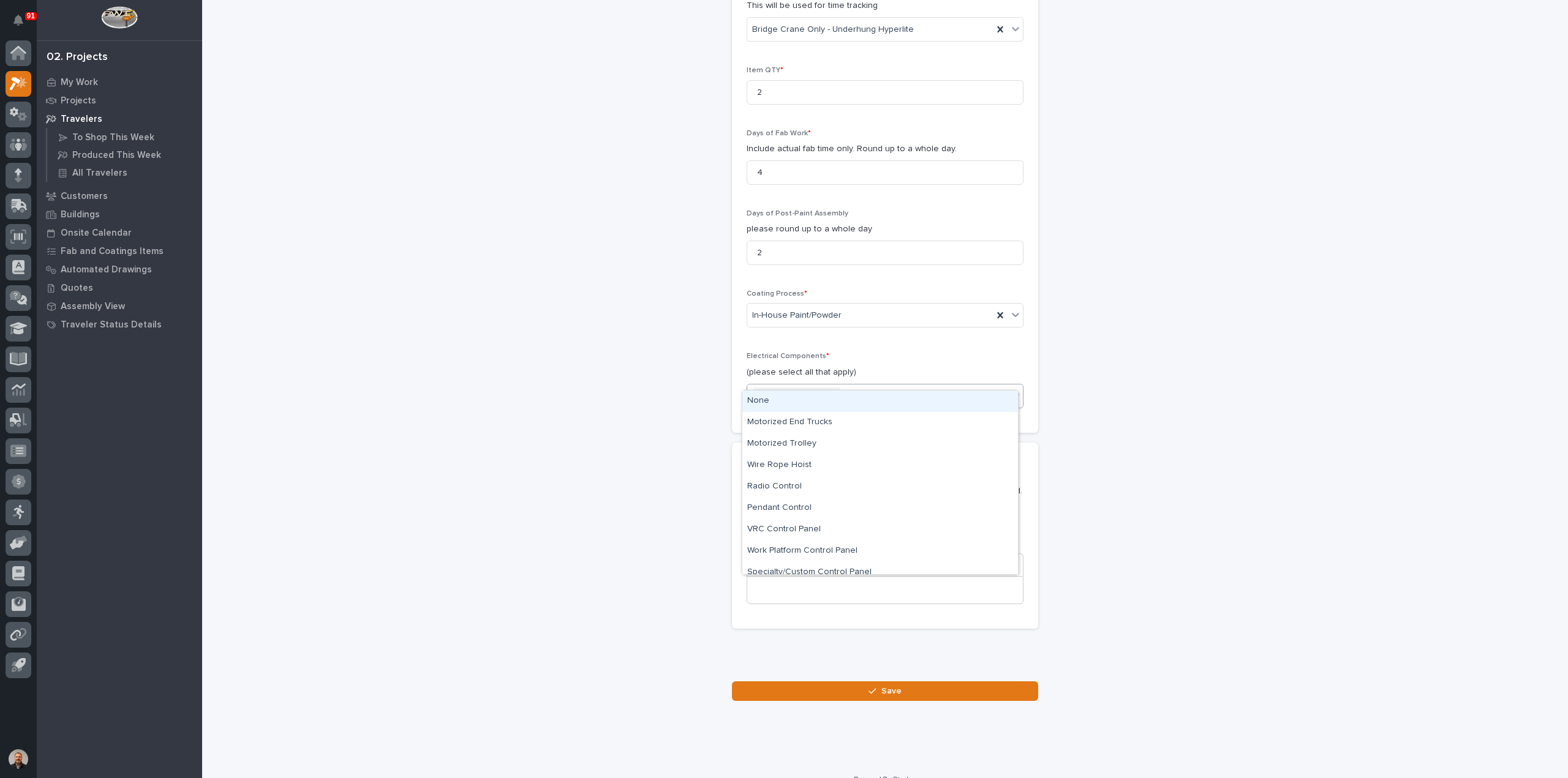
click at [852, 385] on div "Electric Chain Hoist" at bounding box center [870, 396] width 246 height 22
click at [793, 488] on div "Radio Control" at bounding box center [880, 487] width 275 height 22
click at [918, 385] on div "Electric Chain Hoist Radio Control" at bounding box center [870, 396] width 246 height 22
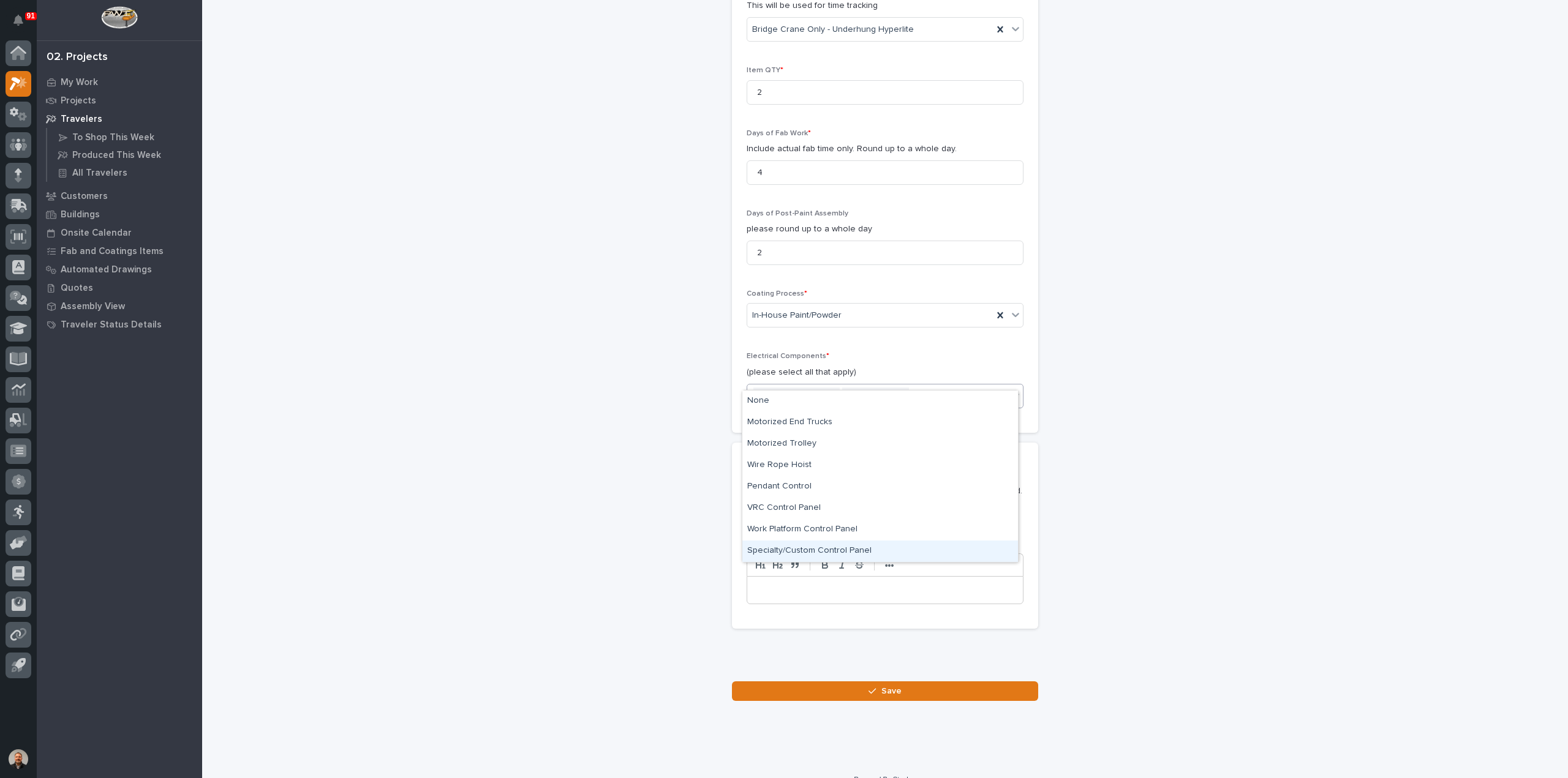
click at [881, 598] on div "You may include any instructions, lists, headings, and emoji as desired. ⚠️🛑⏰🙋‍…" at bounding box center [884, 557] width 306 height 144
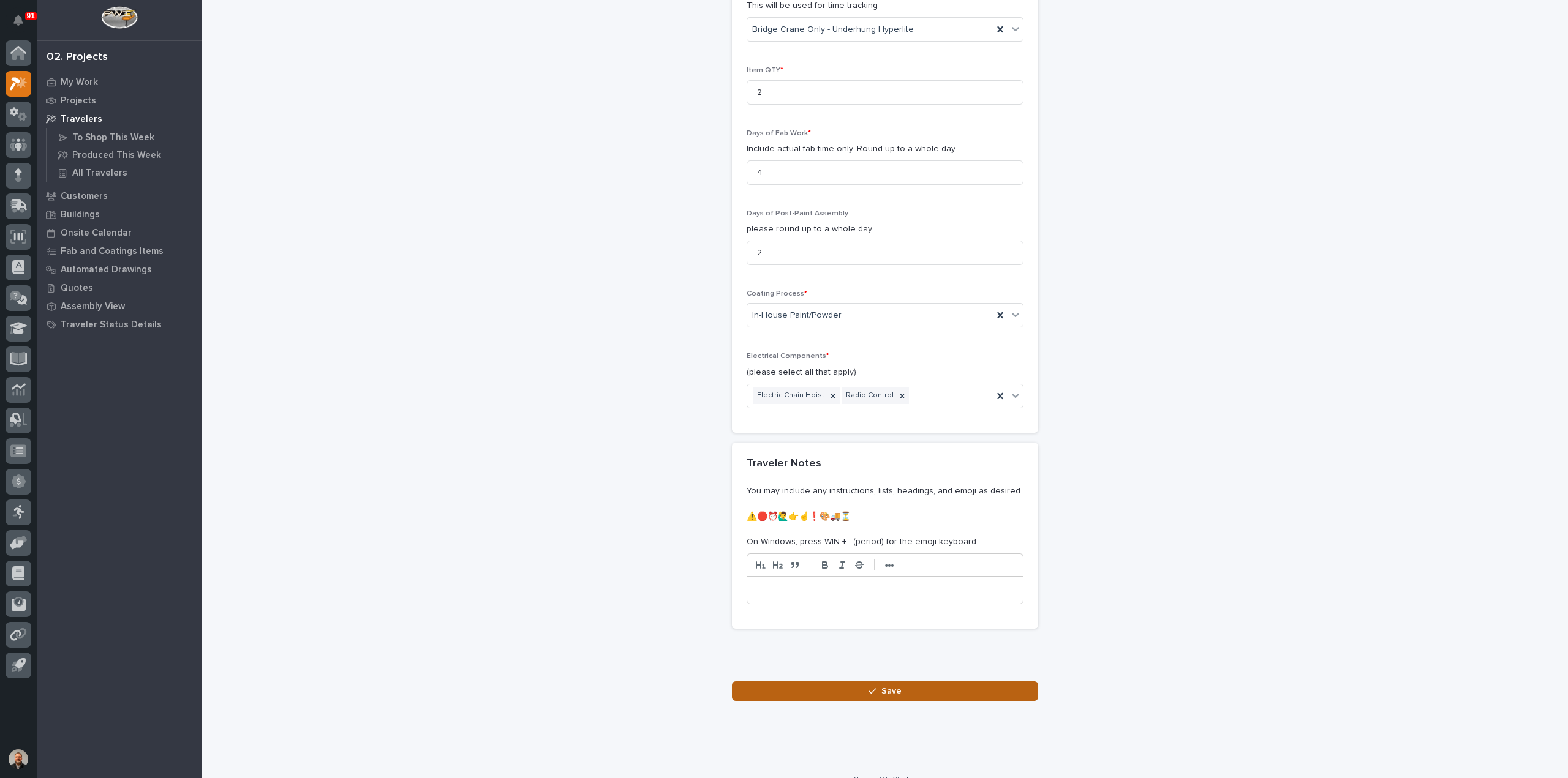
click at [884, 686] on span "Save" at bounding box center [891, 691] width 20 height 11
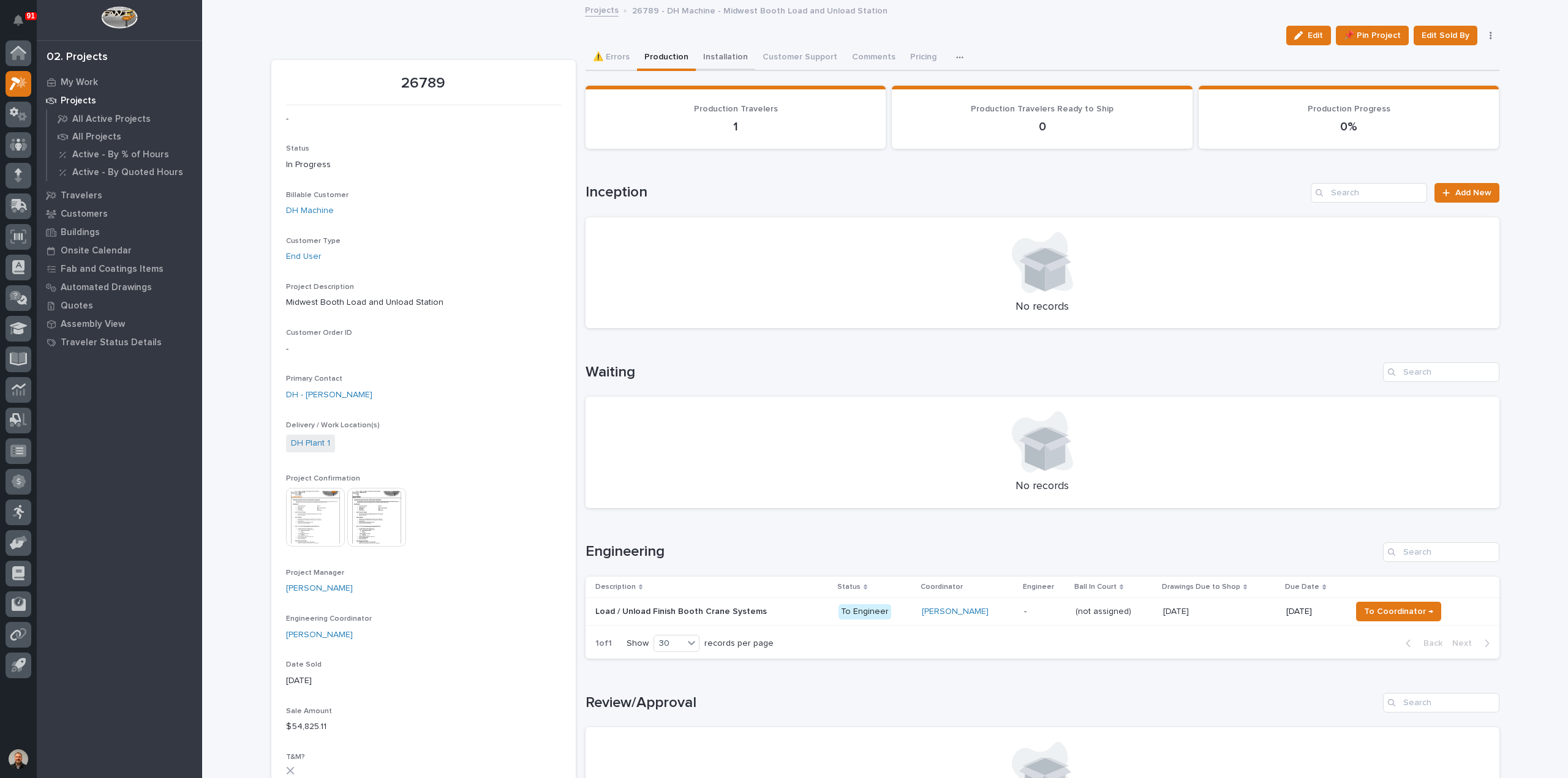
click at [720, 56] on button "Installation" at bounding box center [725, 58] width 60 height 26
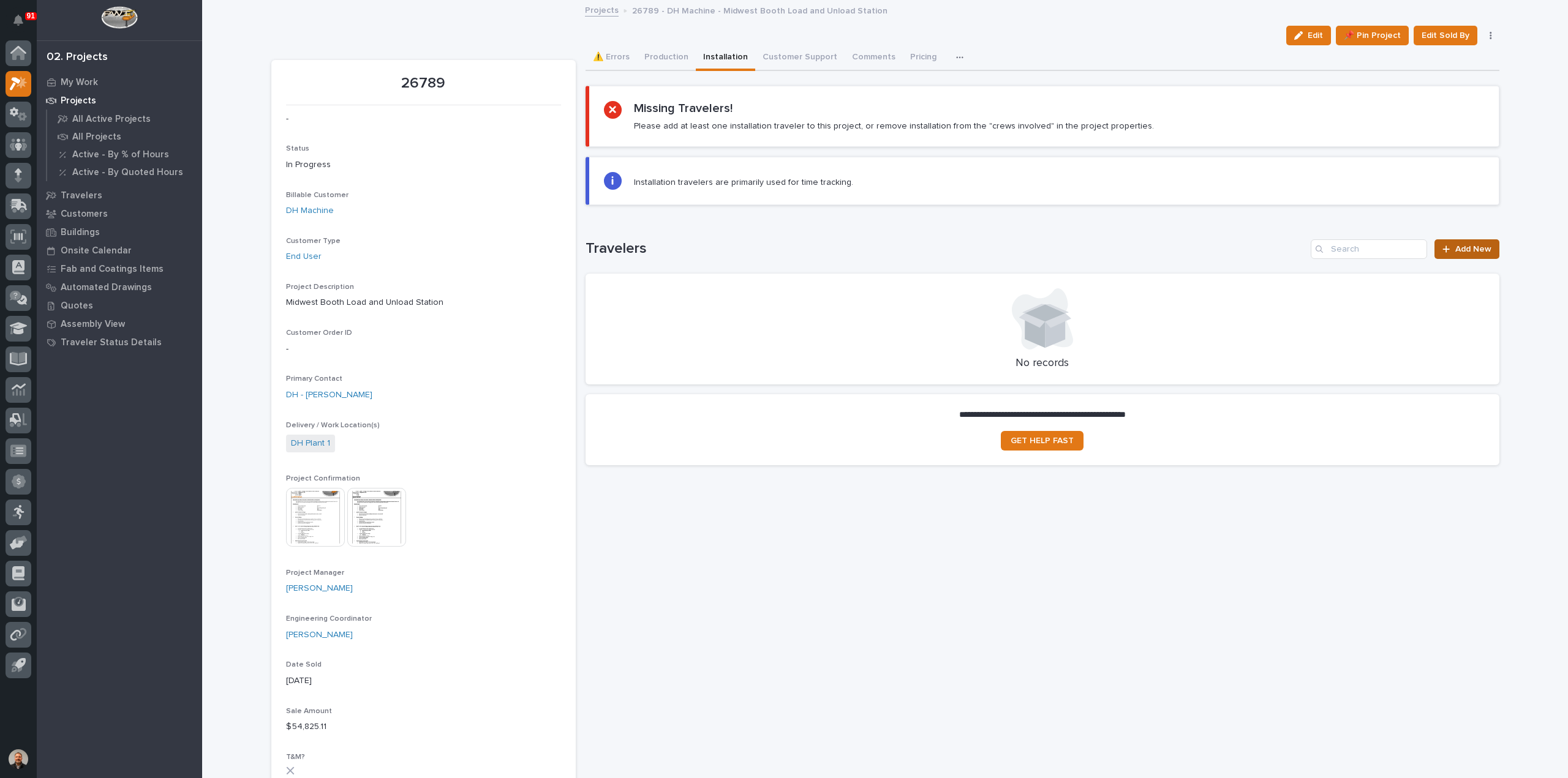
click at [1476, 247] on span "Add New" at bounding box center [1473, 249] width 36 height 9
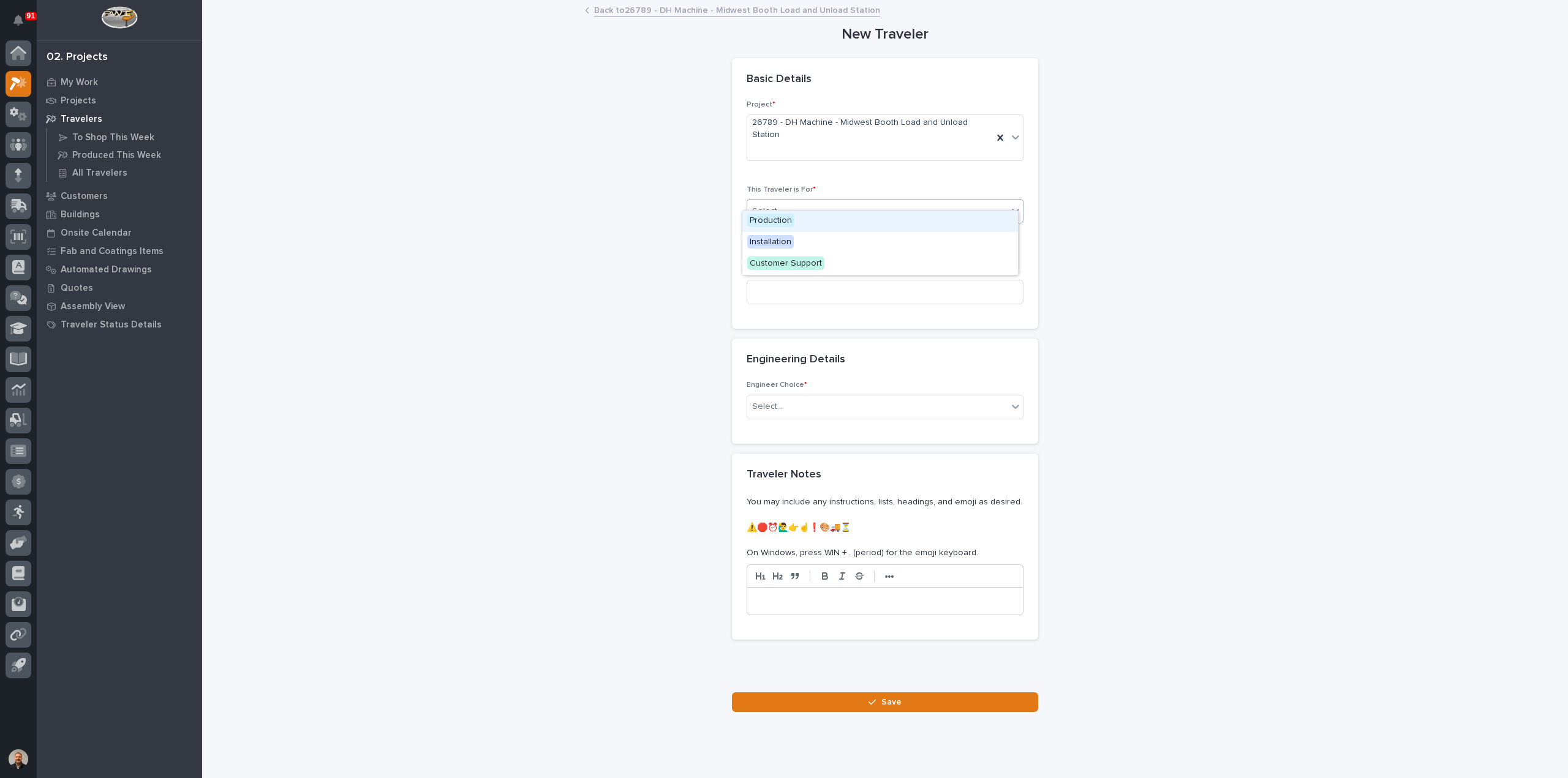
click at [769, 205] on div "Select..." at bounding box center [767, 212] width 31 height 13
click at [772, 241] on span "Installation" at bounding box center [770, 242] width 47 height 14
click at [764, 280] on input at bounding box center [885, 292] width 277 height 24
paste input "Load / Unload Finish Booth Crane Systems"
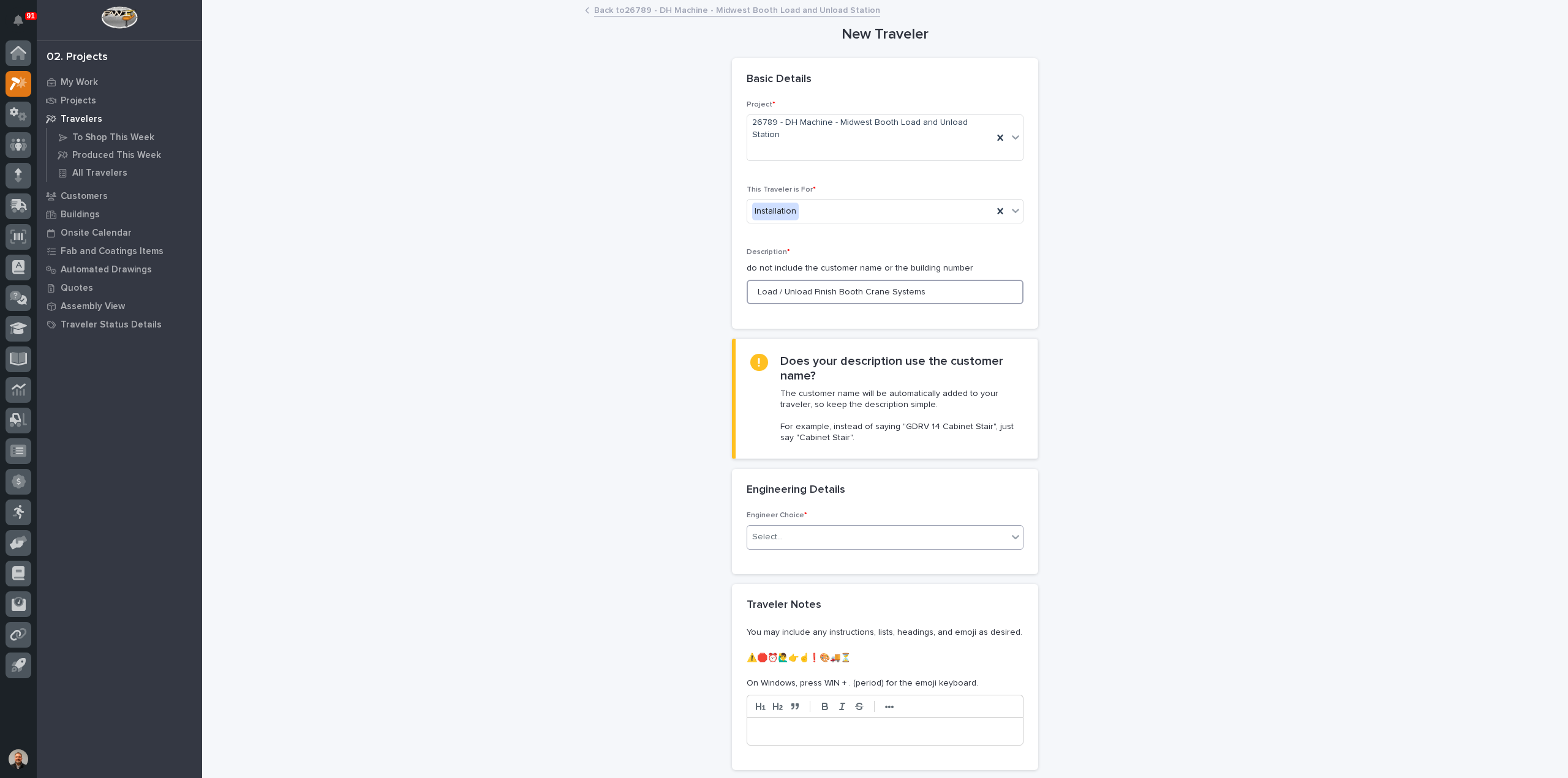
type input "Load / Unload Finish Booth Crane Systems"
click at [788, 529] on div "Select..." at bounding box center [877, 537] width 260 height 20
click at [783, 579] on div "I want my coordinator to choose an engineer" at bounding box center [880, 581] width 275 height 22
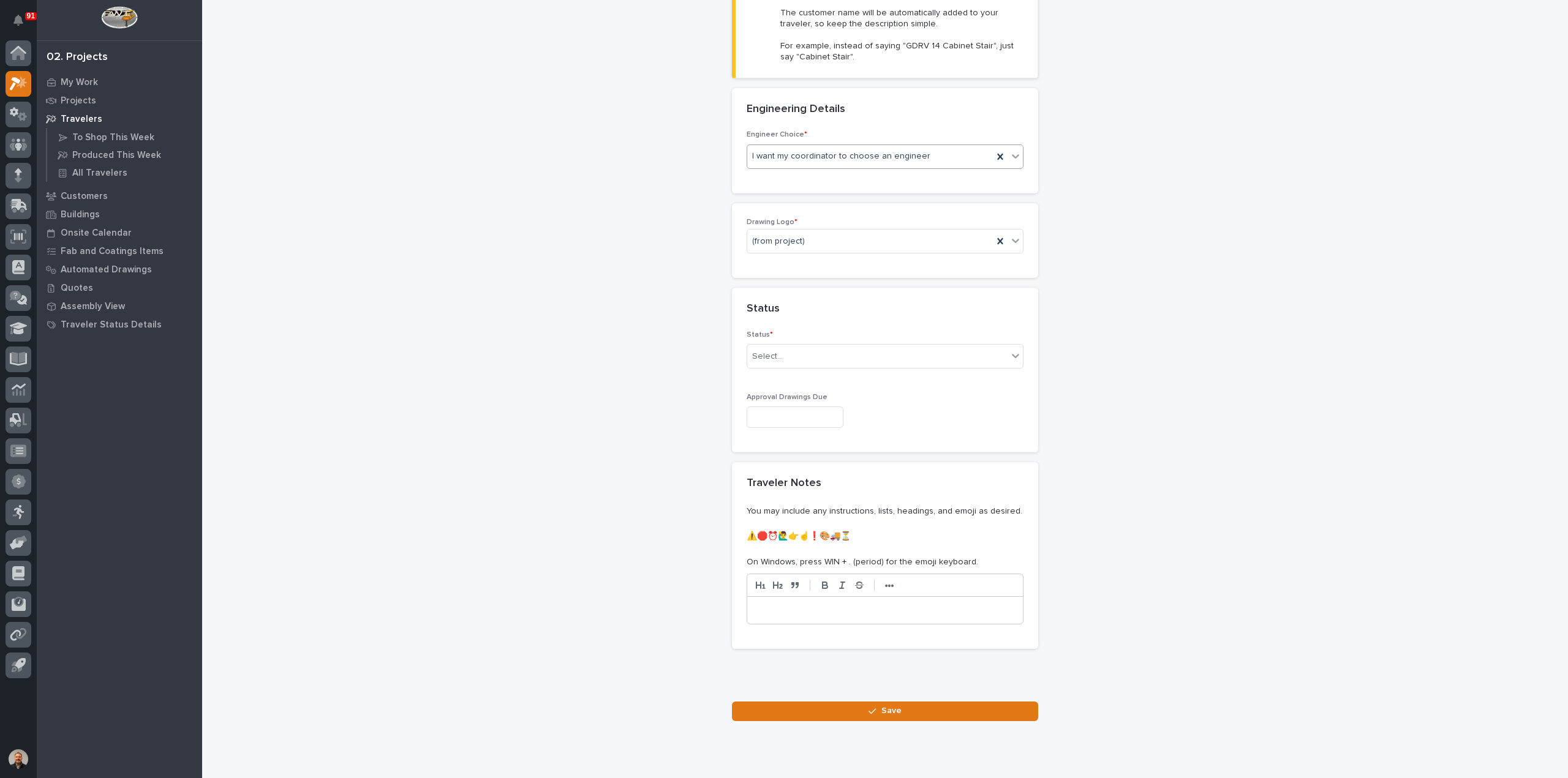
scroll to position [393, 0]
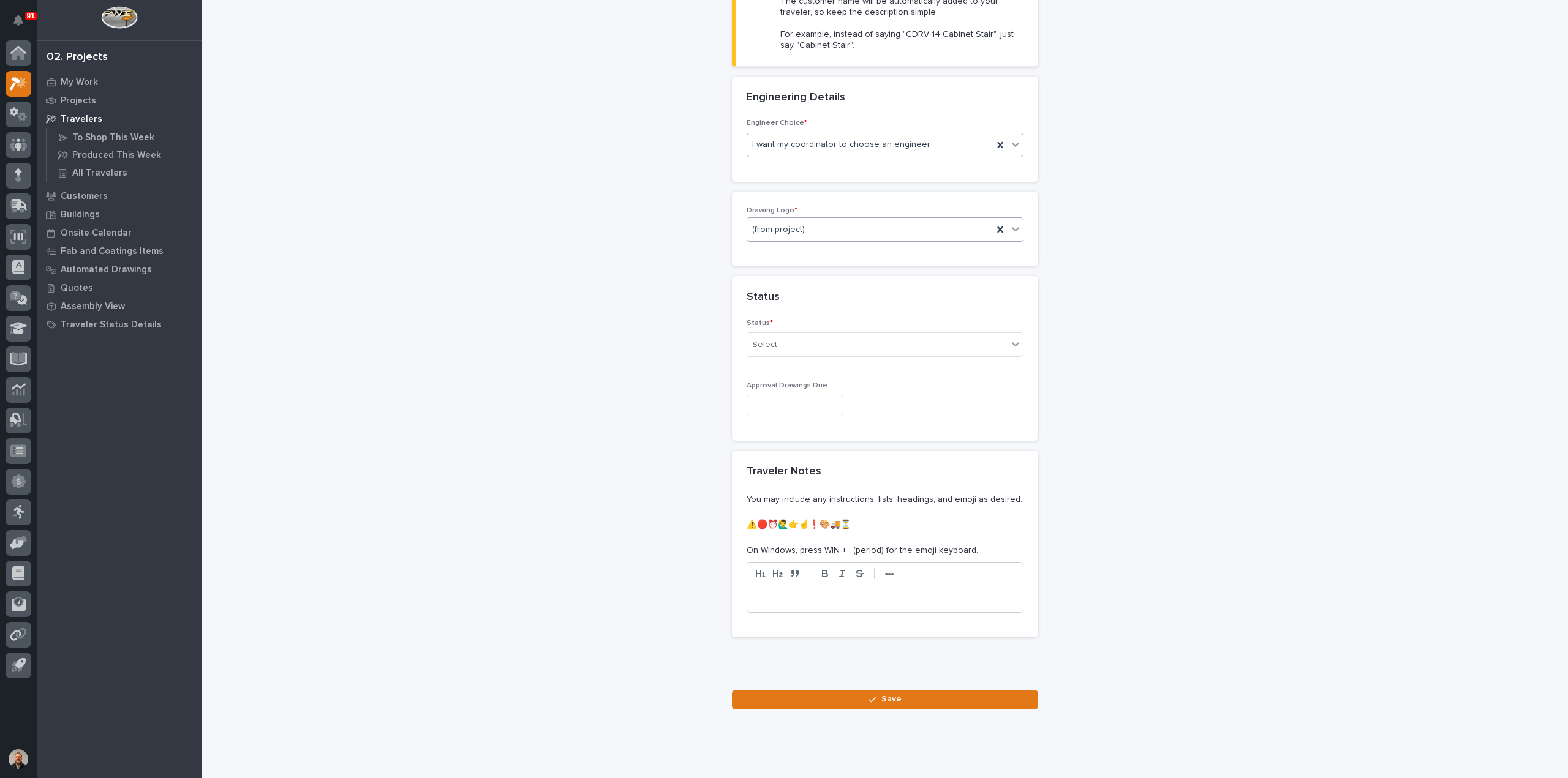
click at [803, 220] on div "(from project)" at bounding box center [870, 229] width 246 height 20
click at [774, 276] on div "PWI" at bounding box center [880, 281] width 275 height 22
click at [775, 339] on div "Select..." at bounding box center [767, 345] width 31 height 13
click at [775, 373] on div "To Engineer" at bounding box center [880, 374] width 275 height 22
click at [766, 395] on input "text" at bounding box center [795, 406] width 97 height 22
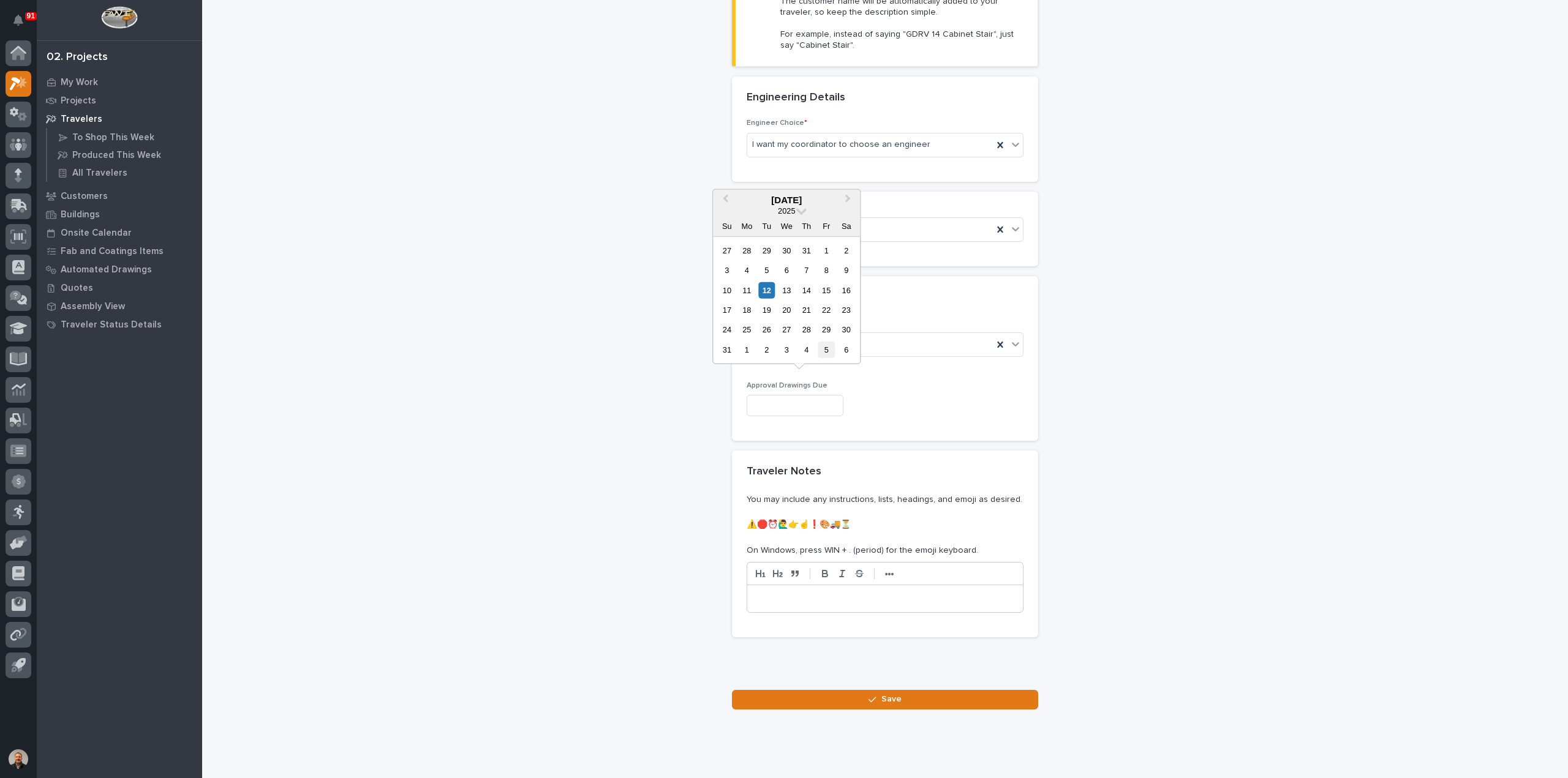
click at [827, 349] on div "5" at bounding box center [826, 349] width 16 height 16
type input "**********"
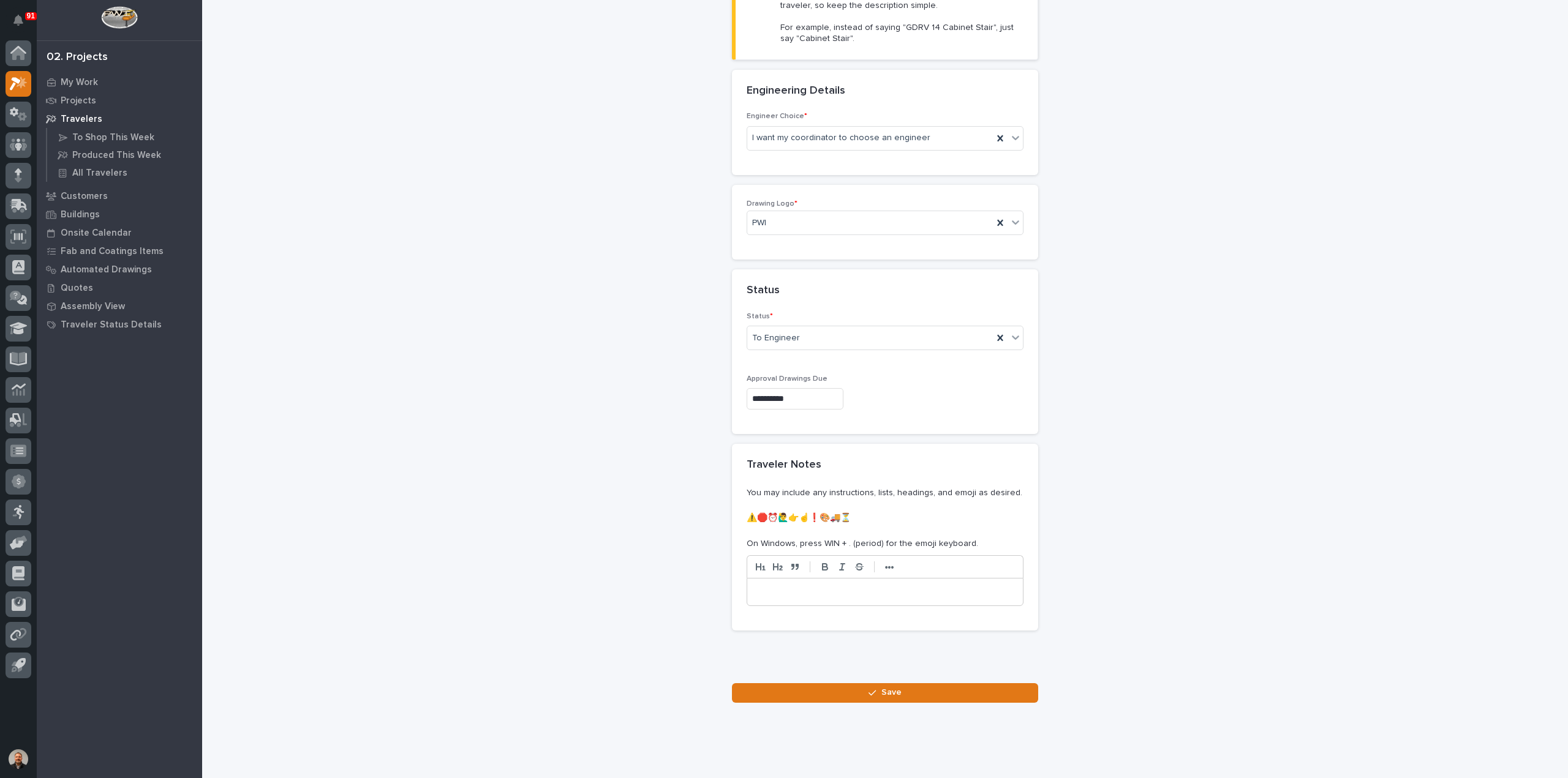
scroll to position [403, 0]
click at [890, 684] on span "Save" at bounding box center [891, 689] width 20 height 11
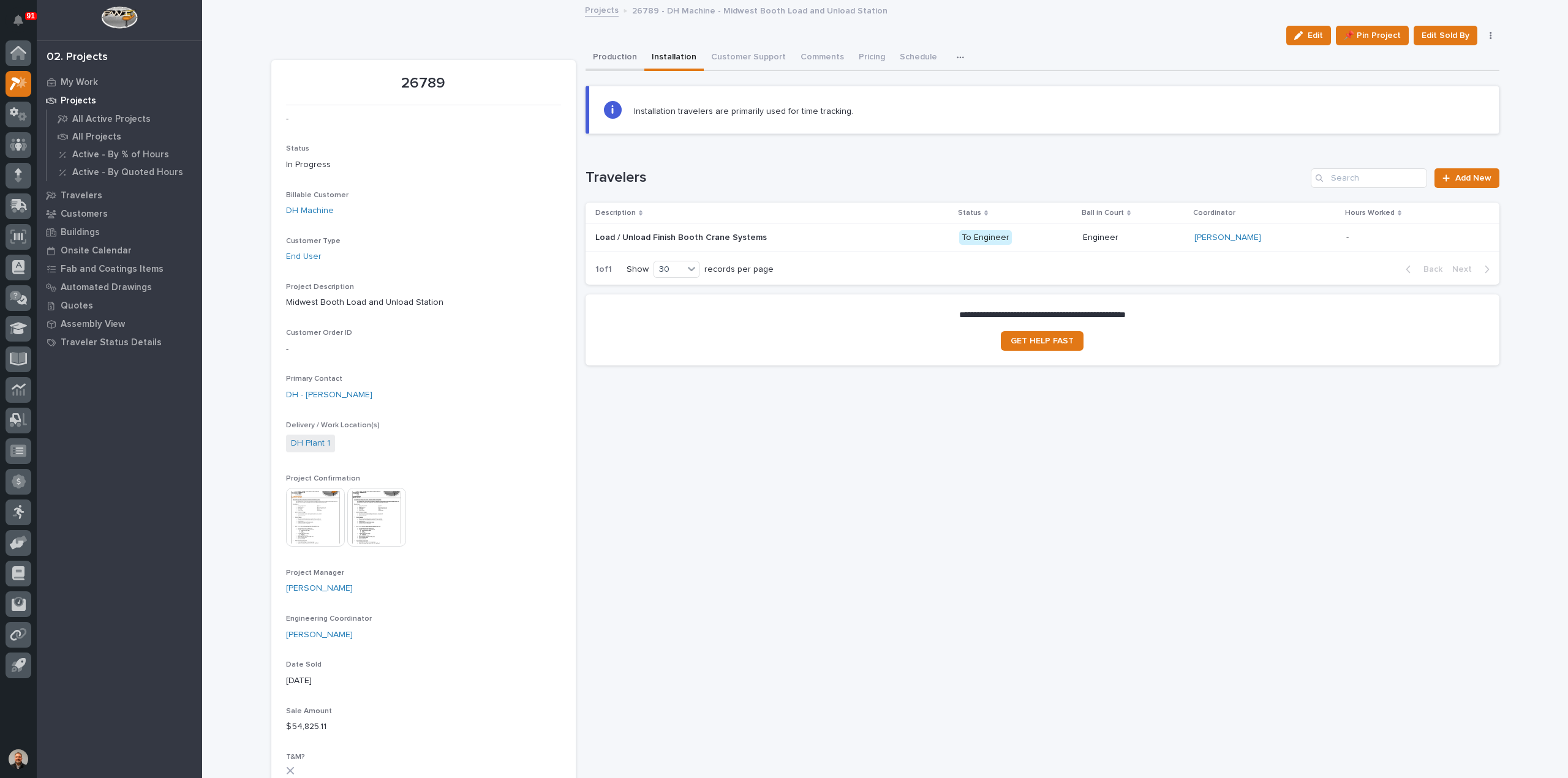
click at [614, 54] on button "Production" at bounding box center [615, 58] width 59 height 26
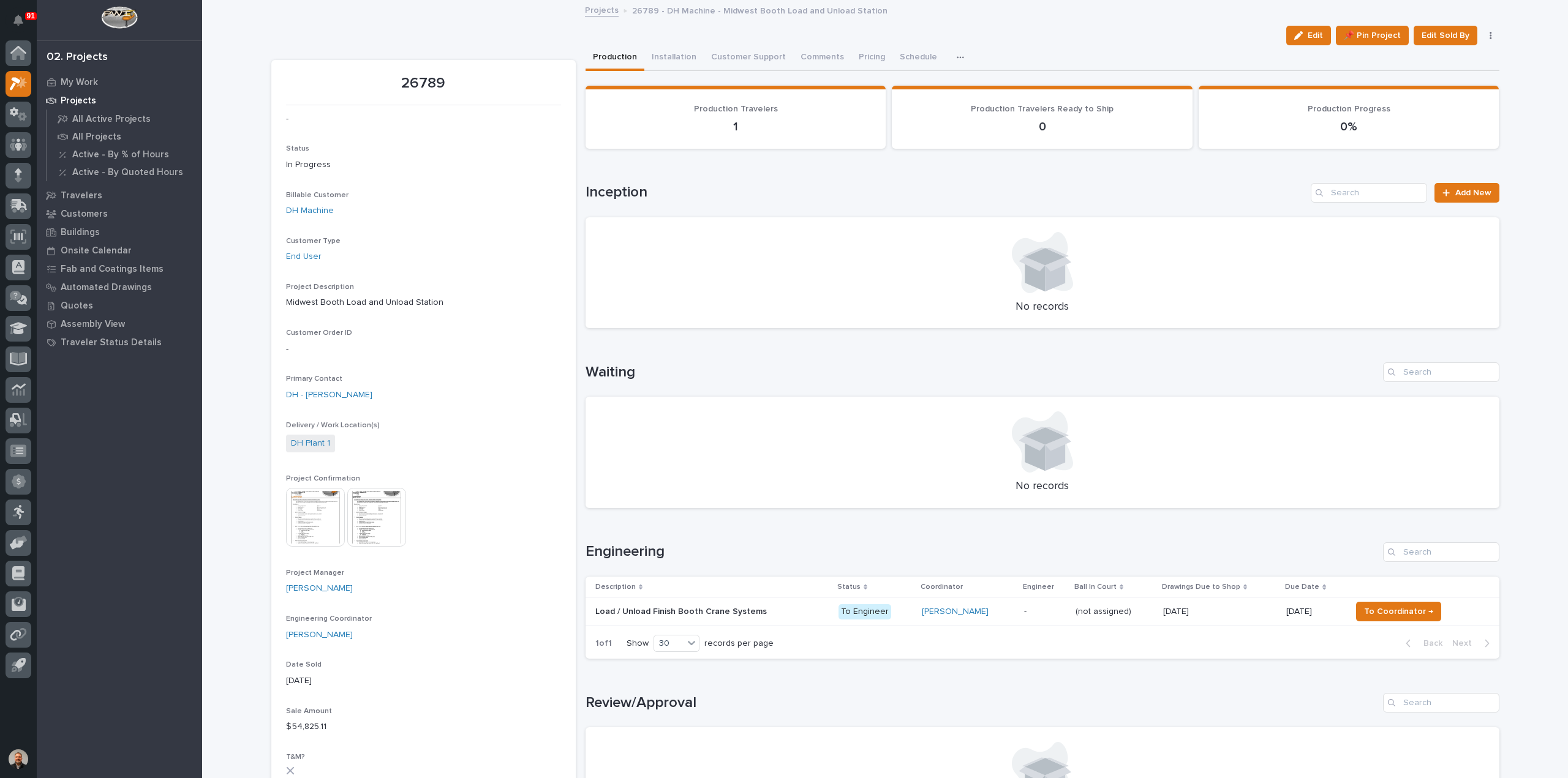
click at [648, 612] on p "Load / Unload Finish Booth Crane Systems" at bounding box center [682, 611] width 174 height 13
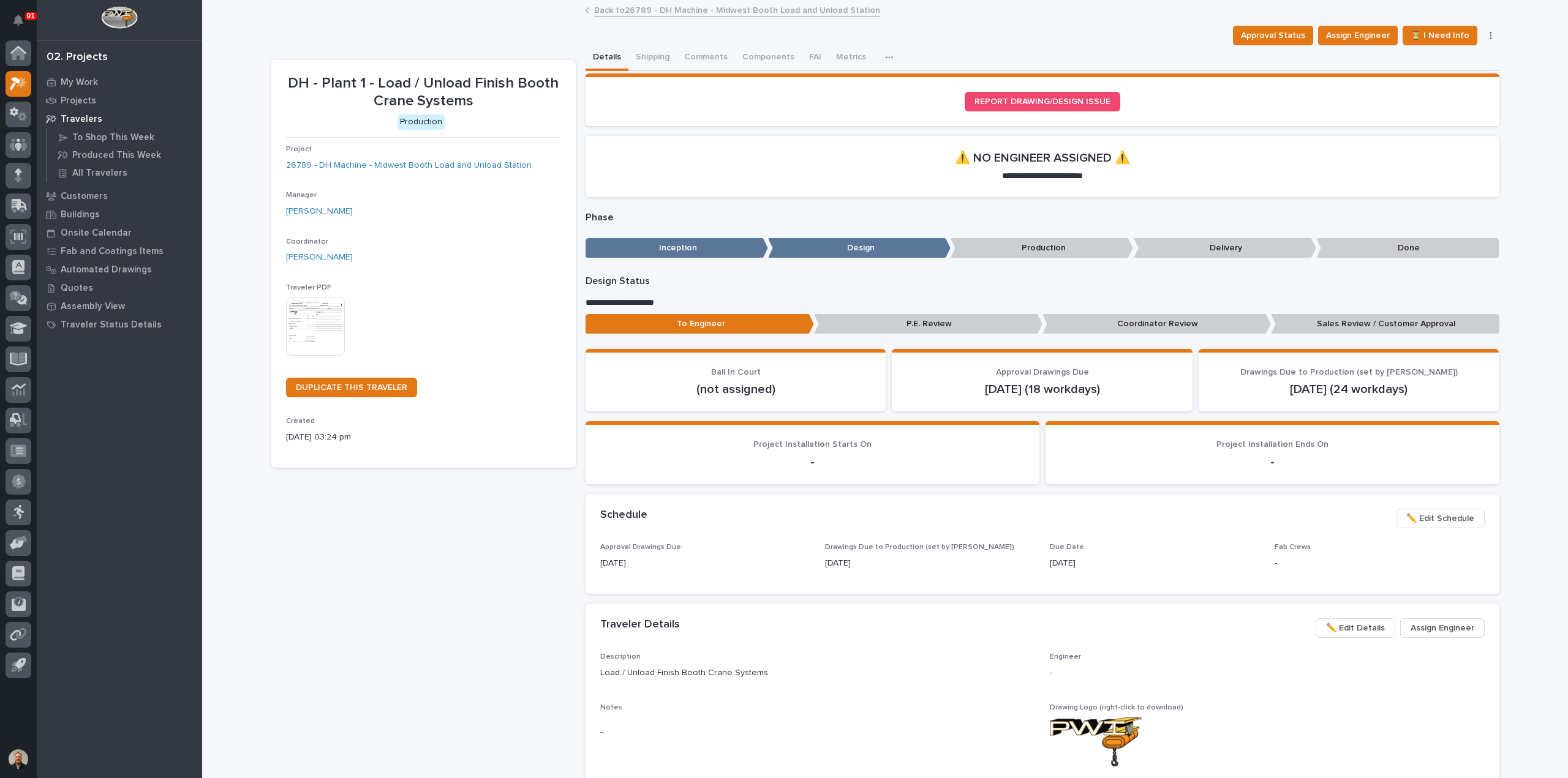
click at [311, 331] on img at bounding box center [315, 326] width 59 height 59
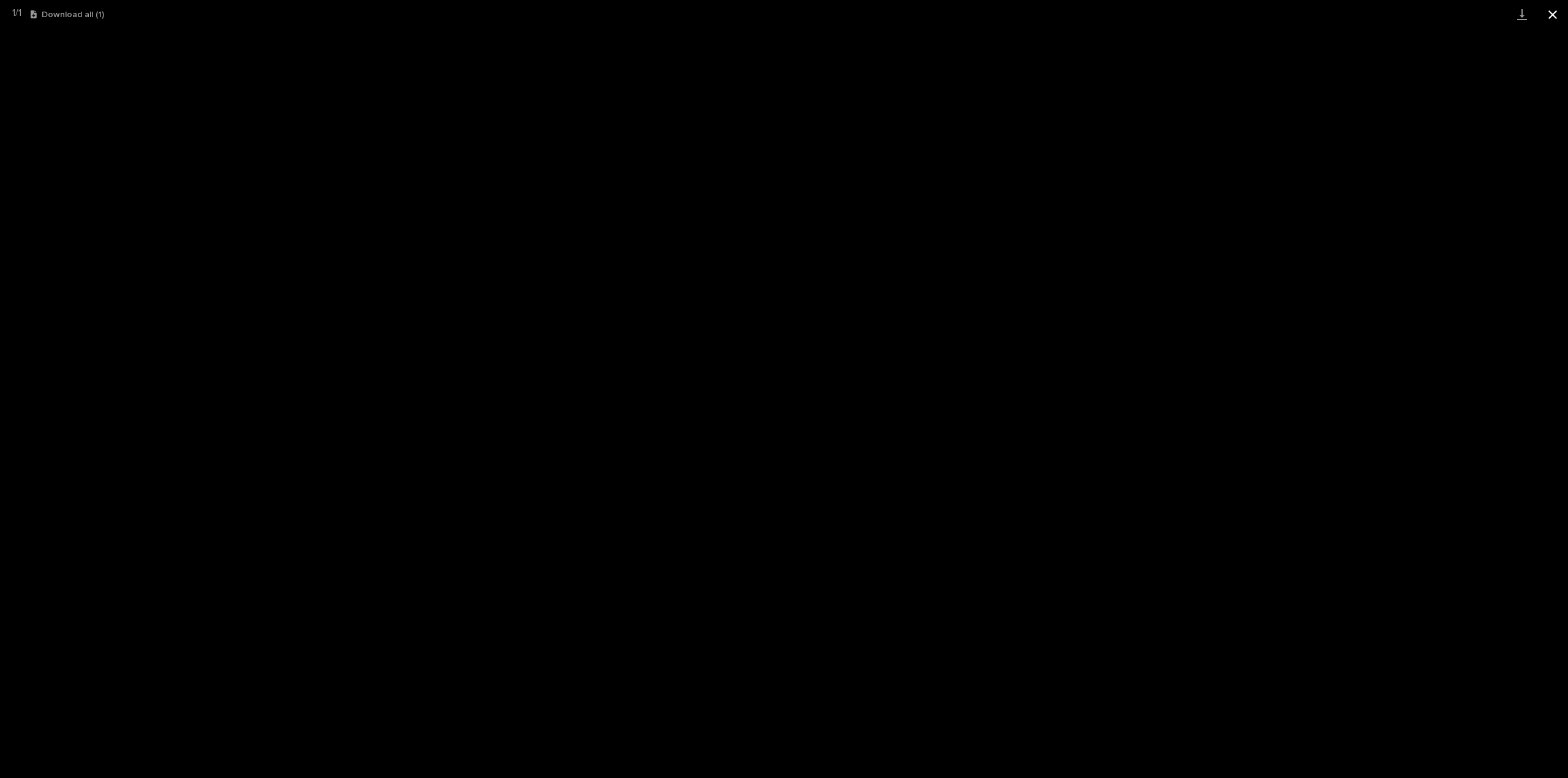
click at [1550, 13] on button "Close gallery" at bounding box center [1552, 14] width 31 height 29
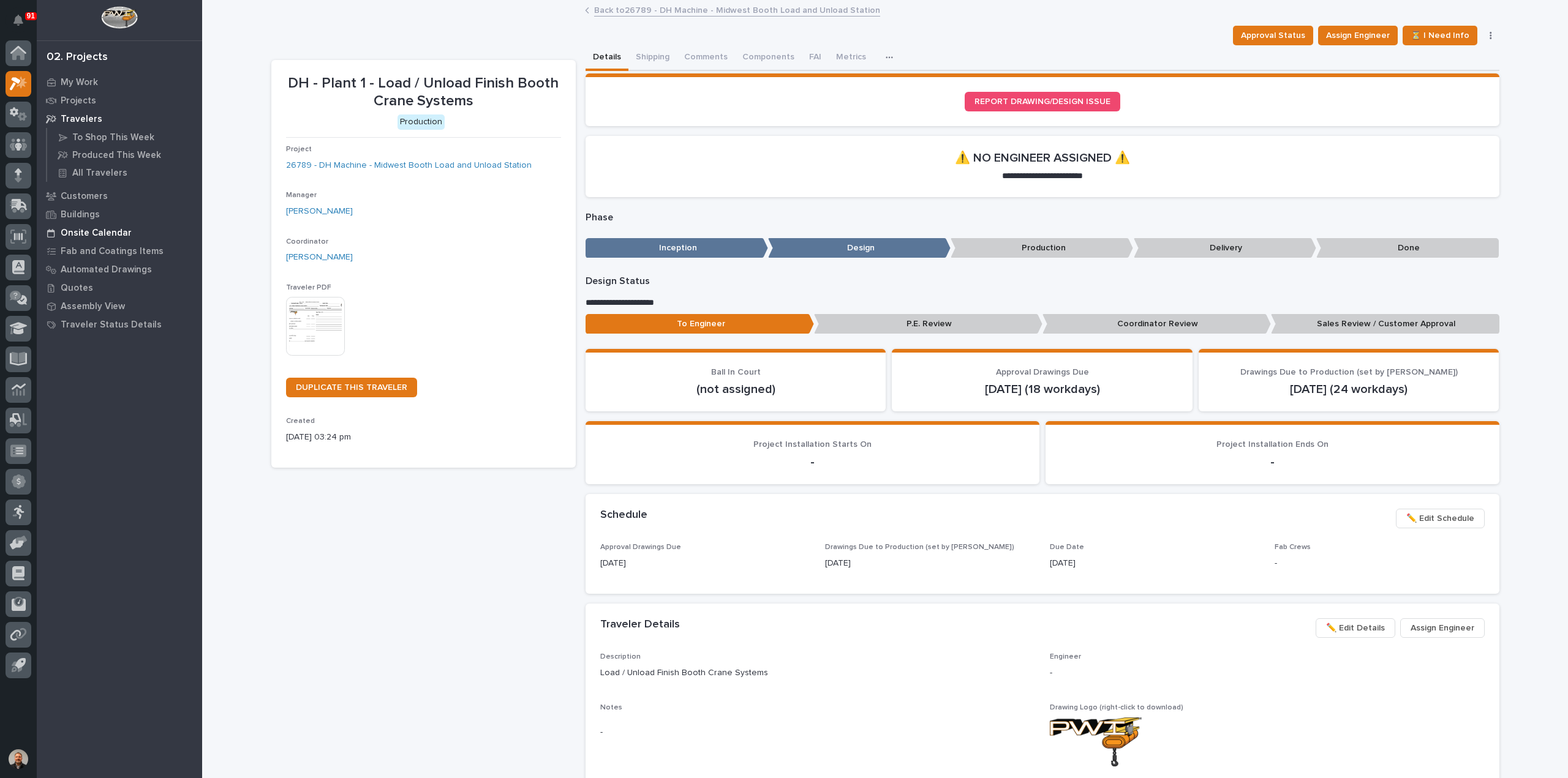
click at [94, 235] on p "Onsite Calendar" at bounding box center [96, 233] width 71 height 11
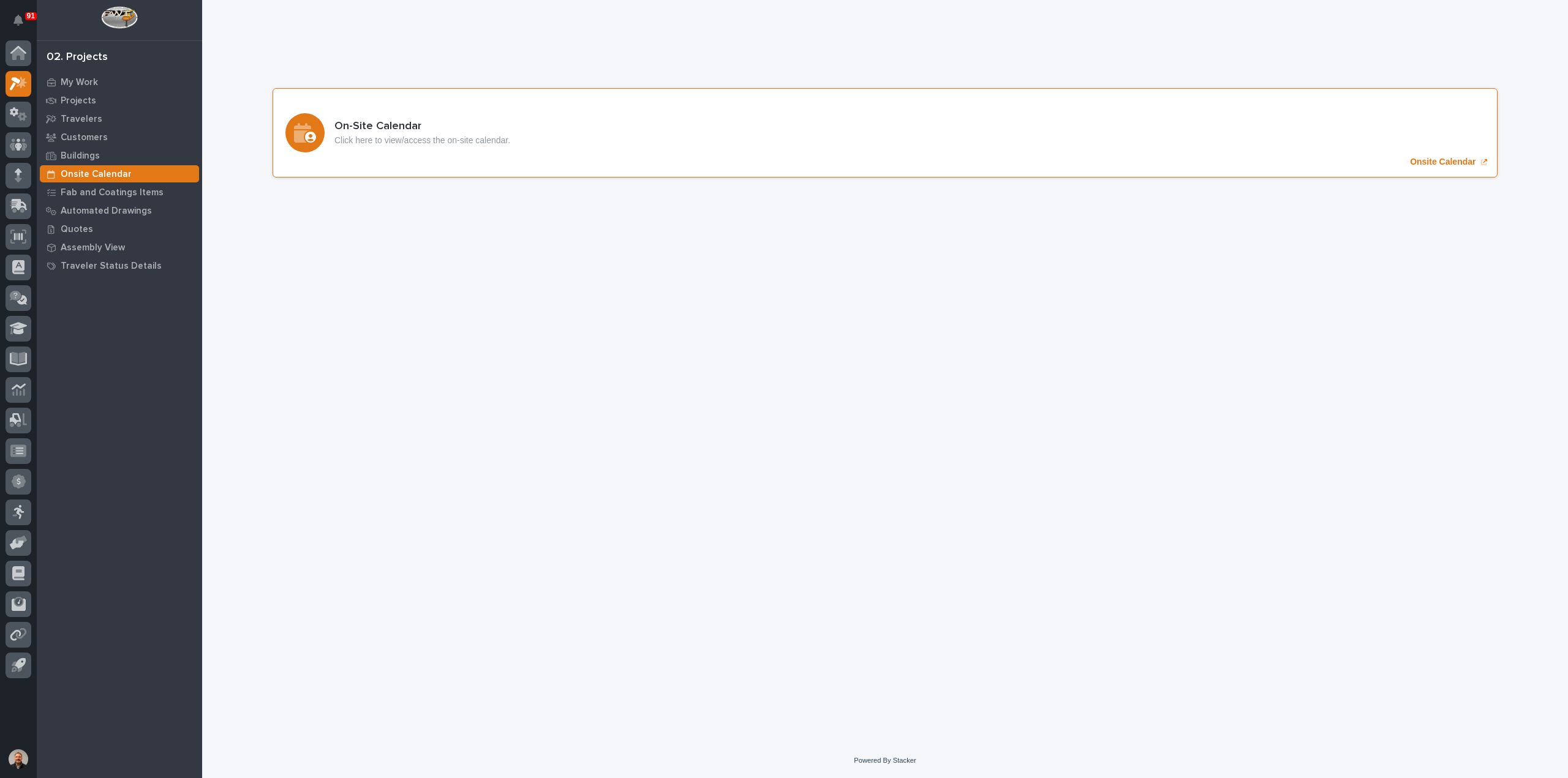
click at [1436, 163] on p "Onsite Calendar" at bounding box center [1443, 162] width 66 height 10
